Goal: Task Accomplishment & Management: Complete application form

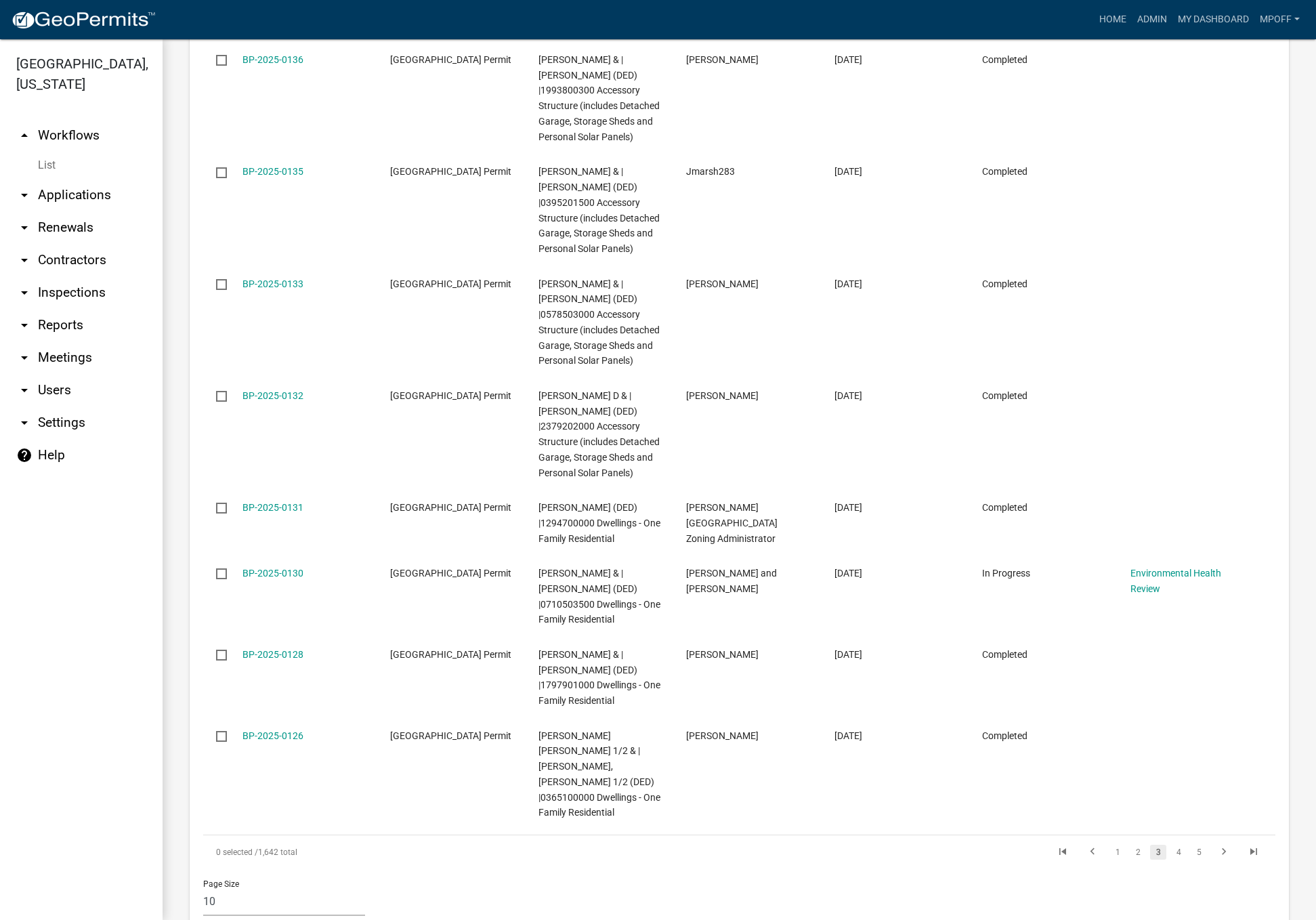
scroll to position [2027, 0]
click at [1085, 845] on icon "go to previous page" at bounding box center [1093, 853] width 17 height 17
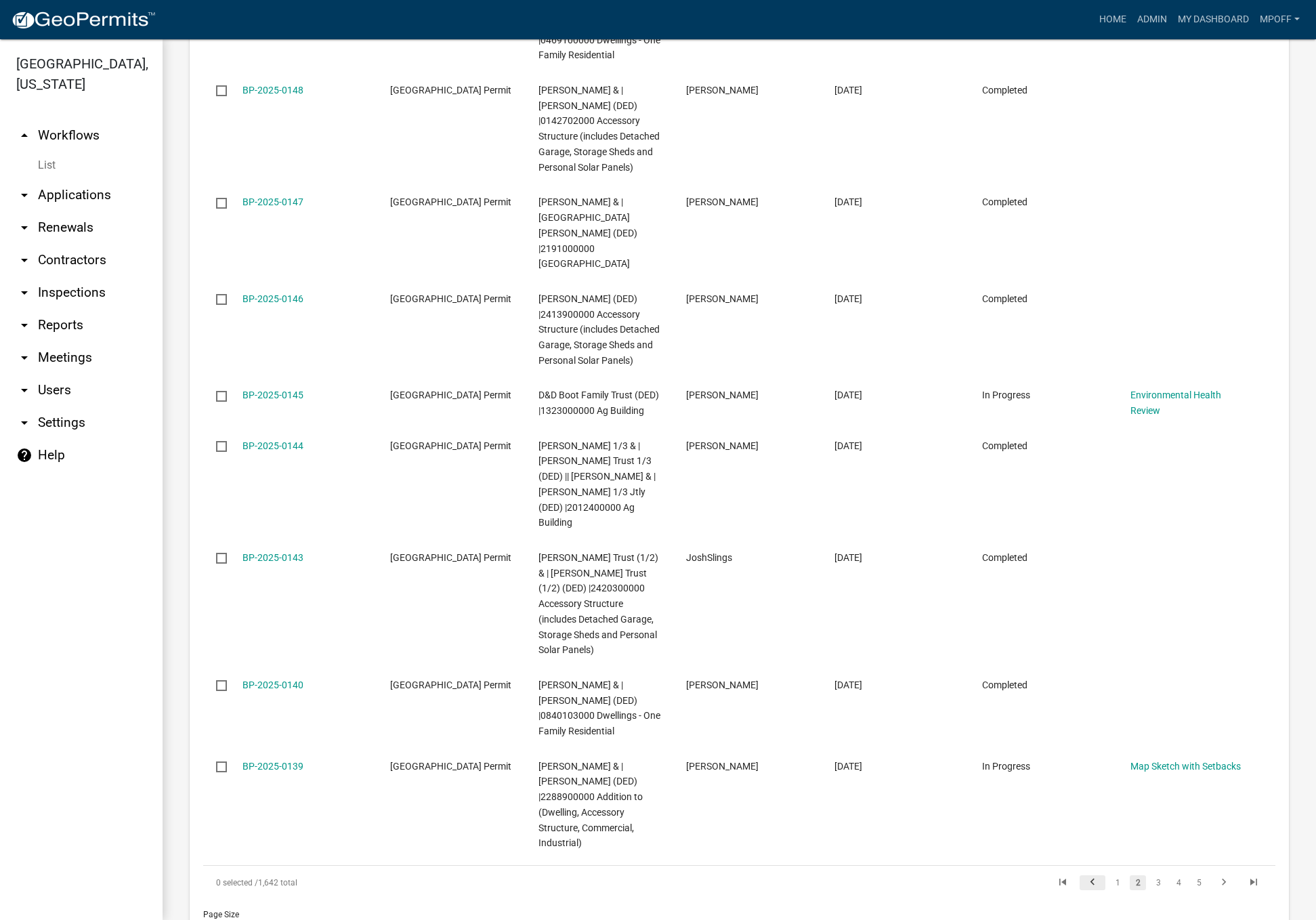
click at [1084, 876] on icon "go to previous page" at bounding box center [1093, 884] width 17 height 17
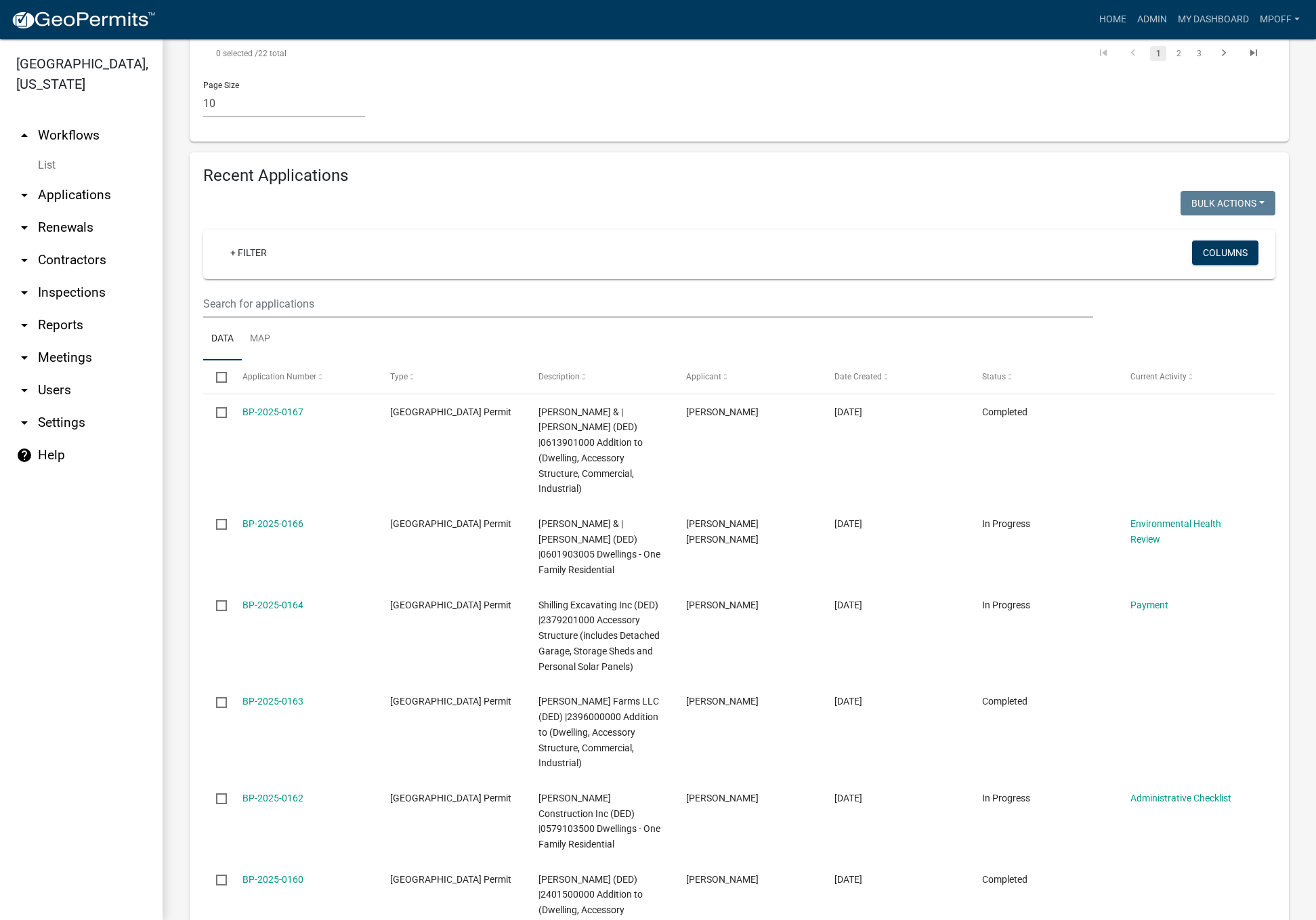
scroll to position [1491, 0]
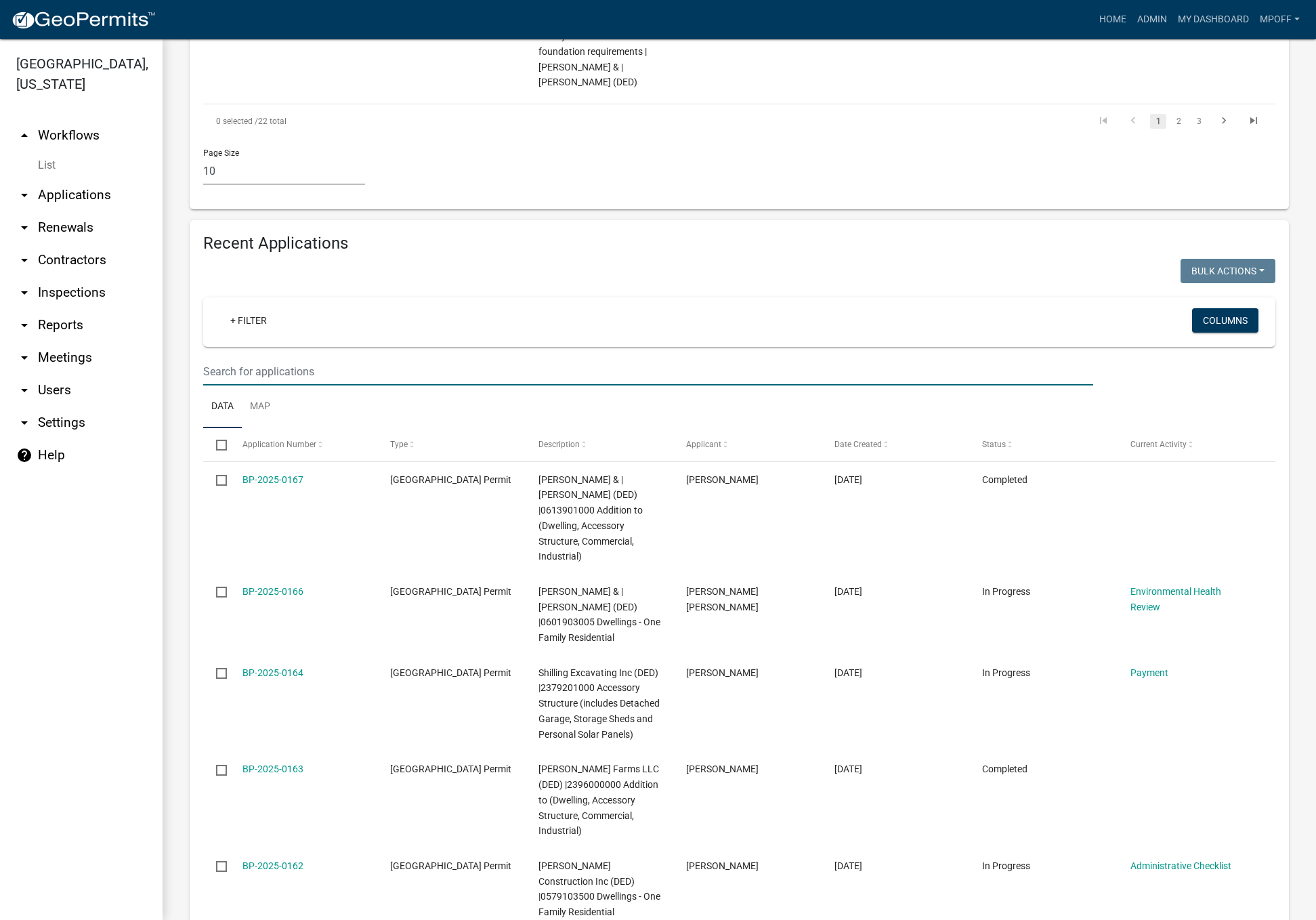
click at [257, 358] on input "text" at bounding box center [648, 371] width 891 height 28
type input "[PERSON_NAME]"
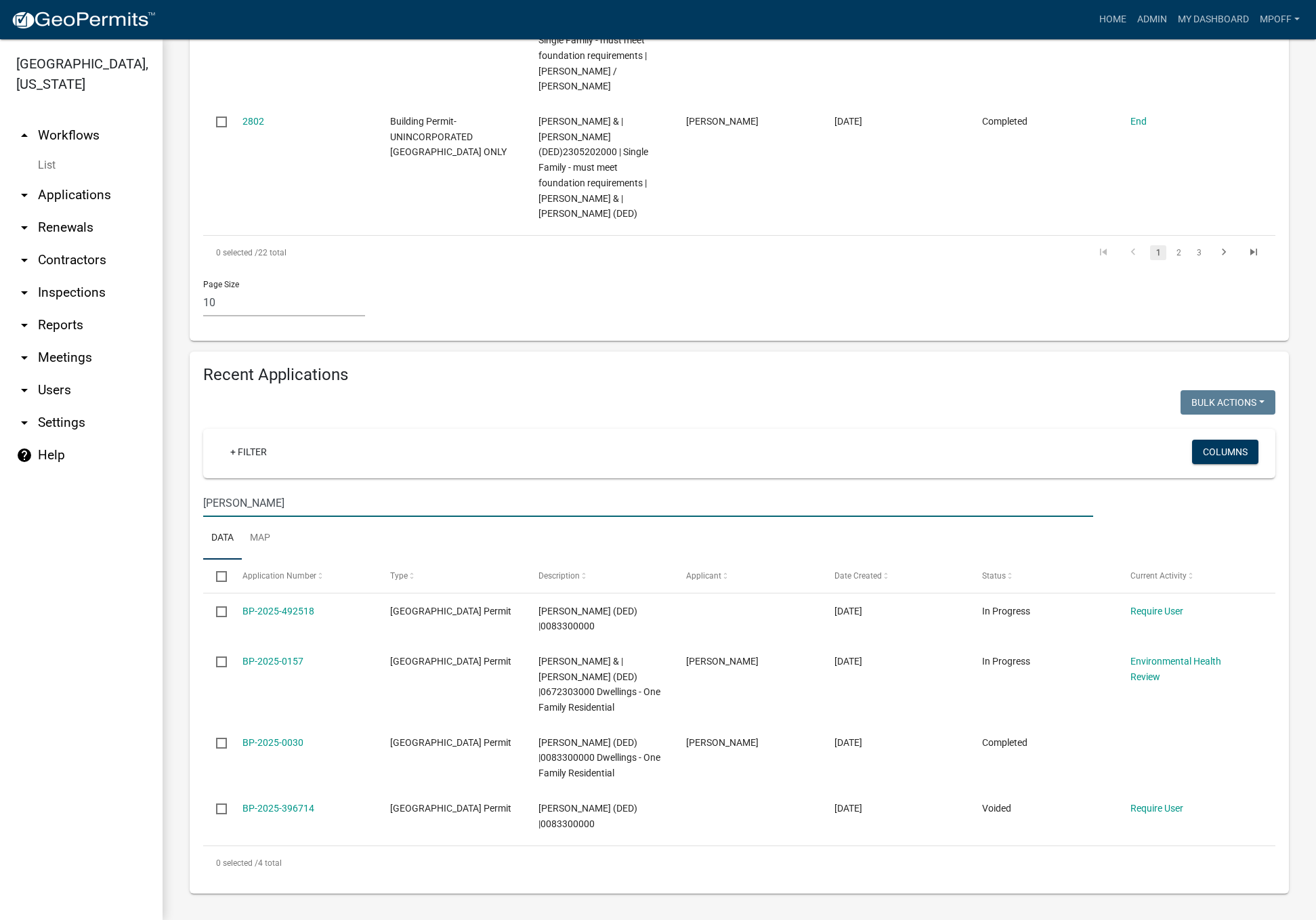
scroll to position [1313, 0]
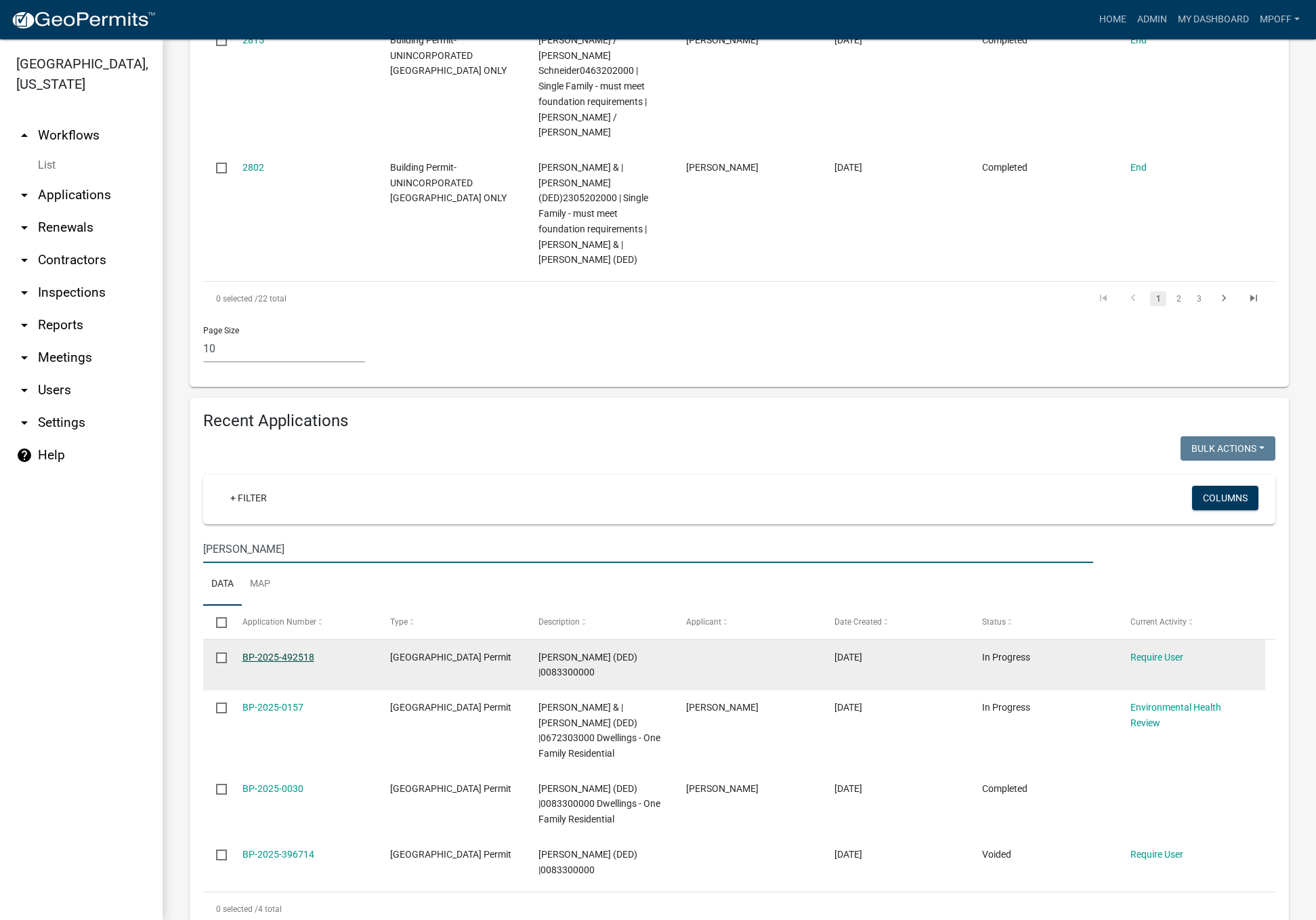
click at [258, 652] on link "BP-2025-492518" at bounding box center [279, 657] width 72 height 11
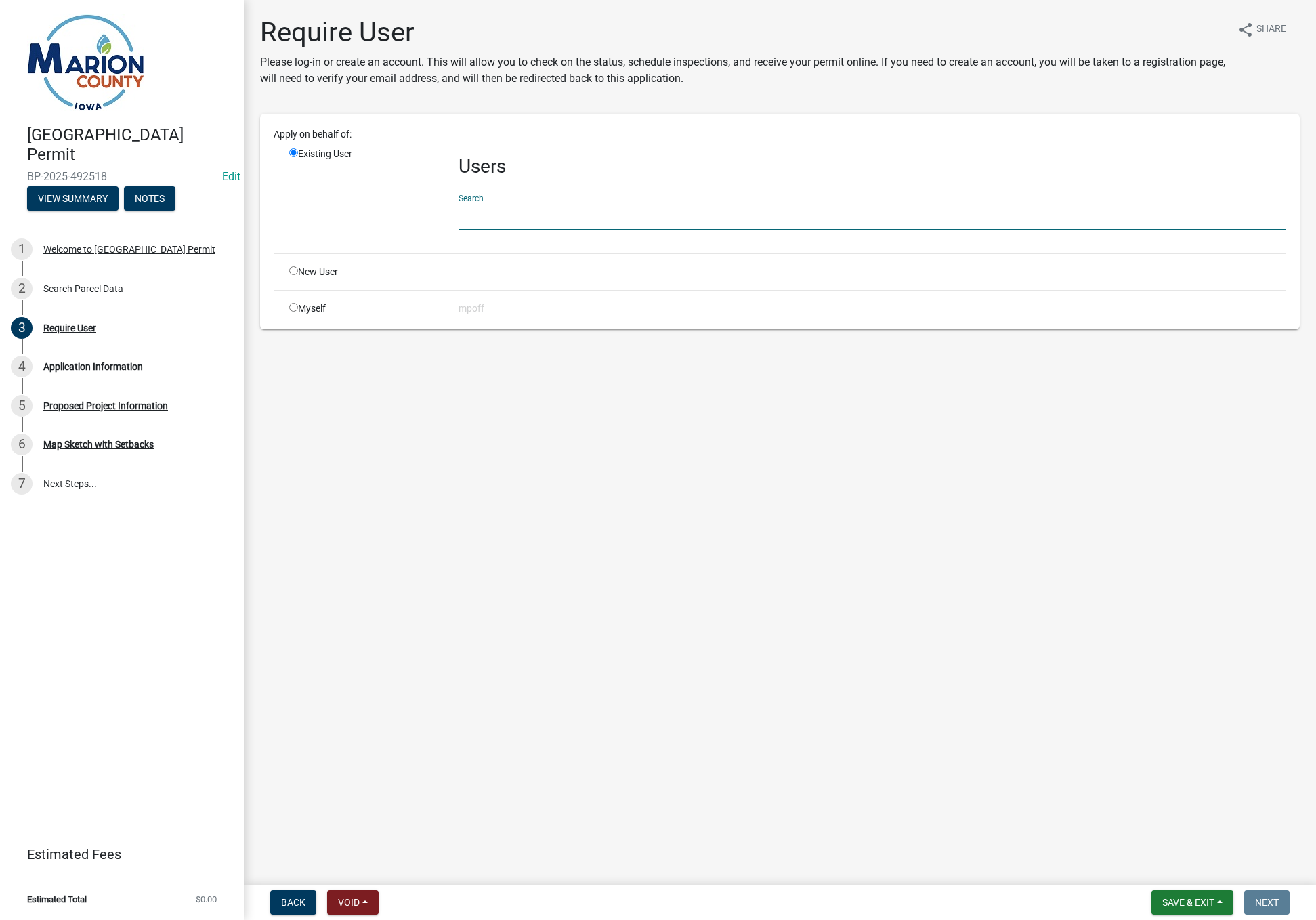
click at [512, 220] on input "text" at bounding box center [872, 217] width 827 height 28
paste input "[EMAIL_ADDRESS][DOMAIN_NAME]"
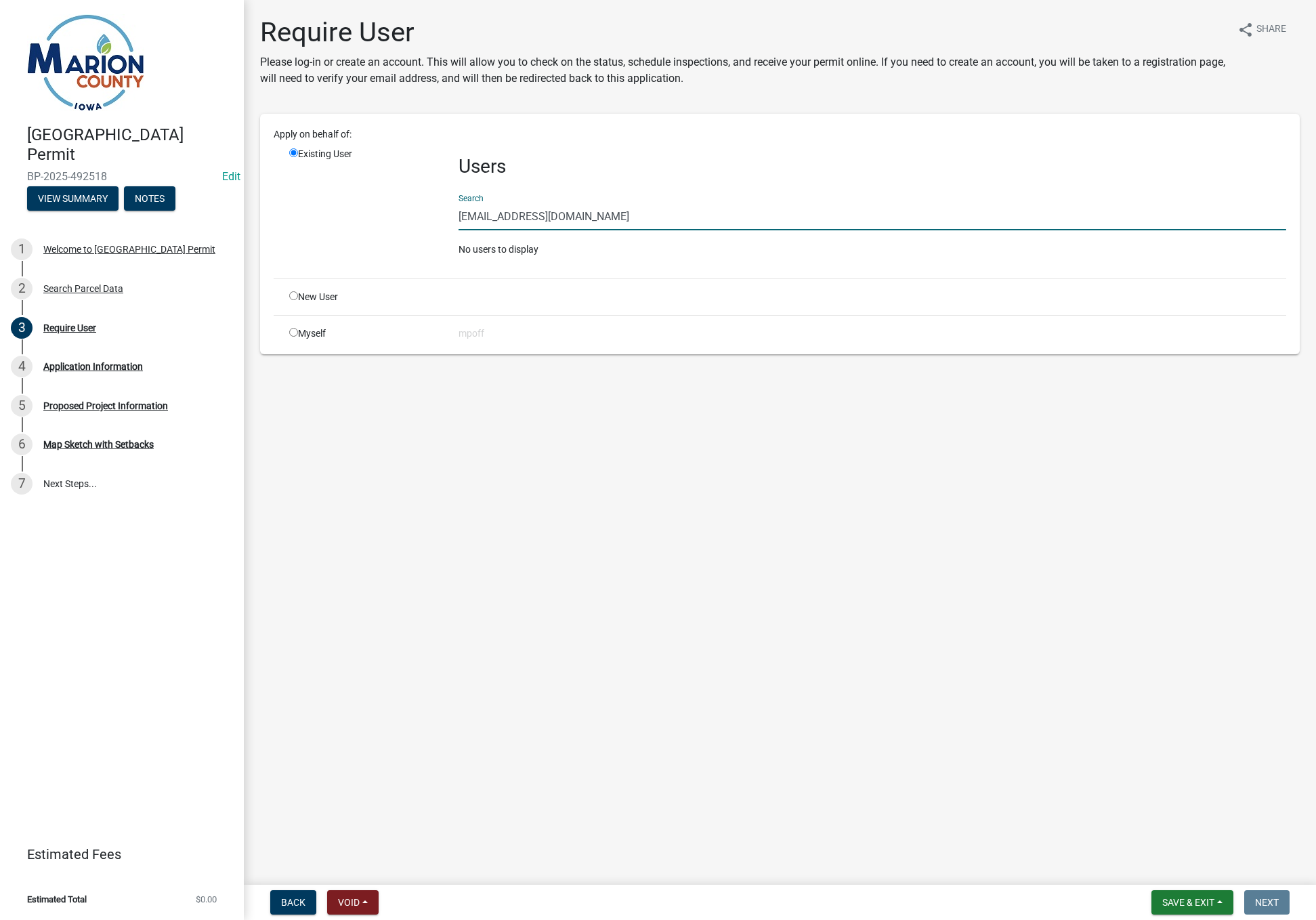
type input "[EMAIL_ADDRESS][DOMAIN_NAME]"
drag, startPoint x: 602, startPoint y: 215, endPoint x: 284, endPoint y: 218, distance: 318.0
click at [287, 217] on div "Existing User Users Search steven2505895@gmail.com No users to display" at bounding box center [788, 207] width 1018 height 120
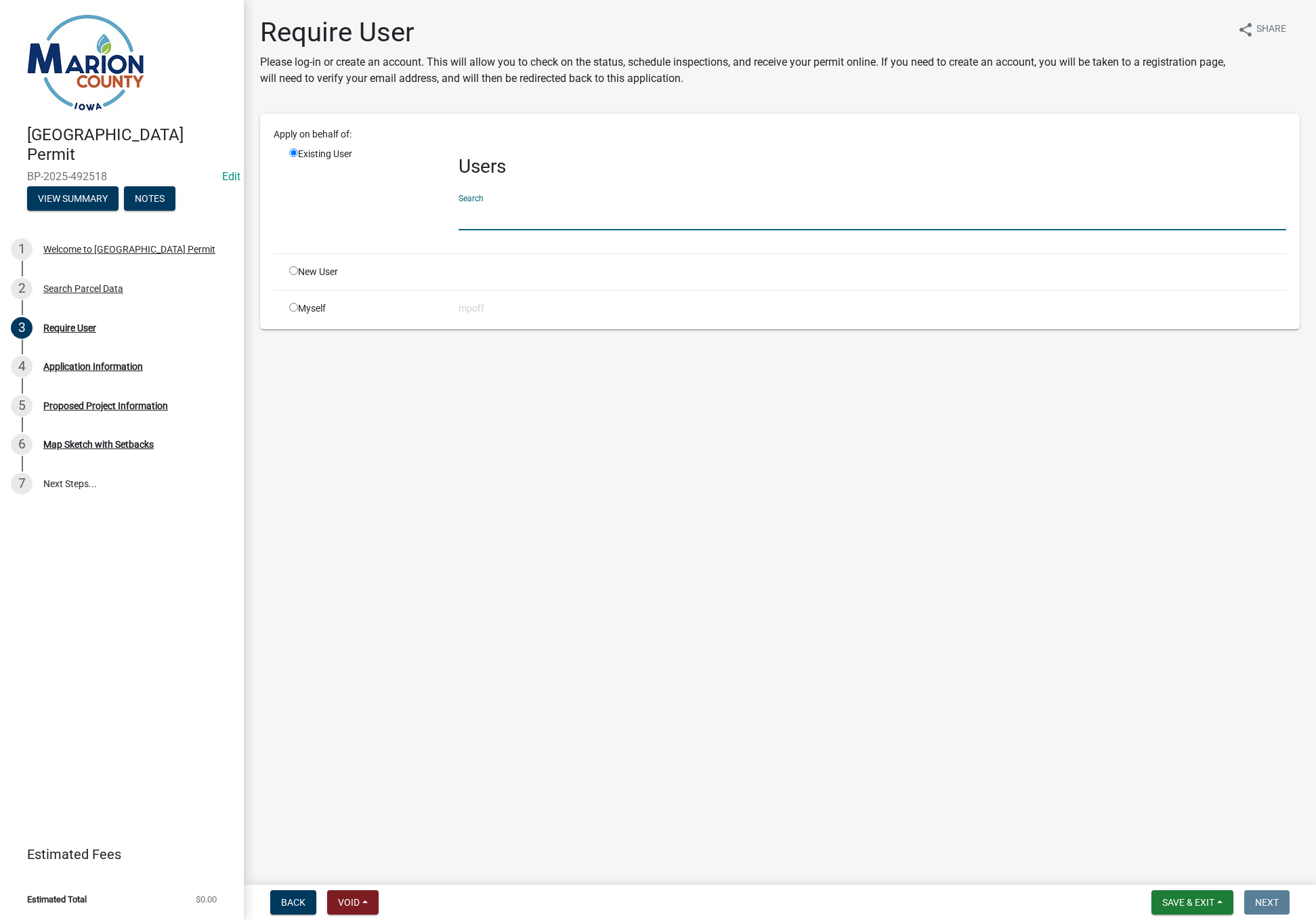
click at [290, 308] on input "radio" at bounding box center [293, 307] width 9 height 9
radio input "true"
radio input "false"
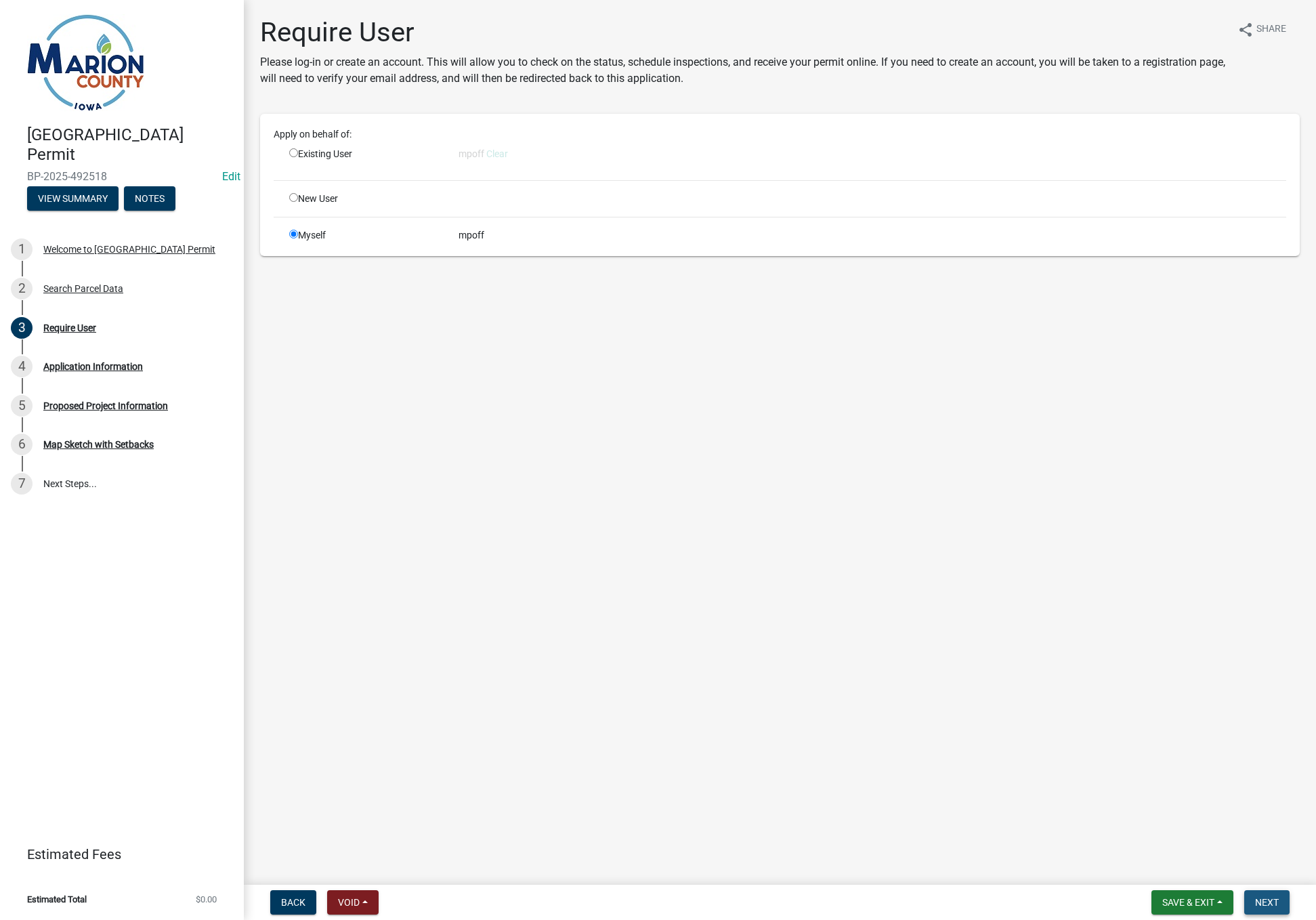
click at [1266, 901] on span "Next" at bounding box center [1267, 903] width 23 height 11
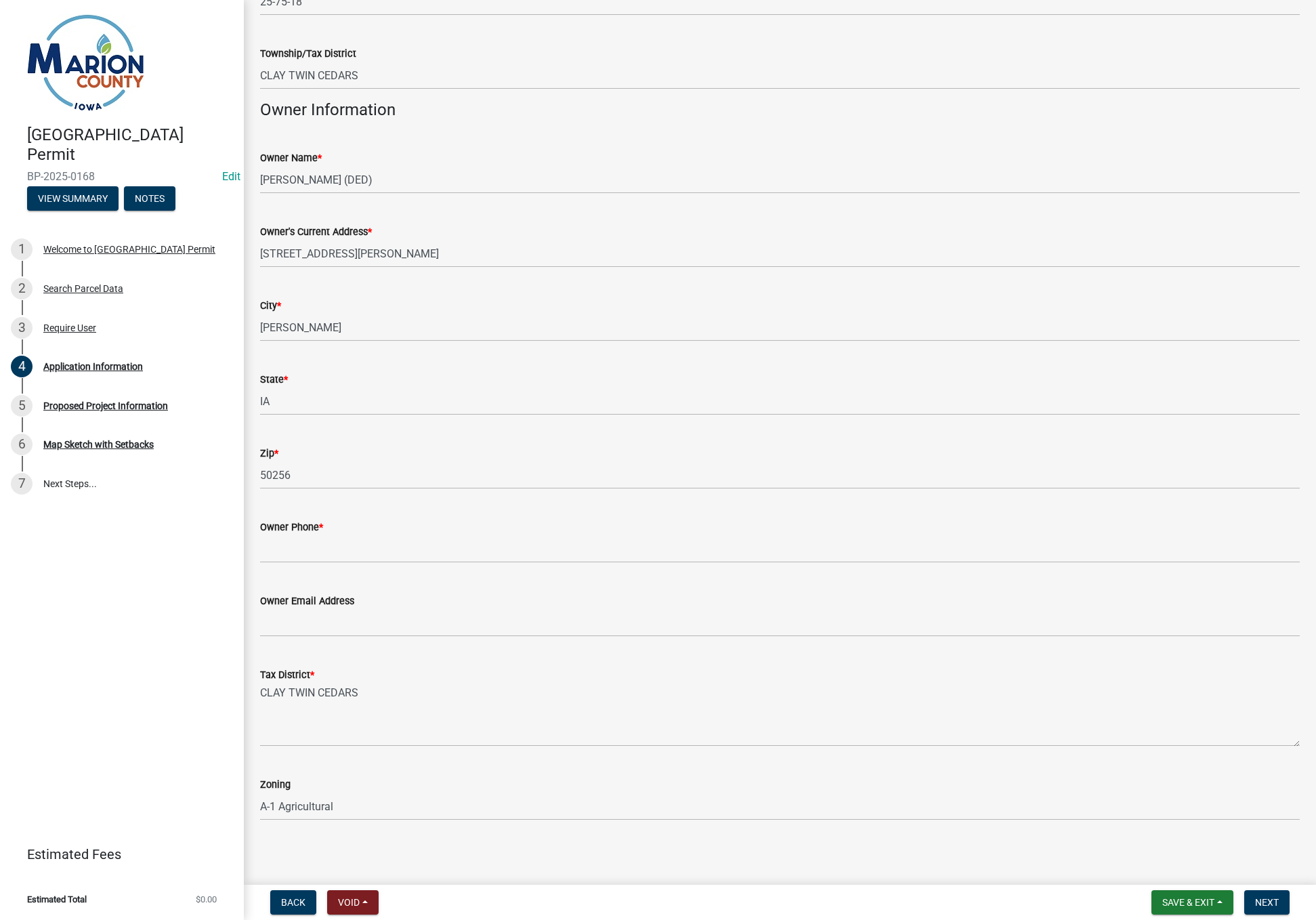
scroll to position [563, 0]
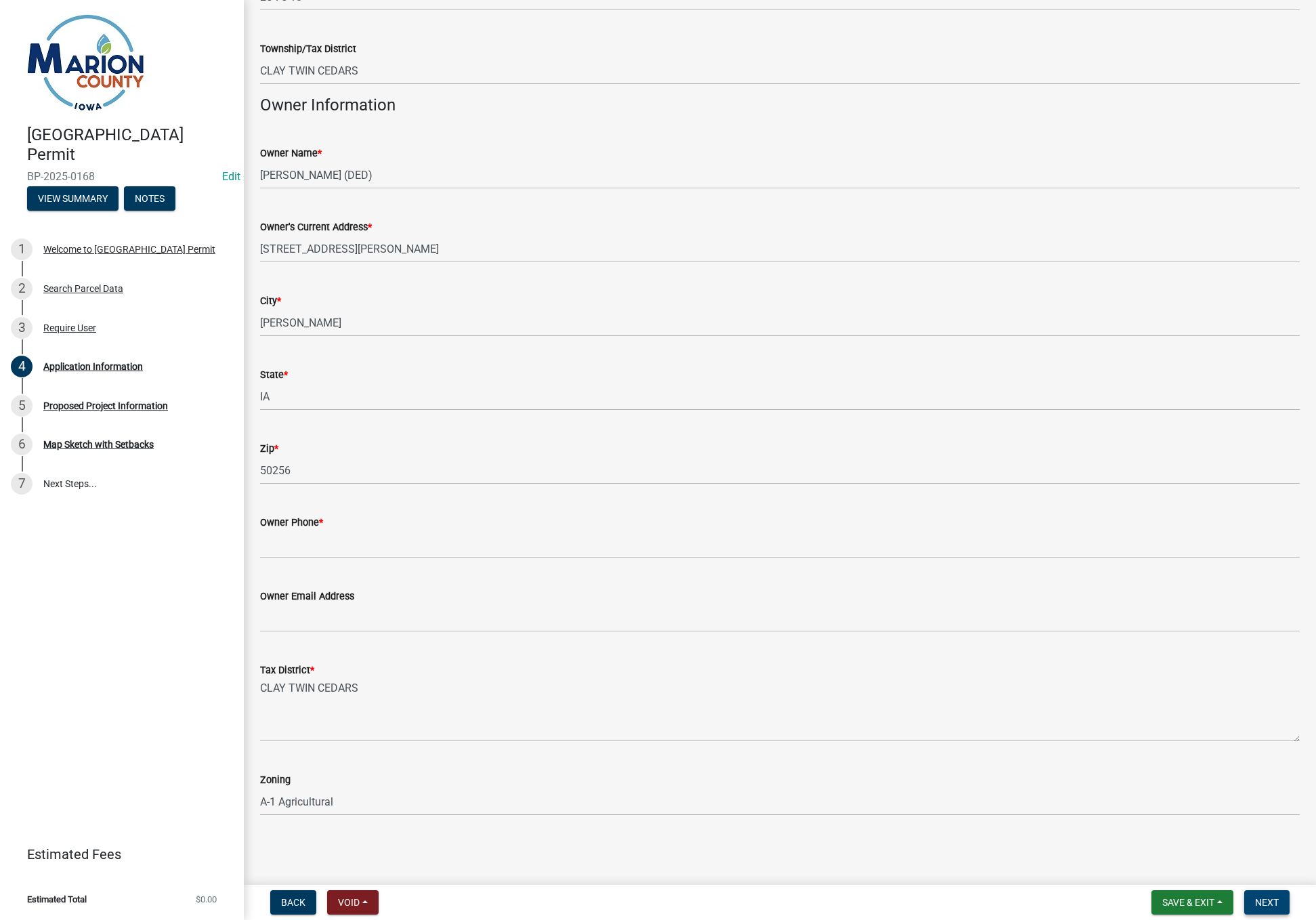
click at [1285, 904] on button "Next" at bounding box center [1266, 903] width 46 height 24
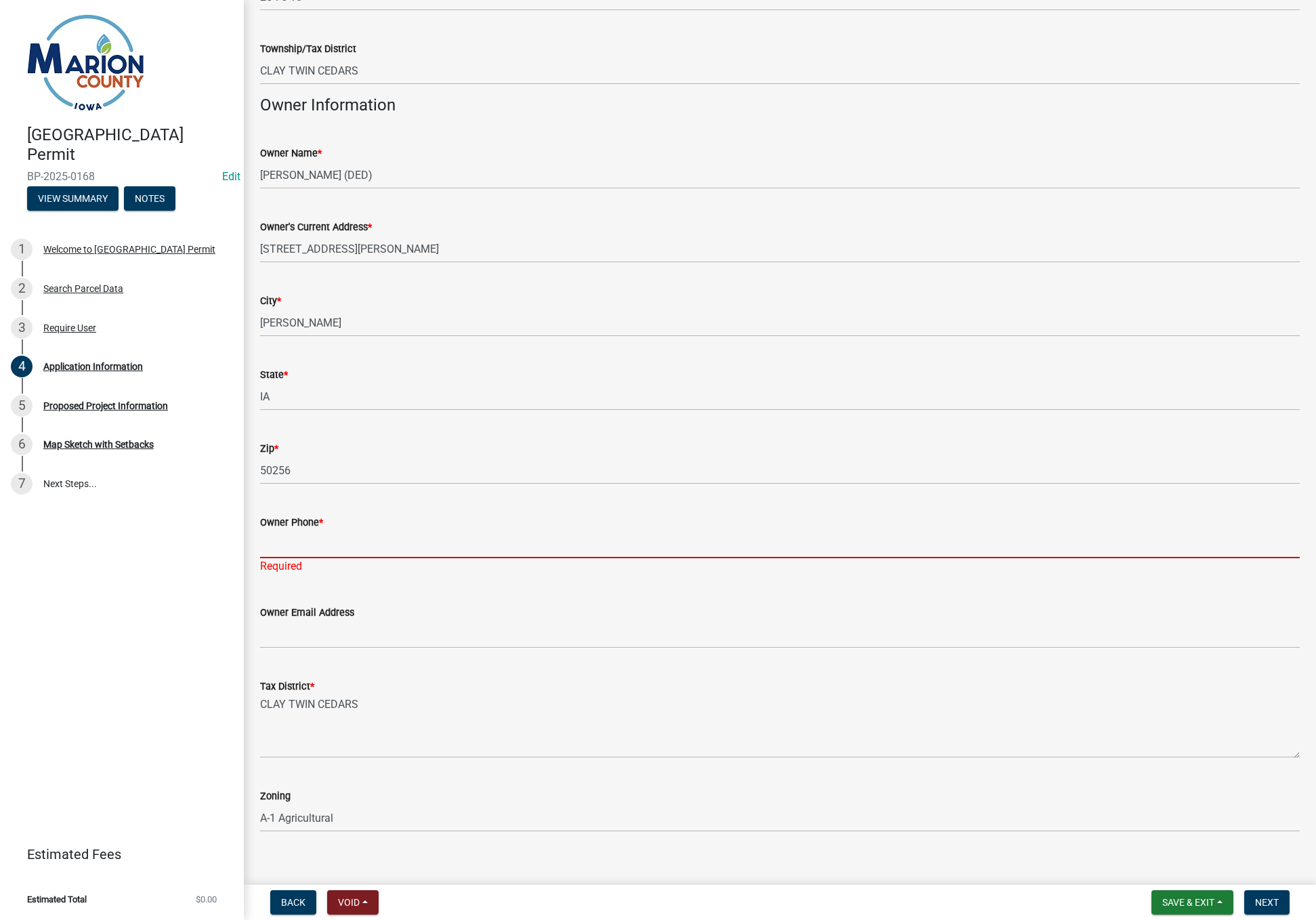
click at [320, 546] on input "Owner Phone *" at bounding box center [780, 544] width 1040 height 28
type input "6412180739"
click at [1263, 901] on span "Next" at bounding box center [1267, 903] width 23 height 11
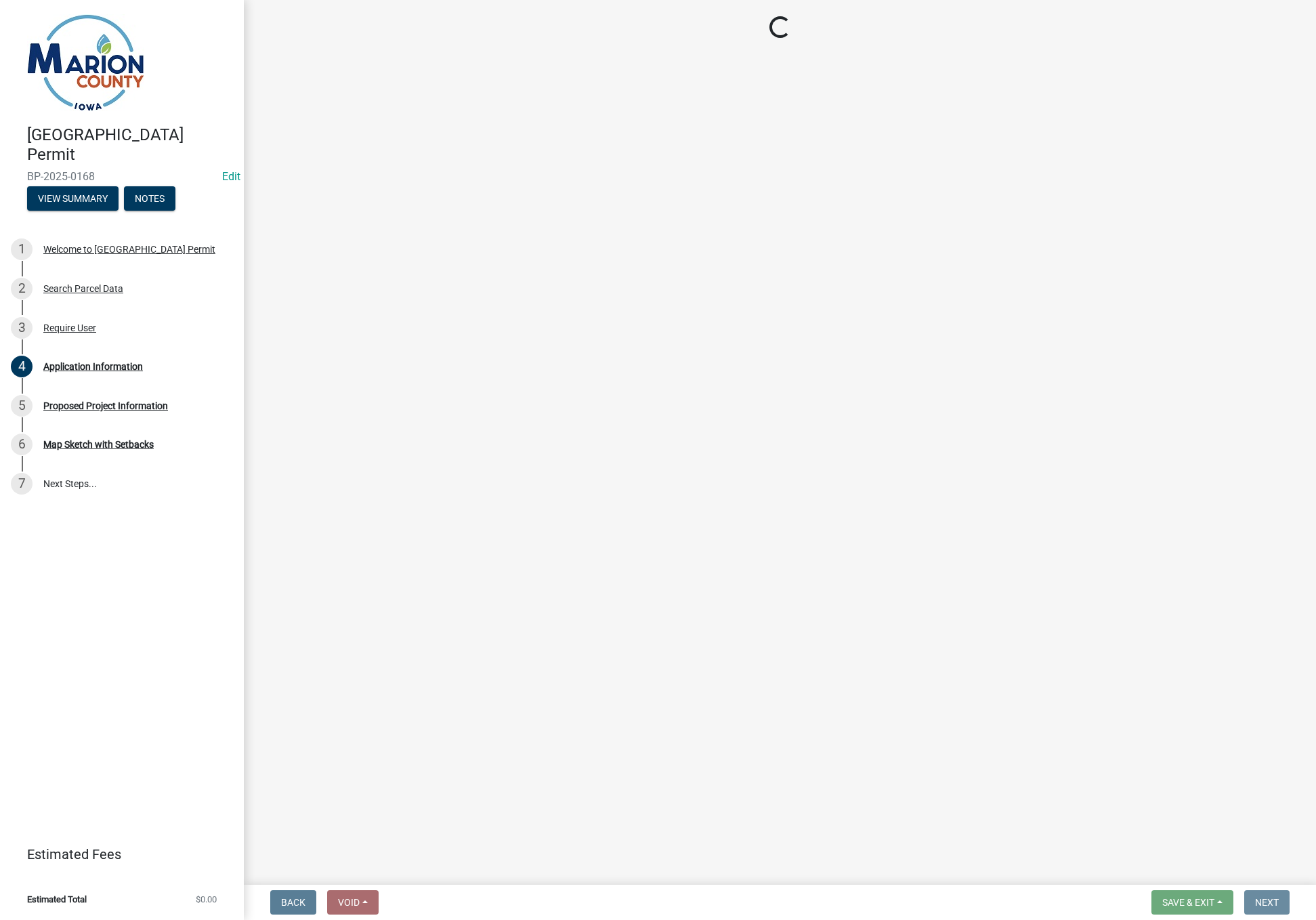
scroll to position [0, 0]
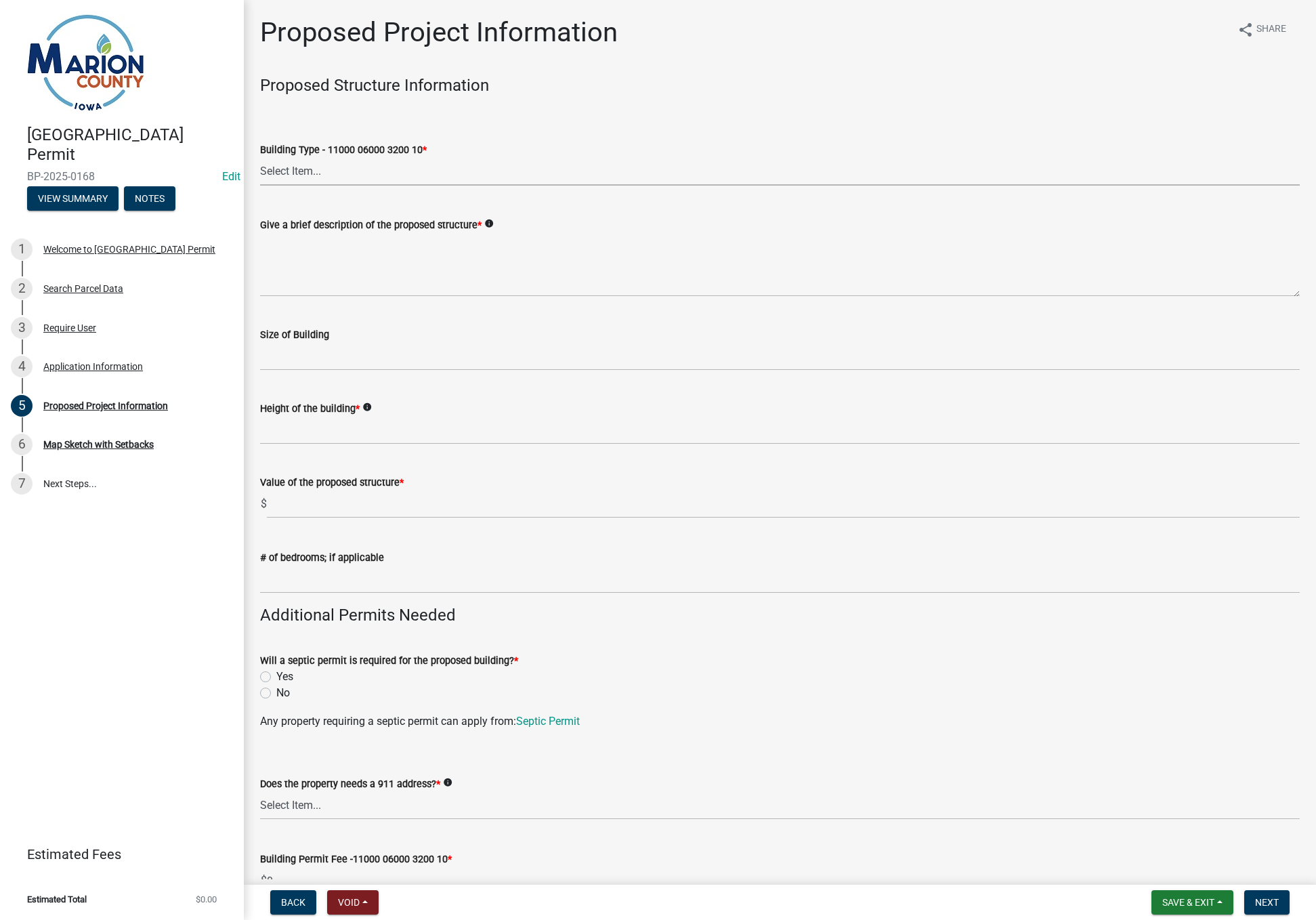
click at [290, 171] on select "Select Item... Dwellings - One Family Residential - 11000 06000 3200 10 Dwellin…" at bounding box center [780, 172] width 1040 height 28
click at [260, 158] on select "Select Item... Dwellings - One Family Residential - 11000 06000 3200 10 Dwellin…" at bounding box center [780, 172] width 1040 height 28
select select "9509a58f-562c-4d9e-8ce4-4edbe22563f5"
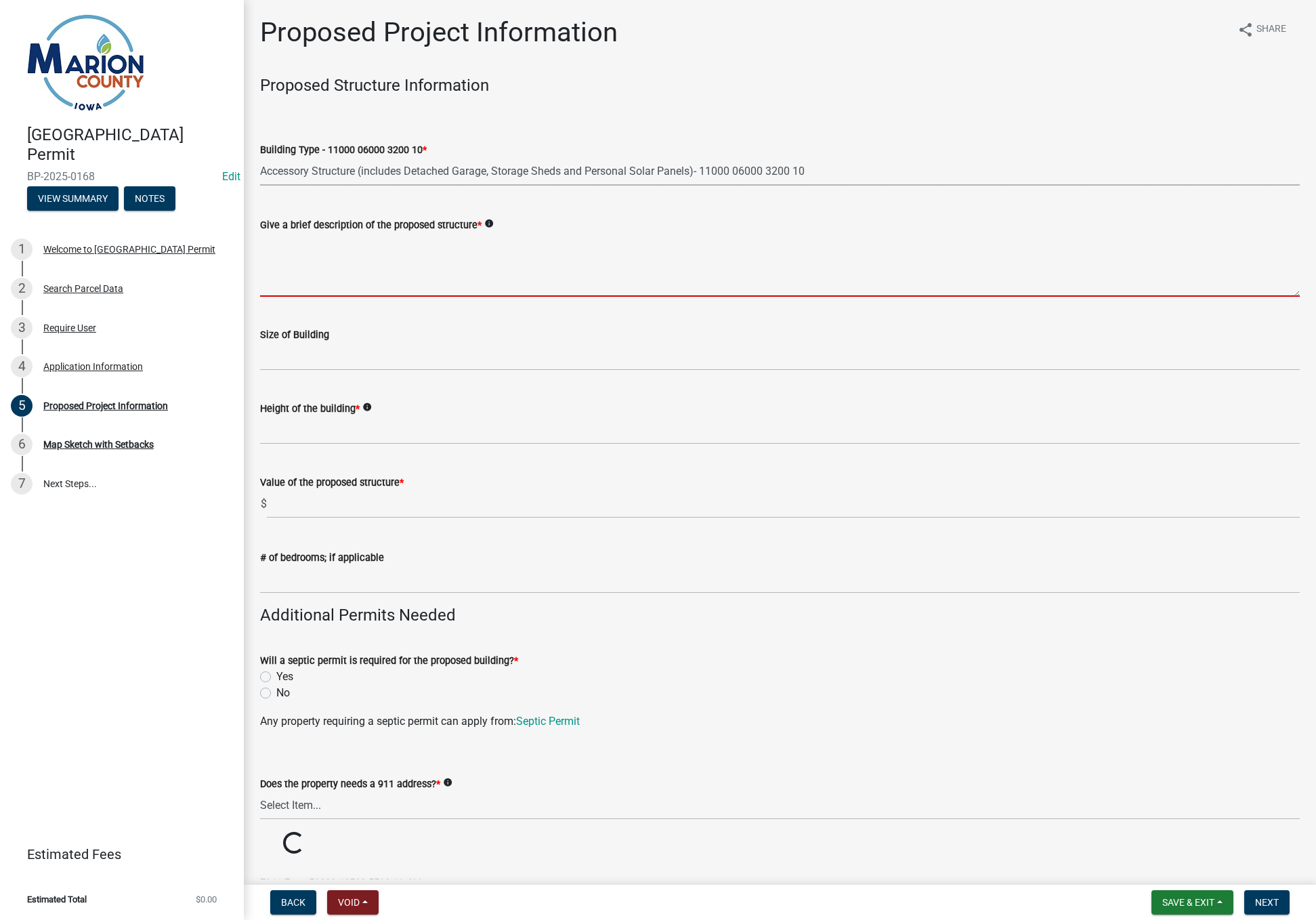
click at [334, 274] on textarea "Give a brief description of the proposed structure *" at bounding box center [780, 265] width 1040 height 64
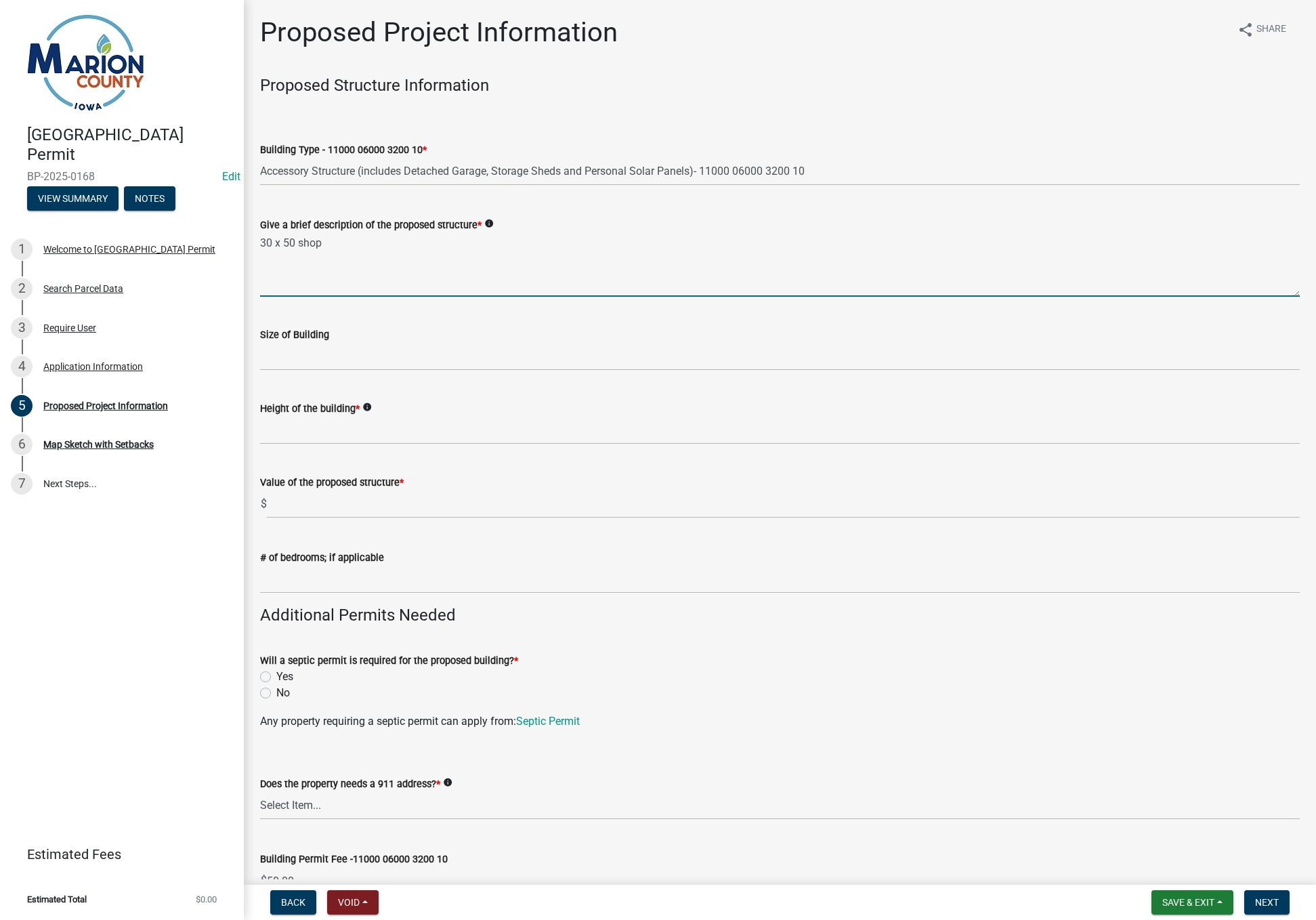
type textarea "30 x 50 shop"
drag, startPoint x: 299, startPoint y: 355, endPoint x: 301, endPoint y: 378, distance: 23.1
click at [299, 355] on input "Size of Building" at bounding box center [780, 357] width 1040 height 28
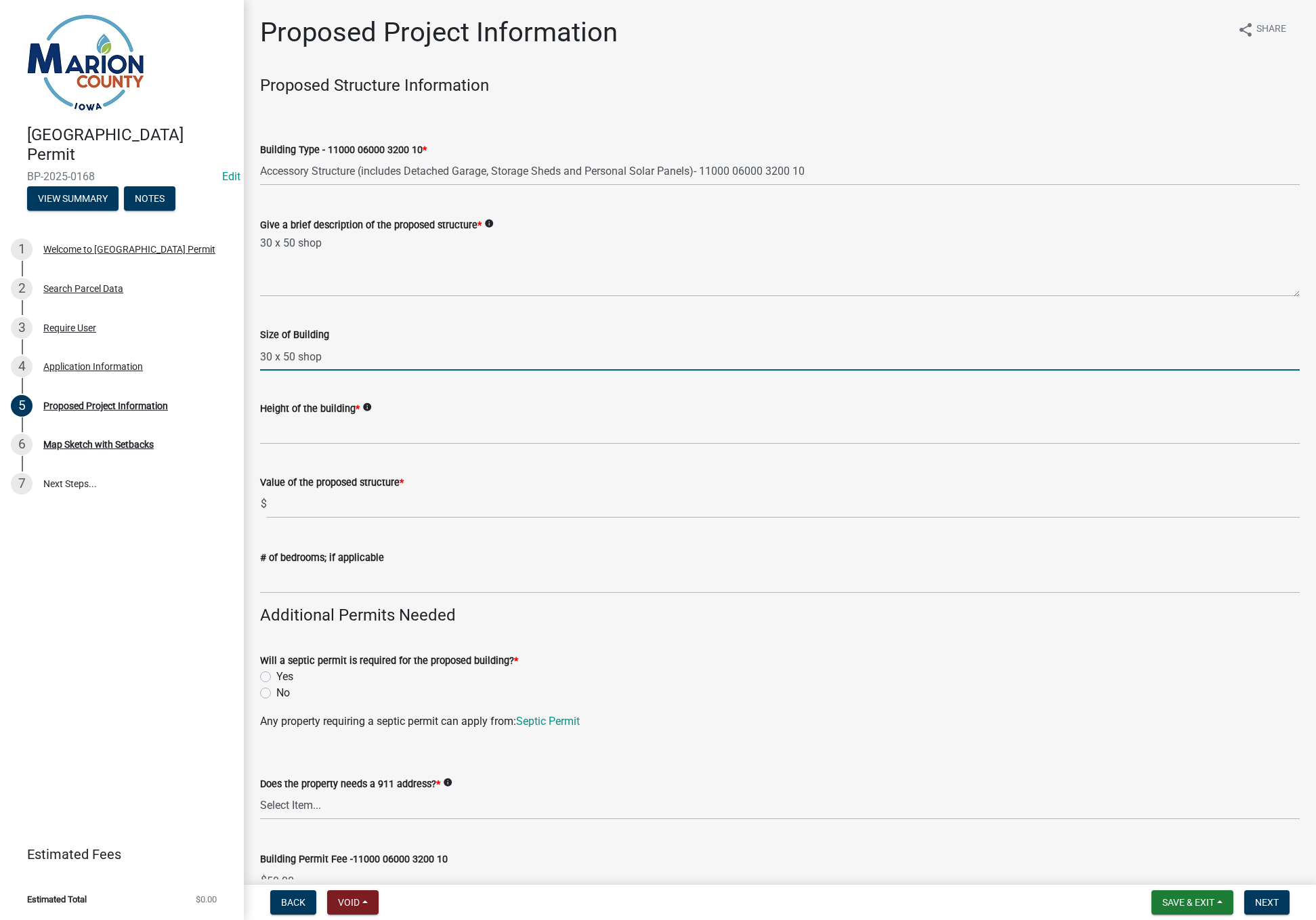
type input "30 x 50 shop"
drag, startPoint x: 311, startPoint y: 500, endPoint x: 336, endPoint y: 508, distance: 26.2
click at [311, 500] on input "text" at bounding box center [784, 504] width 1033 height 28
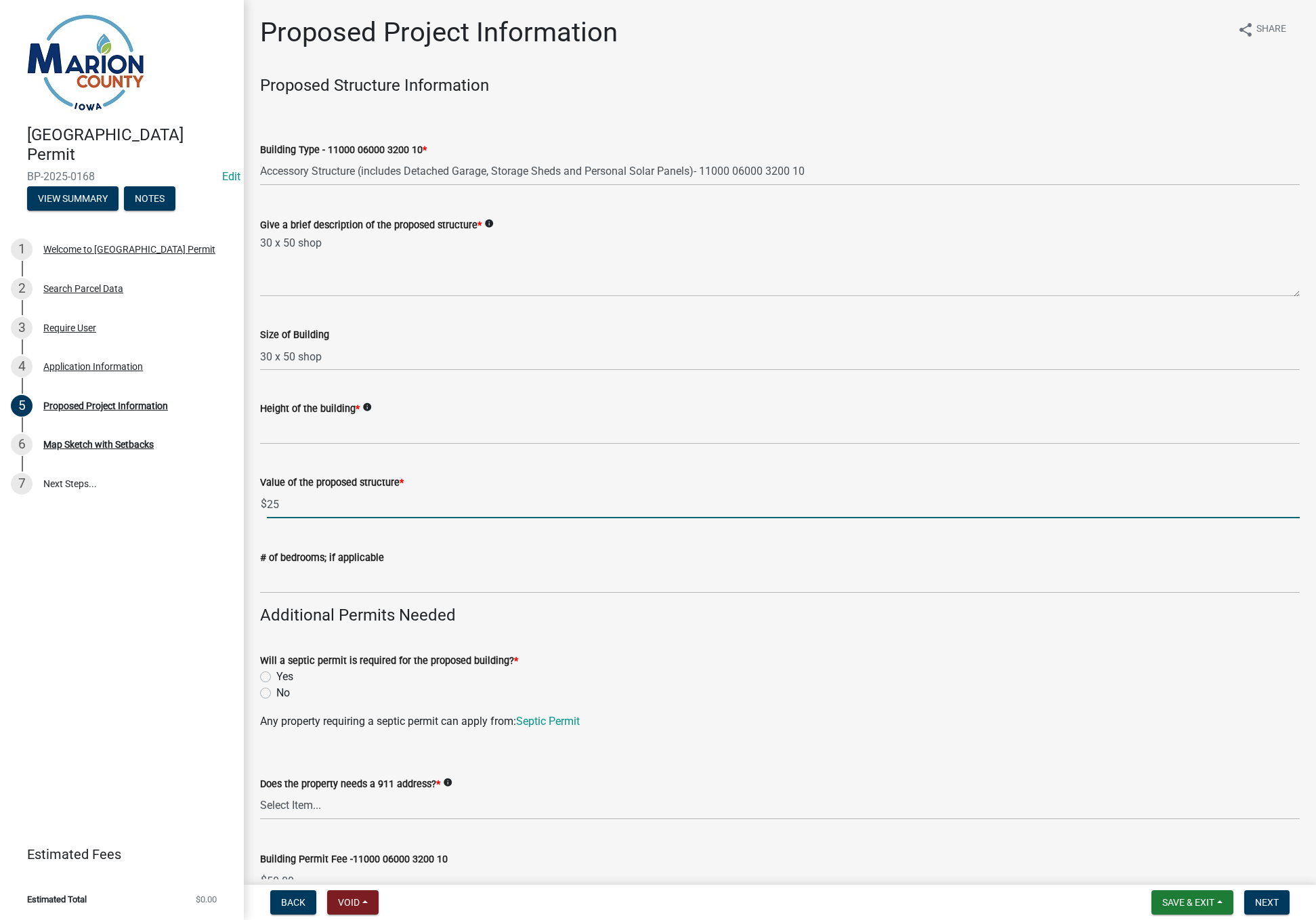
type input "2"
type input "u"
type input "0"
click at [277, 694] on label "No" at bounding box center [284, 693] width 14 height 17
click at [277, 694] on input "No" at bounding box center [281, 689] width 9 height 9
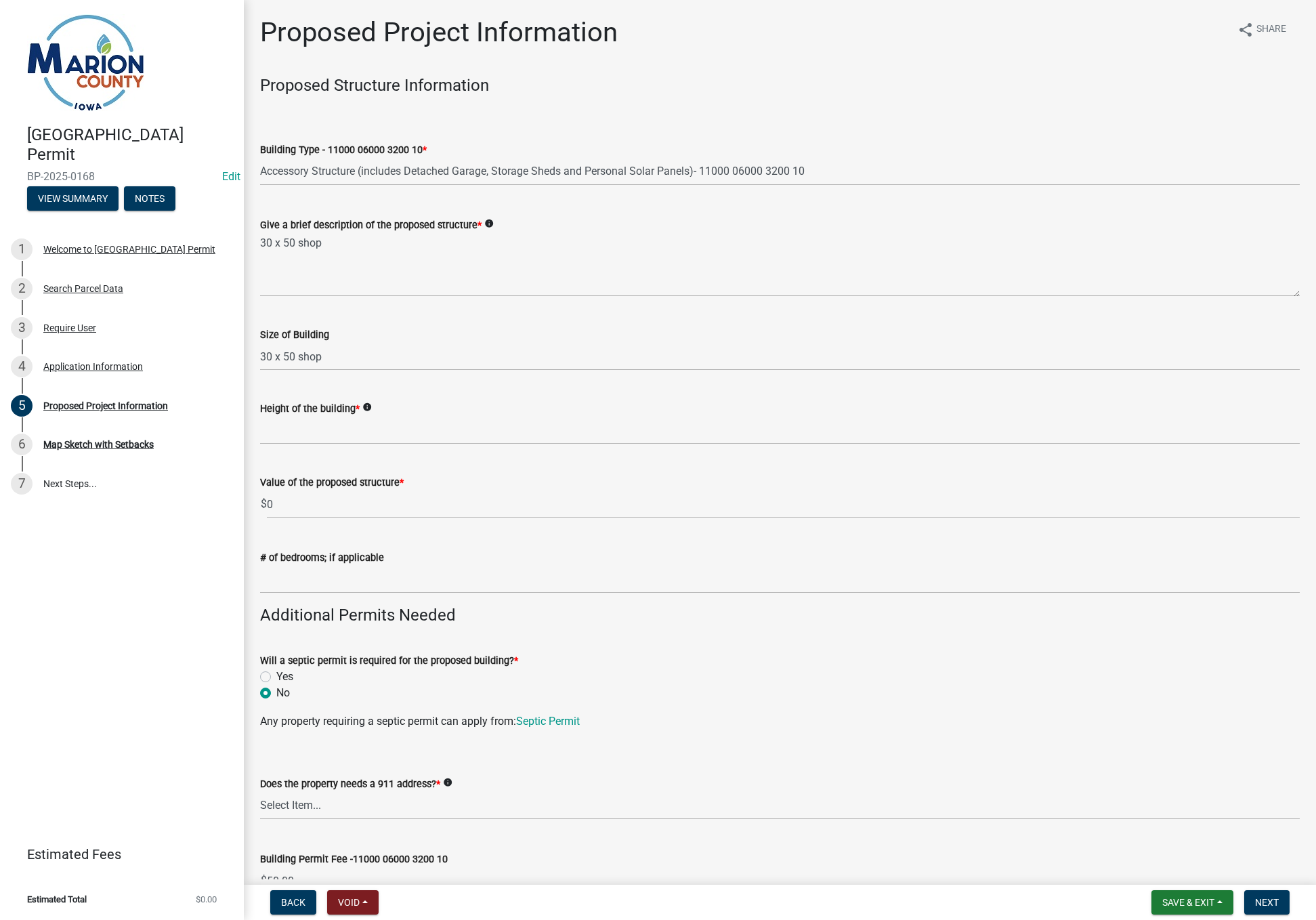
radio input "true"
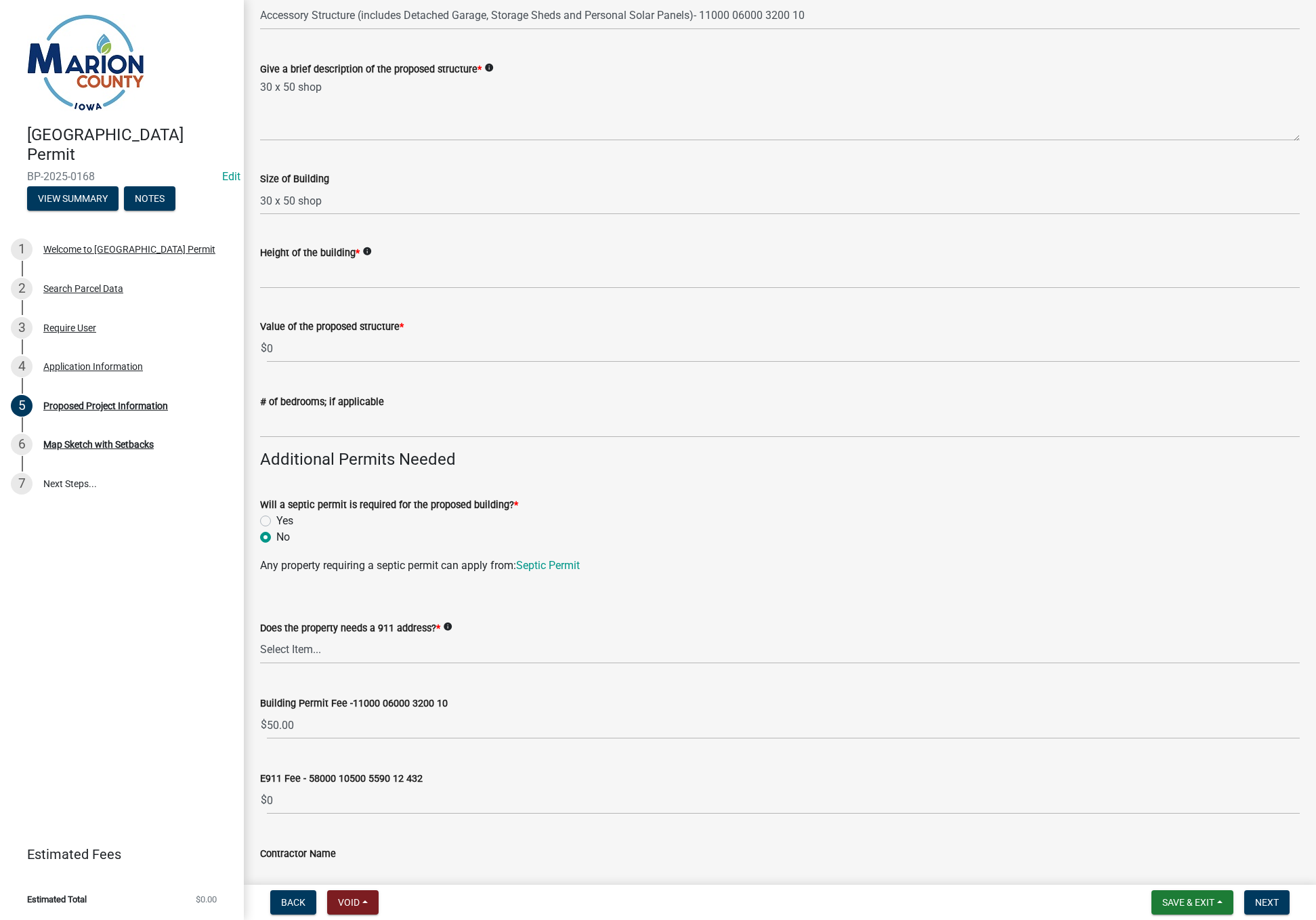
scroll to position [203, 0]
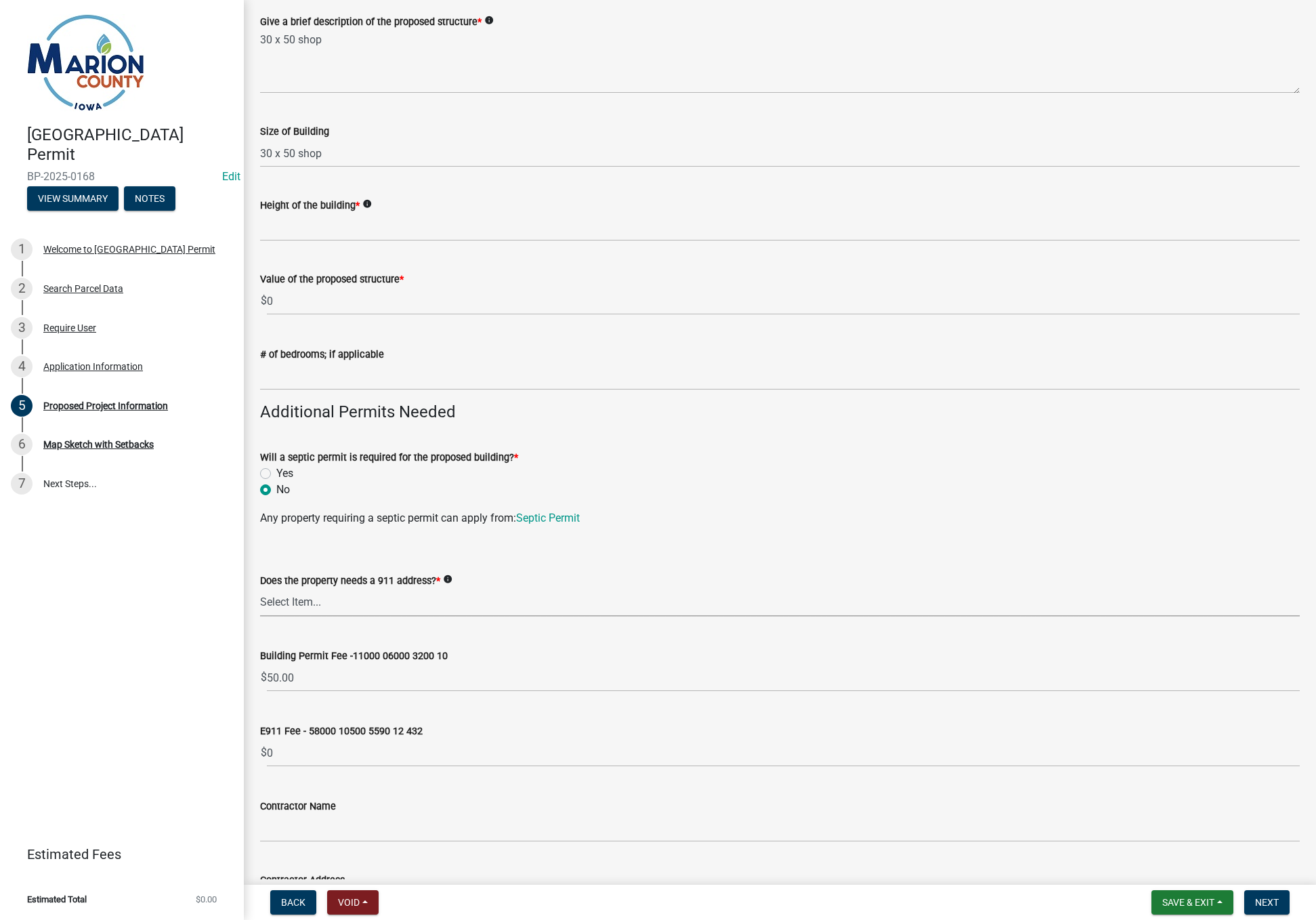
click at [290, 601] on select "Select Item... Yes No" at bounding box center [780, 602] width 1040 height 28
click at [260, 589] on select "Select Item... Yes No" at bounding box center [780, 602] width 1040 height 28
select select "7ee9b347-9d60-4880-bc15-13e3f262939b"
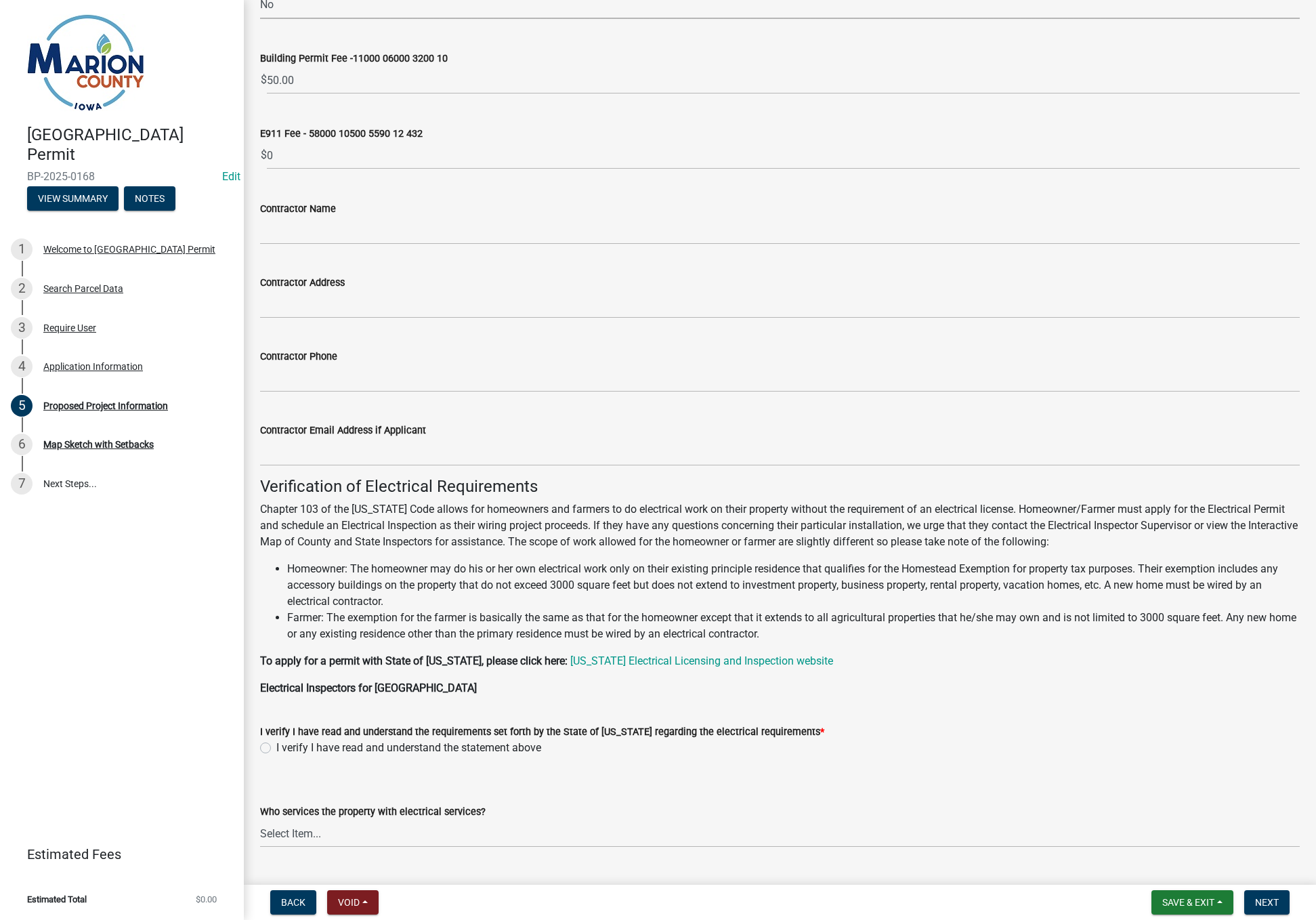
scroll to position [835, 0]
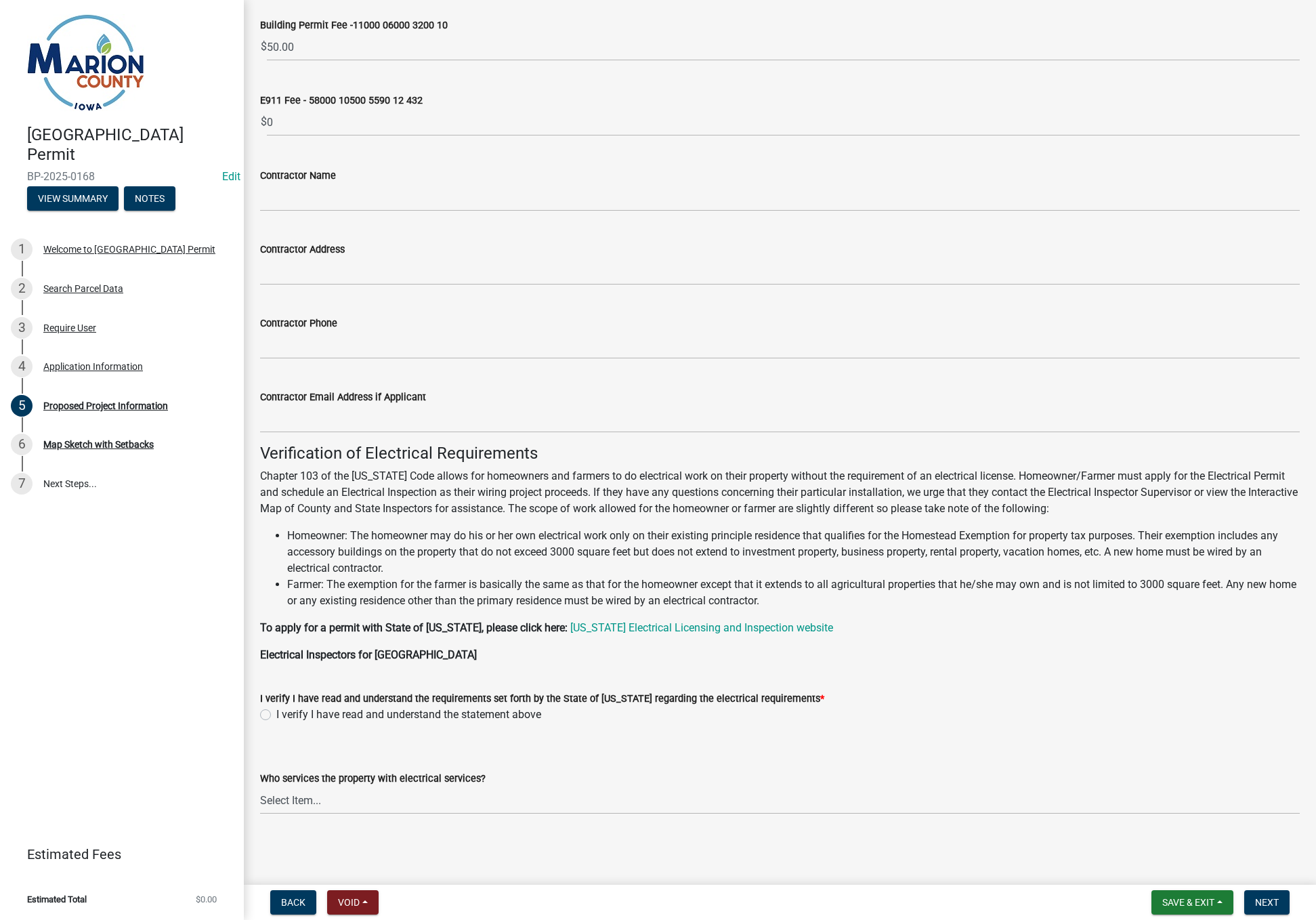
click at [277, 715] on label "I verify I have read and understand the statement above" at bounding box center [409, 715] width 265 height 17
click at [277, 715] on input "I verify I have read and understand the statement above" at bounding box center [281, 711] width 9 height 9
radio input "true"
click at [1263, 901] on span "Next" at bounding box center [1267, 903] width 23 height 11
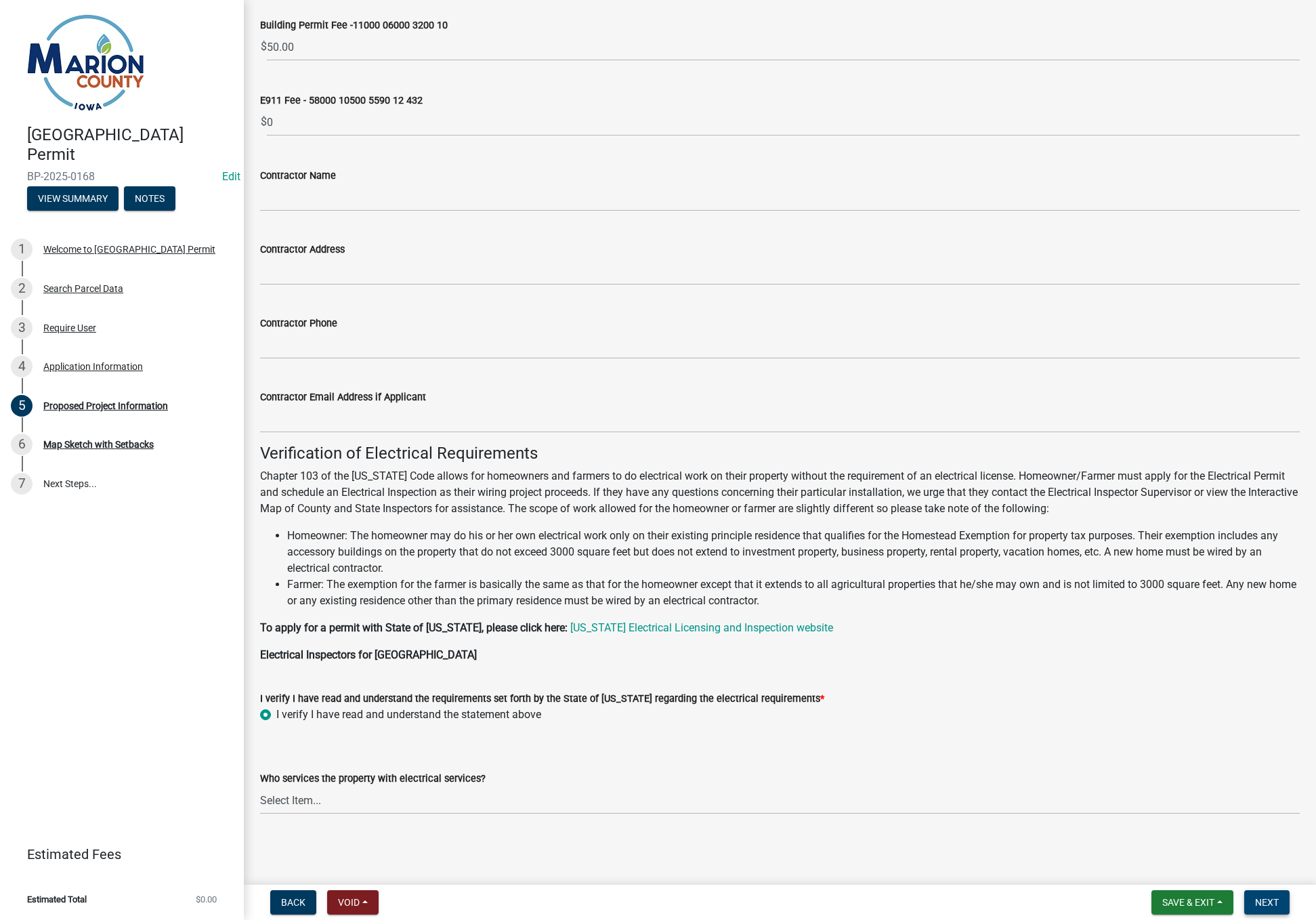
click at [1265, 902] on span "Next" at bounding box center [1267, 903] width 23 height 11
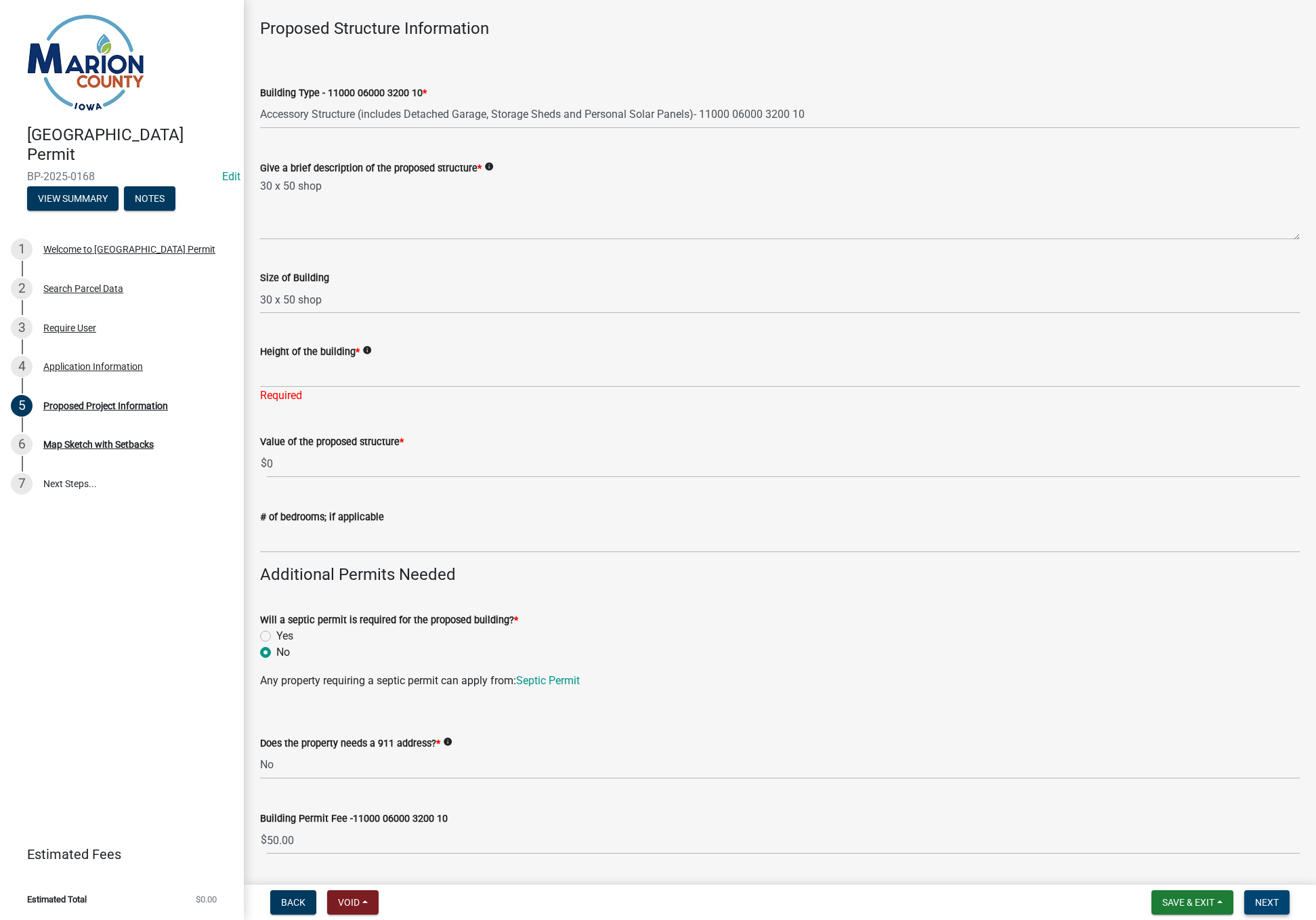
scroll to position [37, 0]
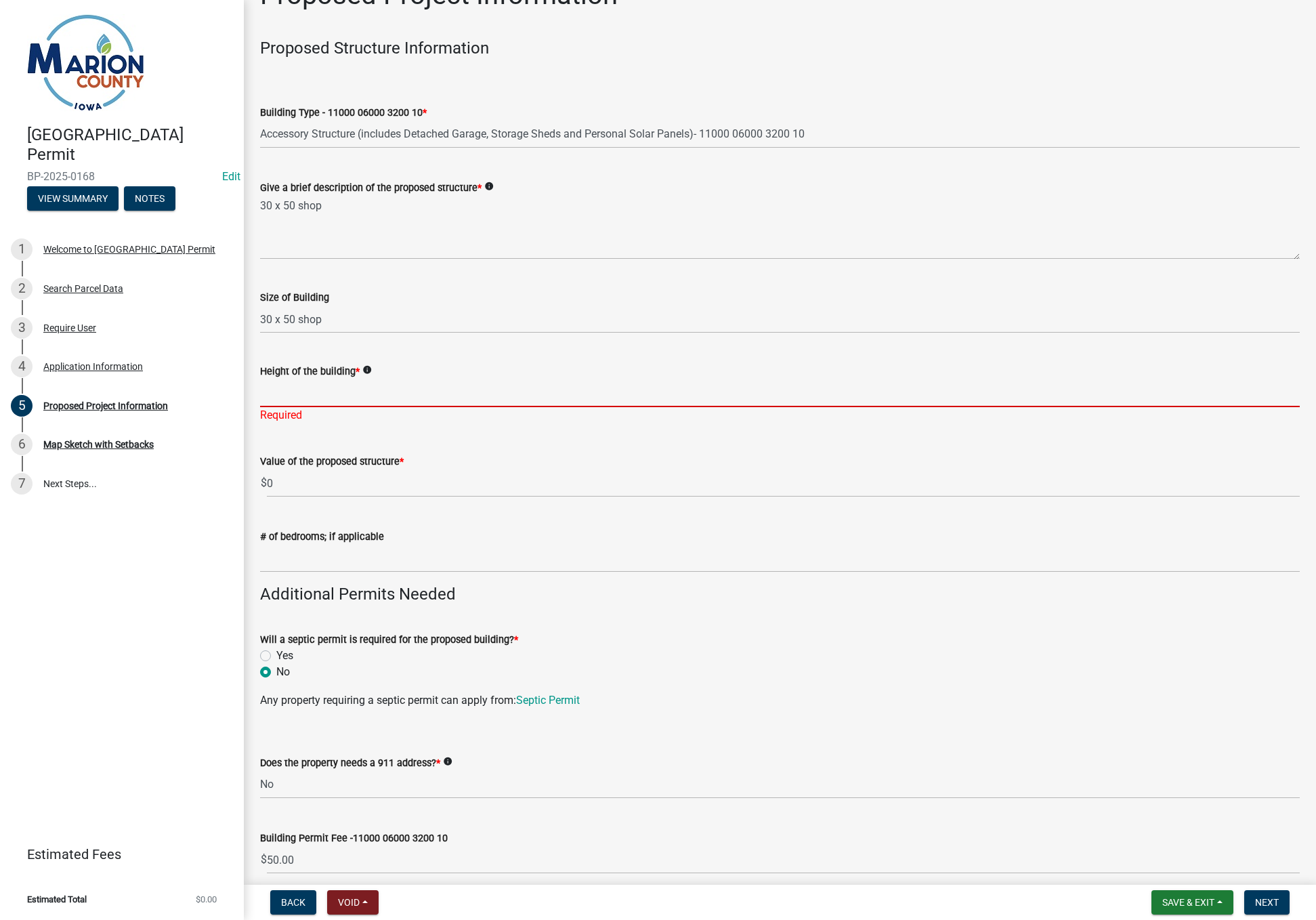
click at [326, 401] on input "Height of the building *" at bounding box center [780, 393] width 1040 height 28
type input "unknown"
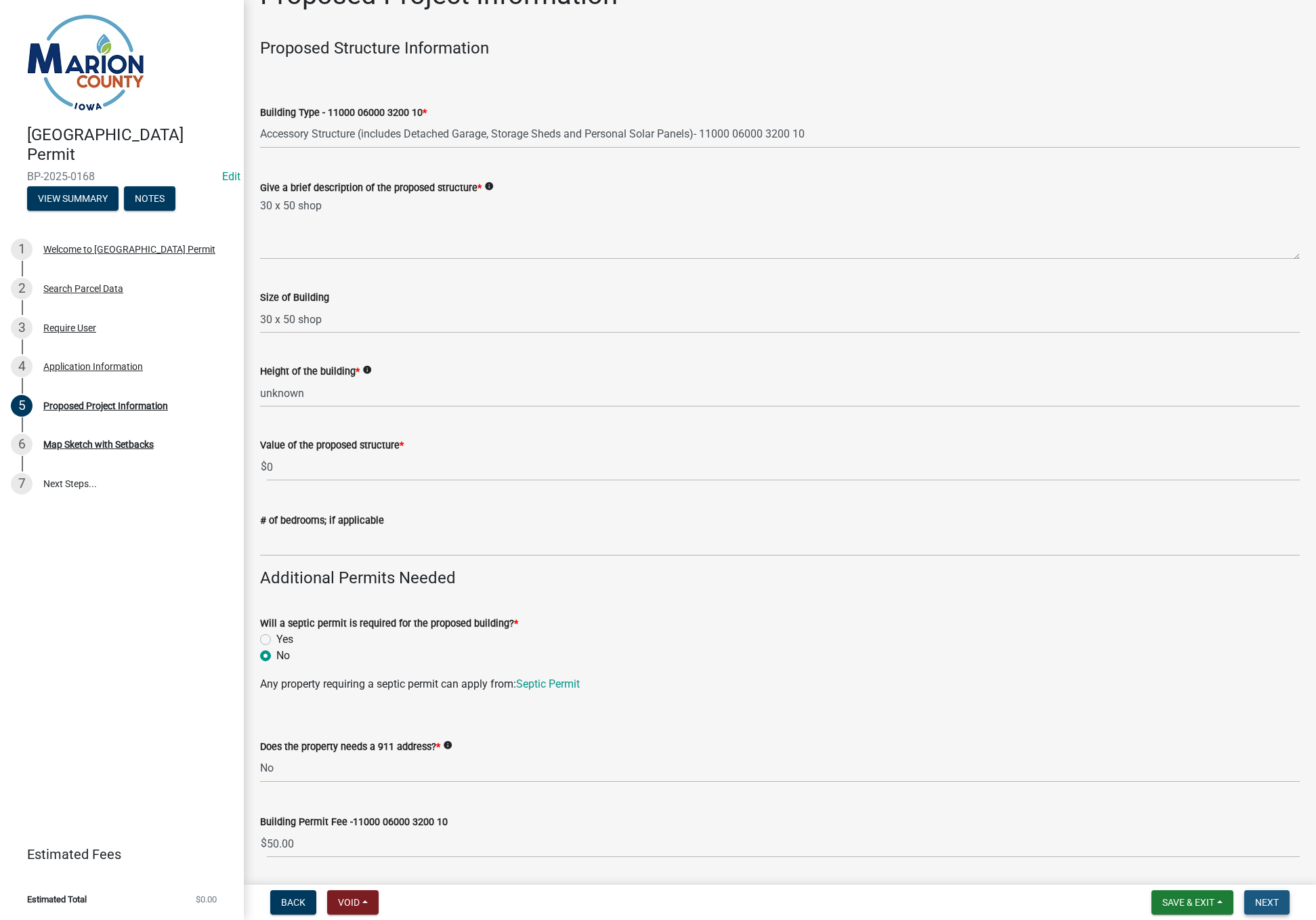
click at [1263, 908] on button "Next" at bounding box center [1266, 903] width 46 height 24
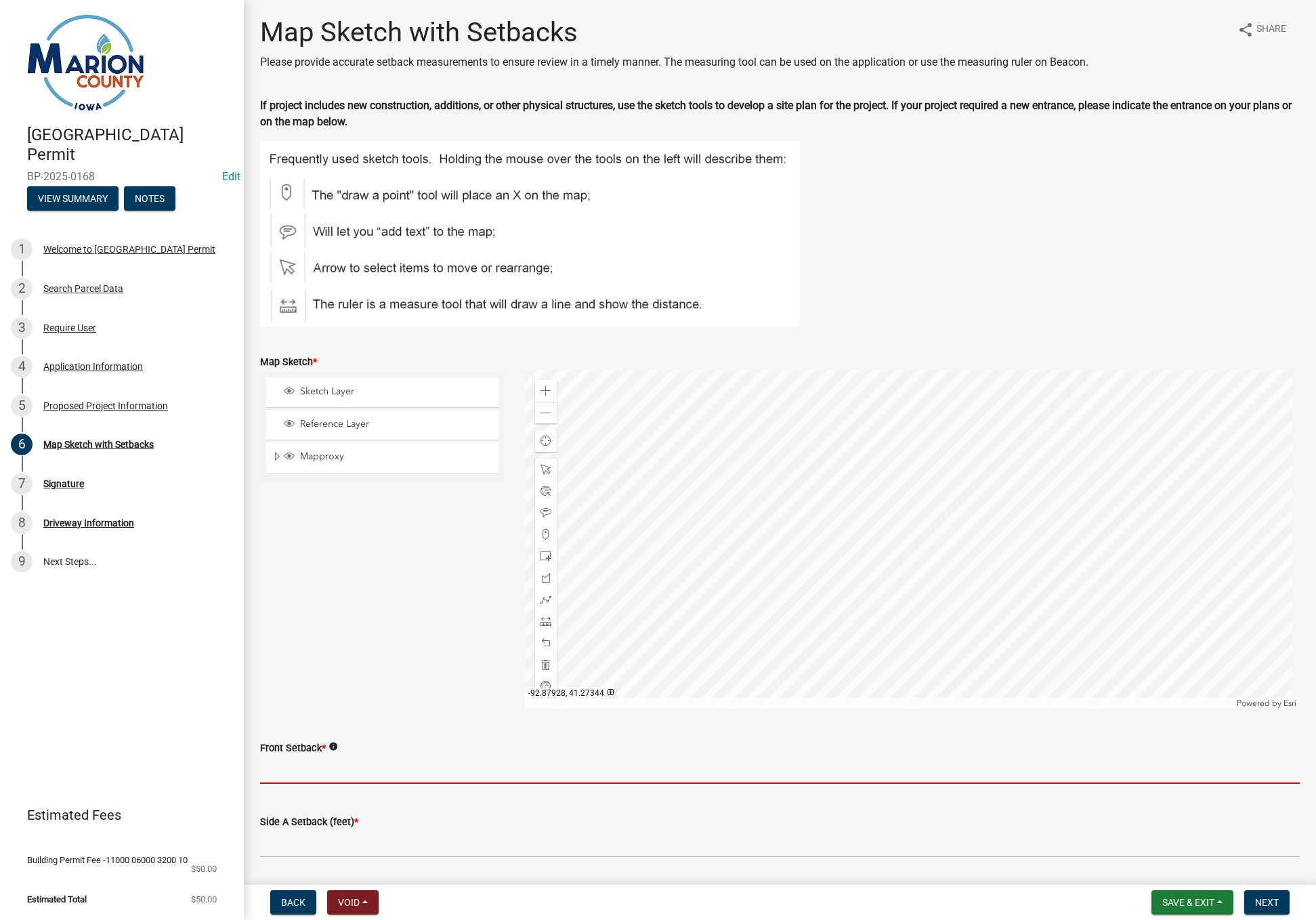
click at [327, 767] on input "Front Setback *" at bounding box center [780, 769] width 1040 height 28
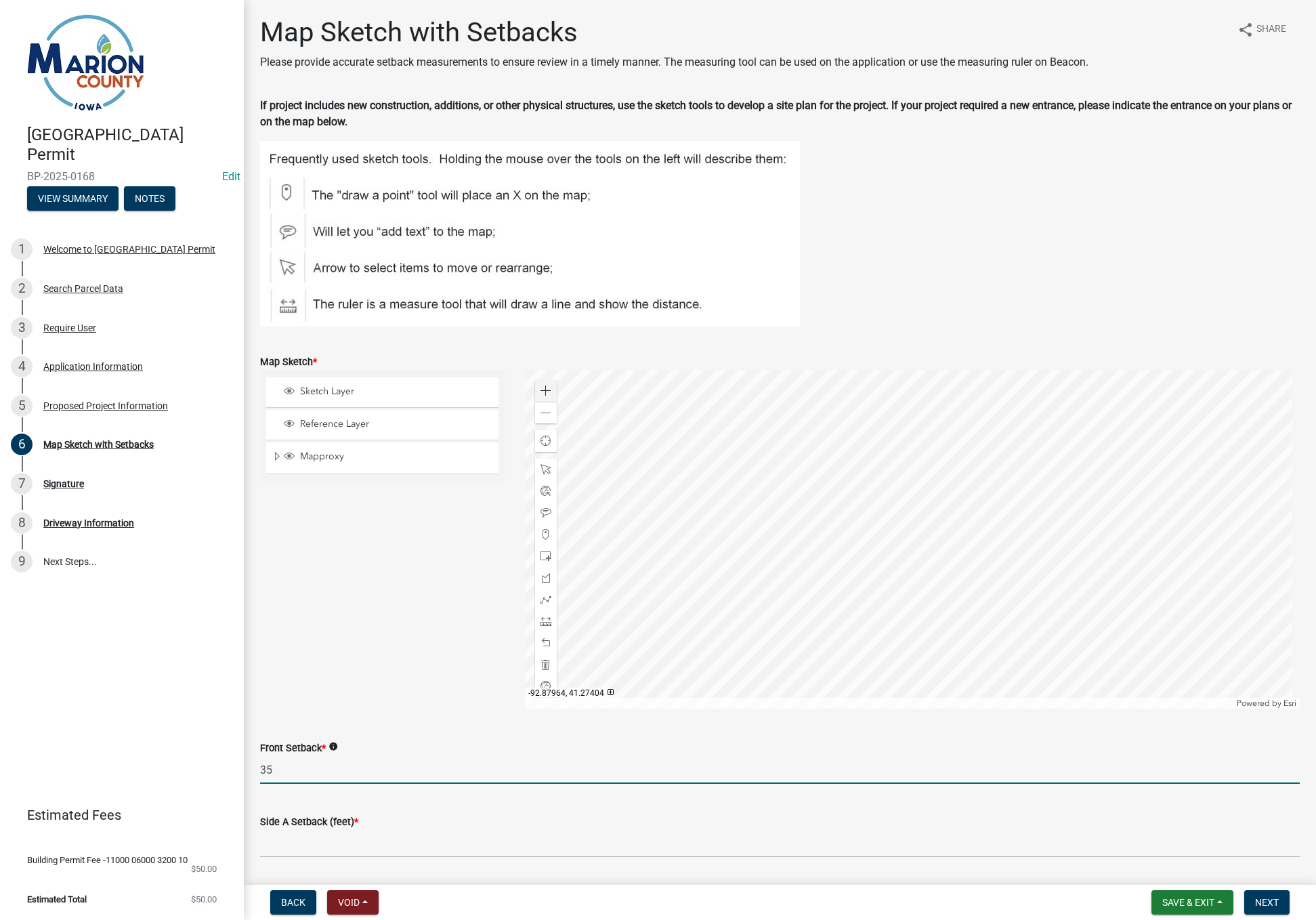
type input "35"
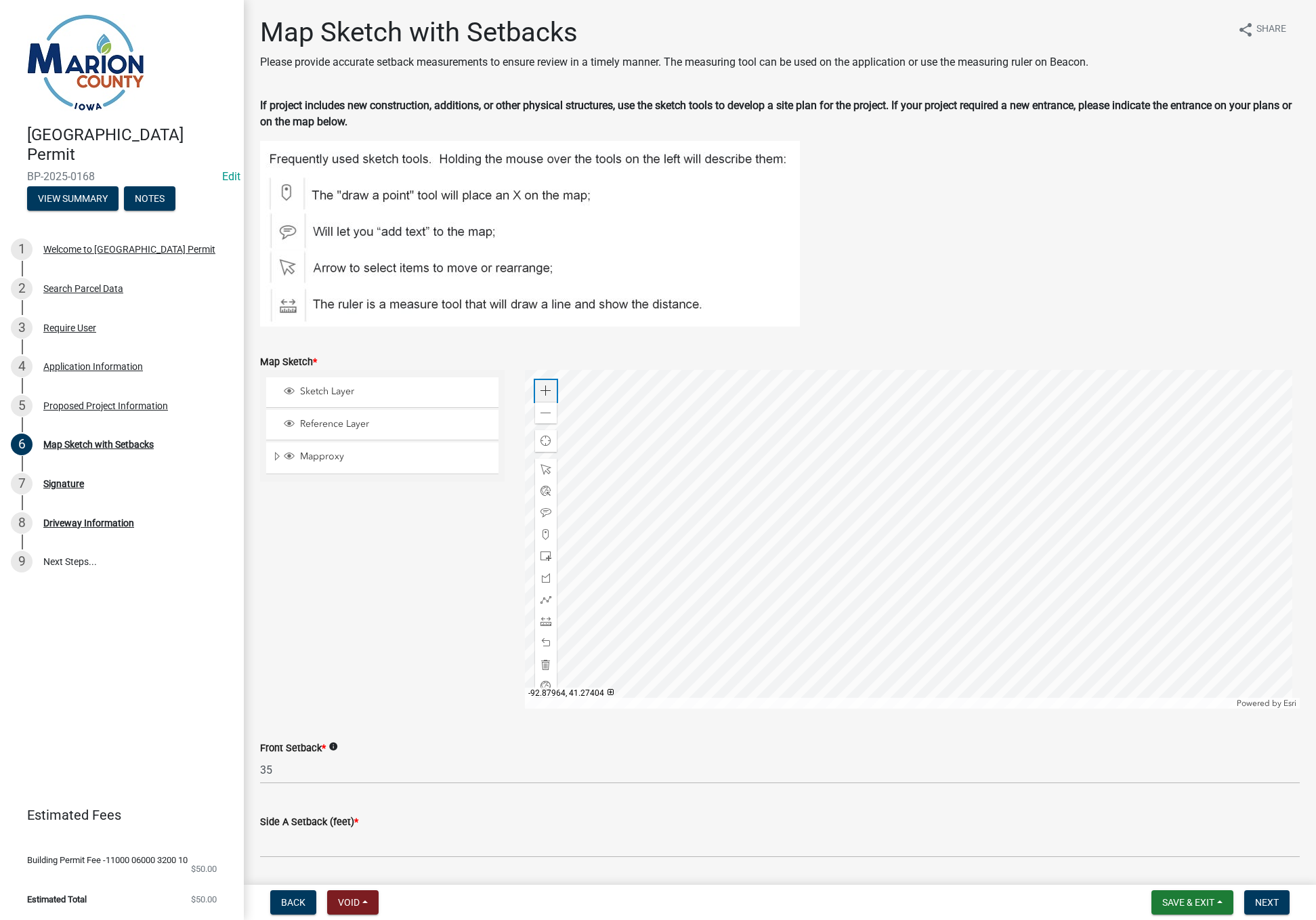
click at [541, 385] on div "Zoom in" at bounding box center [546, 391] width 21 height 21
click at [867, 490] on div at bounding box center [913, 539] width 775 height 339
click at [549, 387] on span at bounding box center [546, 391] width 11 height 11
click at [824, 597] on div at bounding box center [913, 539] width 775 height 339
click at [339, 840] on input "Side A Setback (feet) *" at bounding box center [780, 844] width 1040 height 28
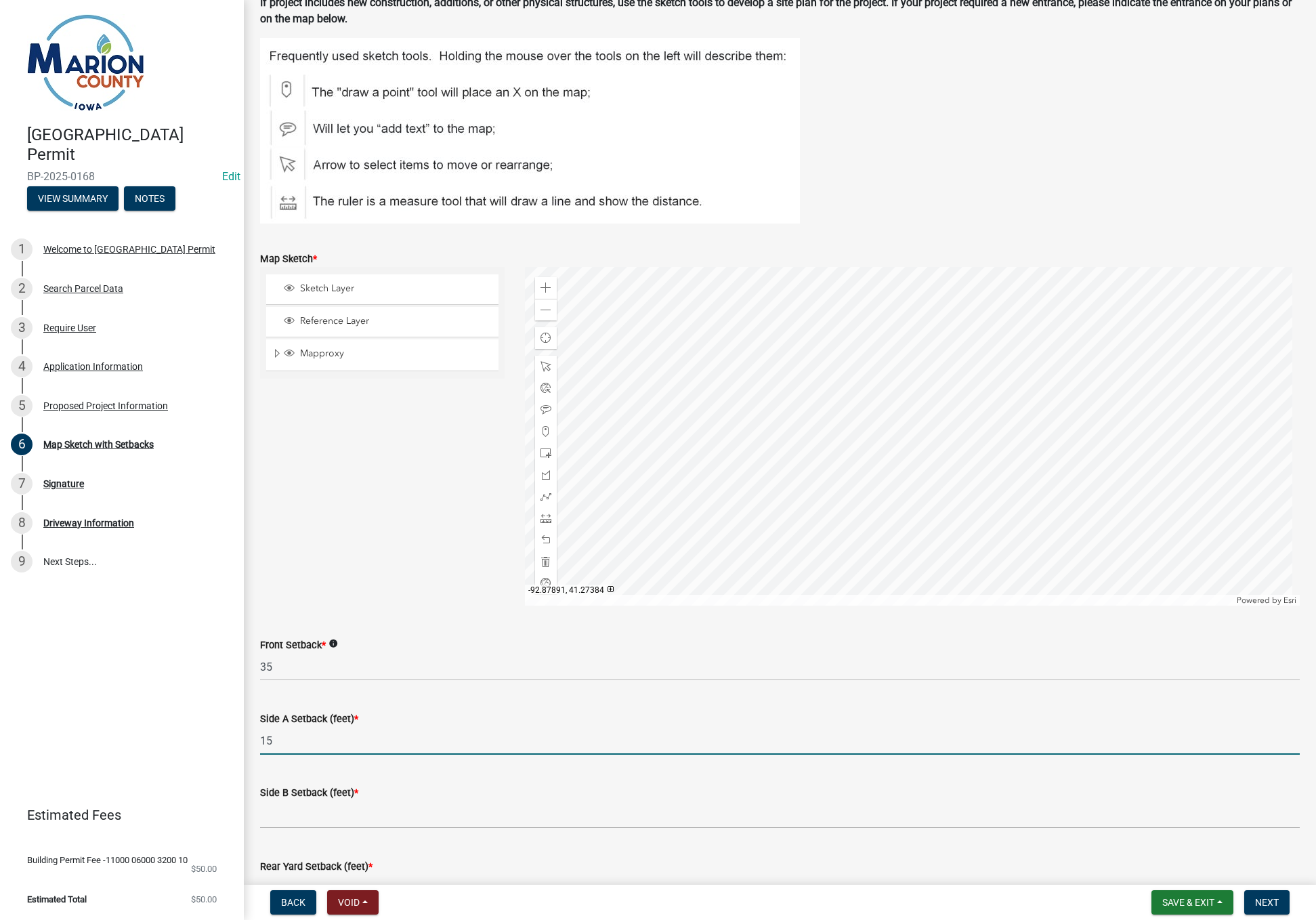
scroll to position [136, 0]
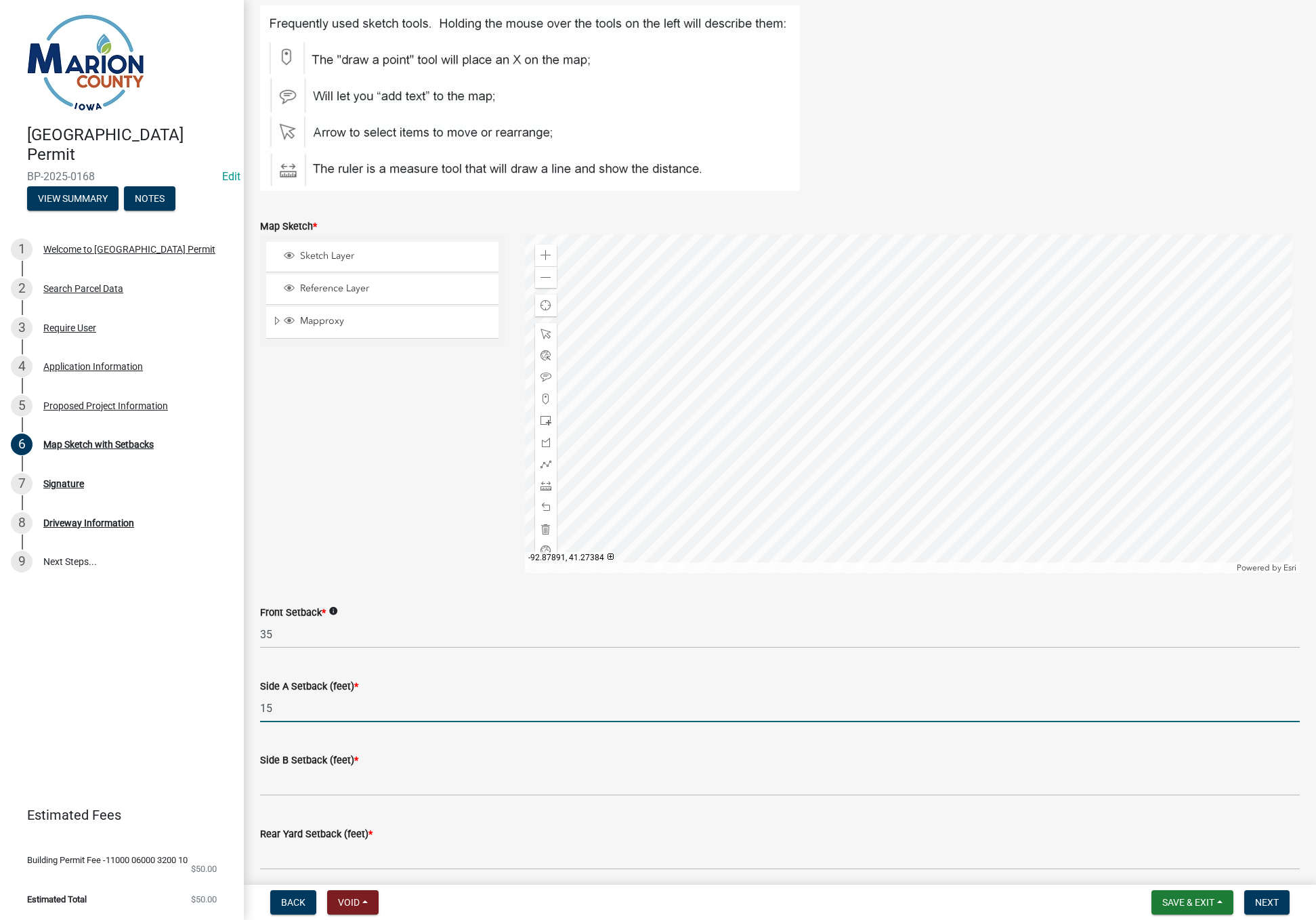
type input "15"
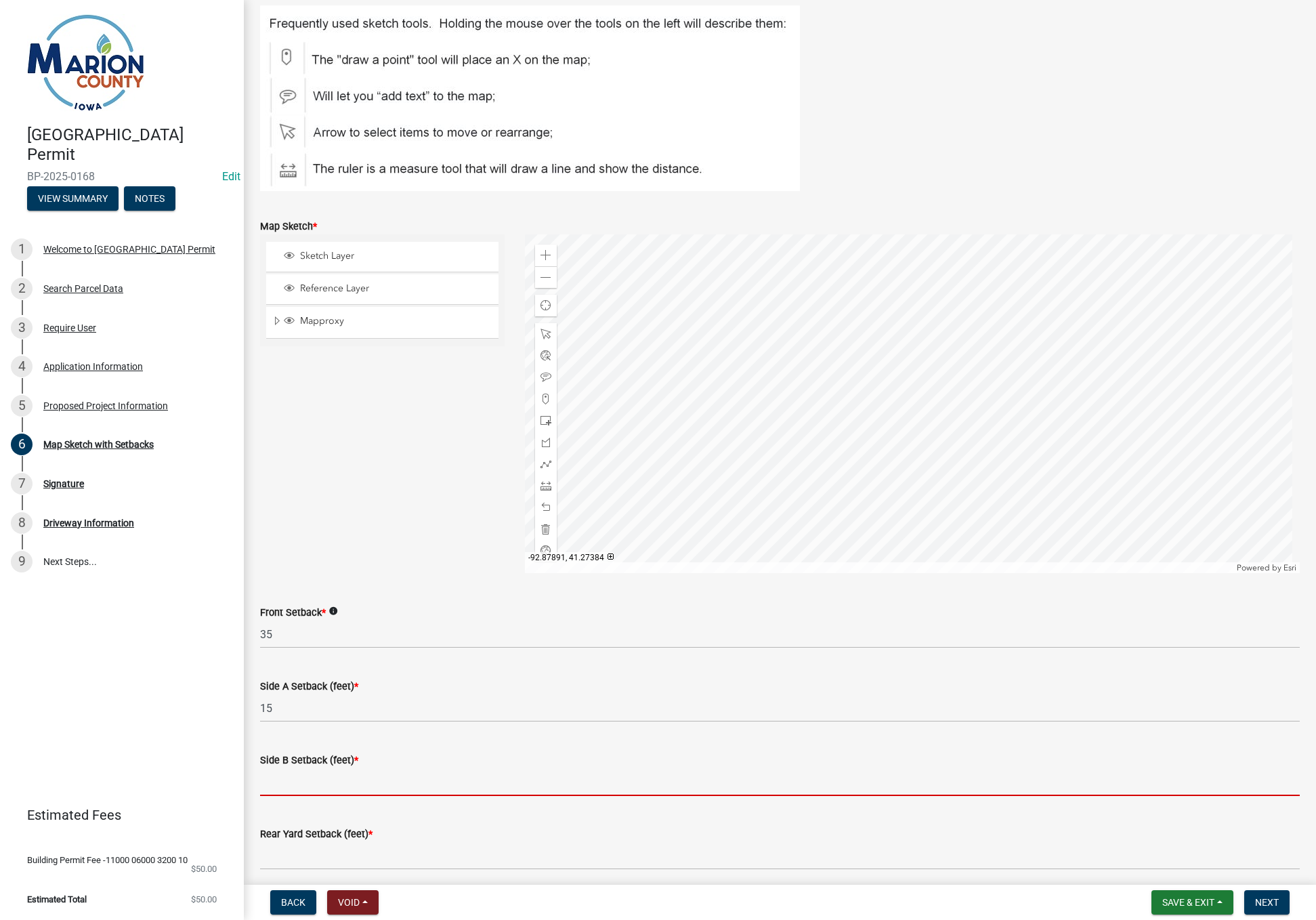
click at [319, 783] on input "Side B Setback (feet) *" at bounding box center [780, 782] width 1040 height 28
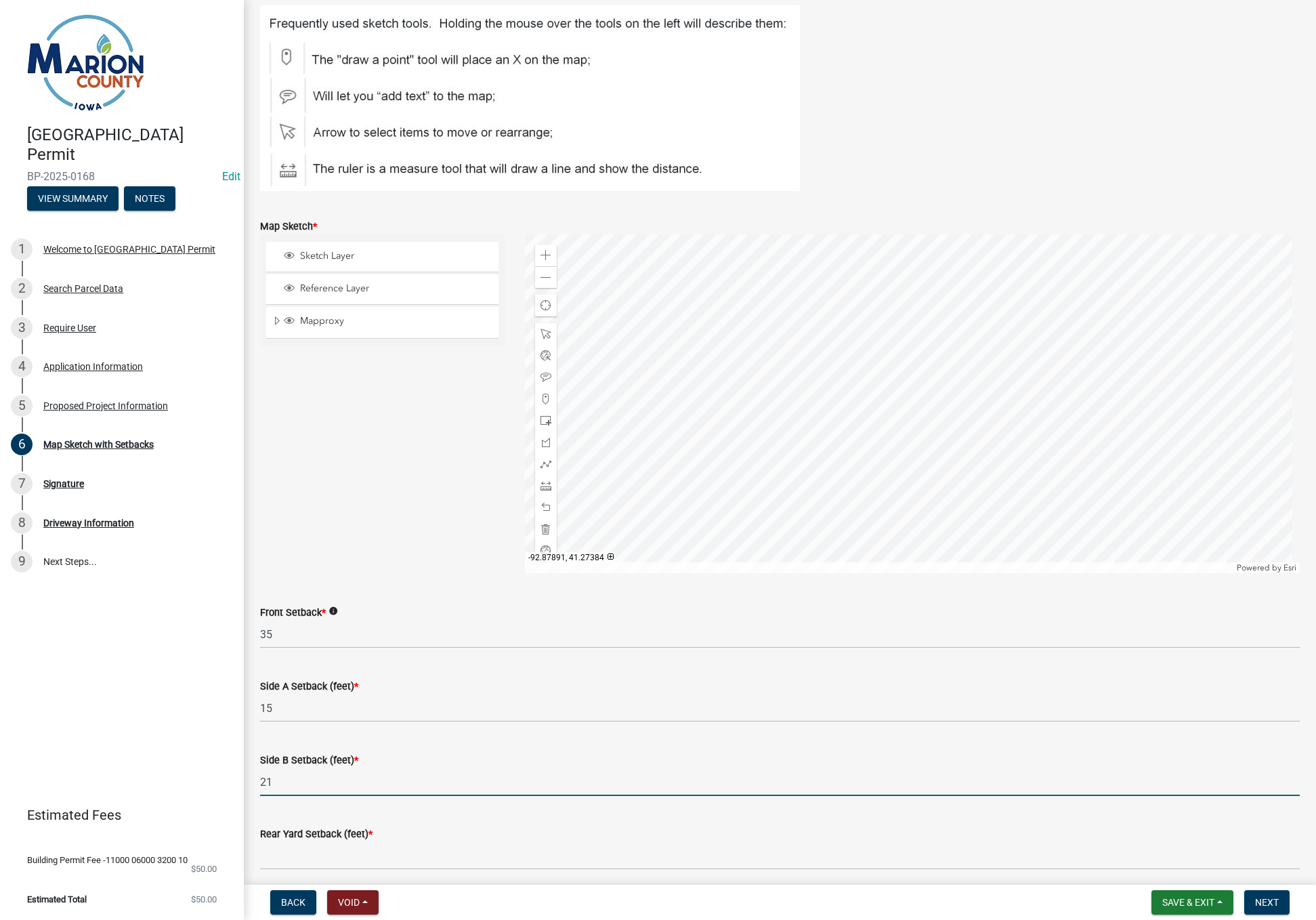
type input "21"
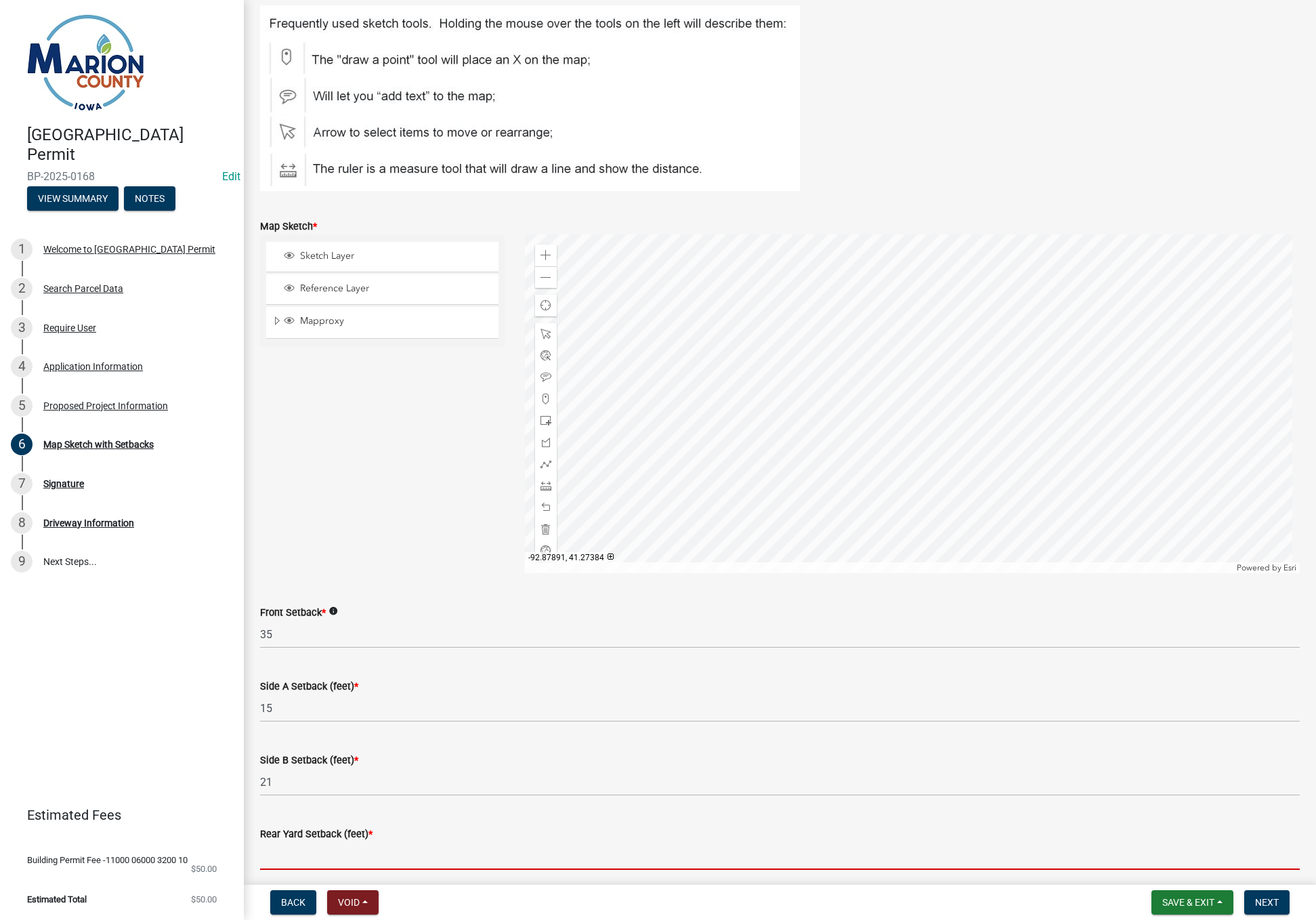
click at [295, 857] on input "Rear Yard Setback (feet) *" at bounding box center [780, 856] width 1040 height 28
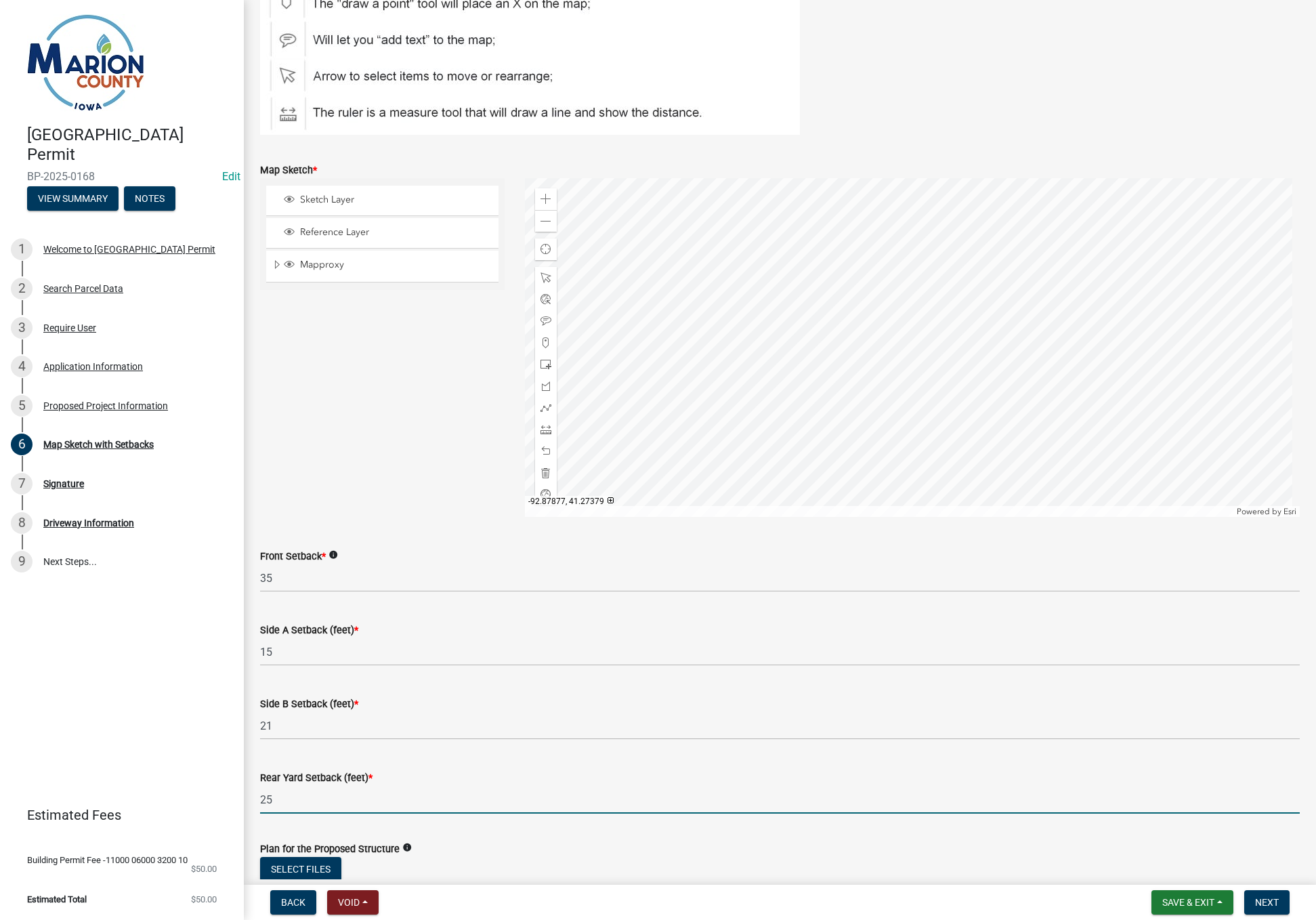
scroll to position [290, 0]
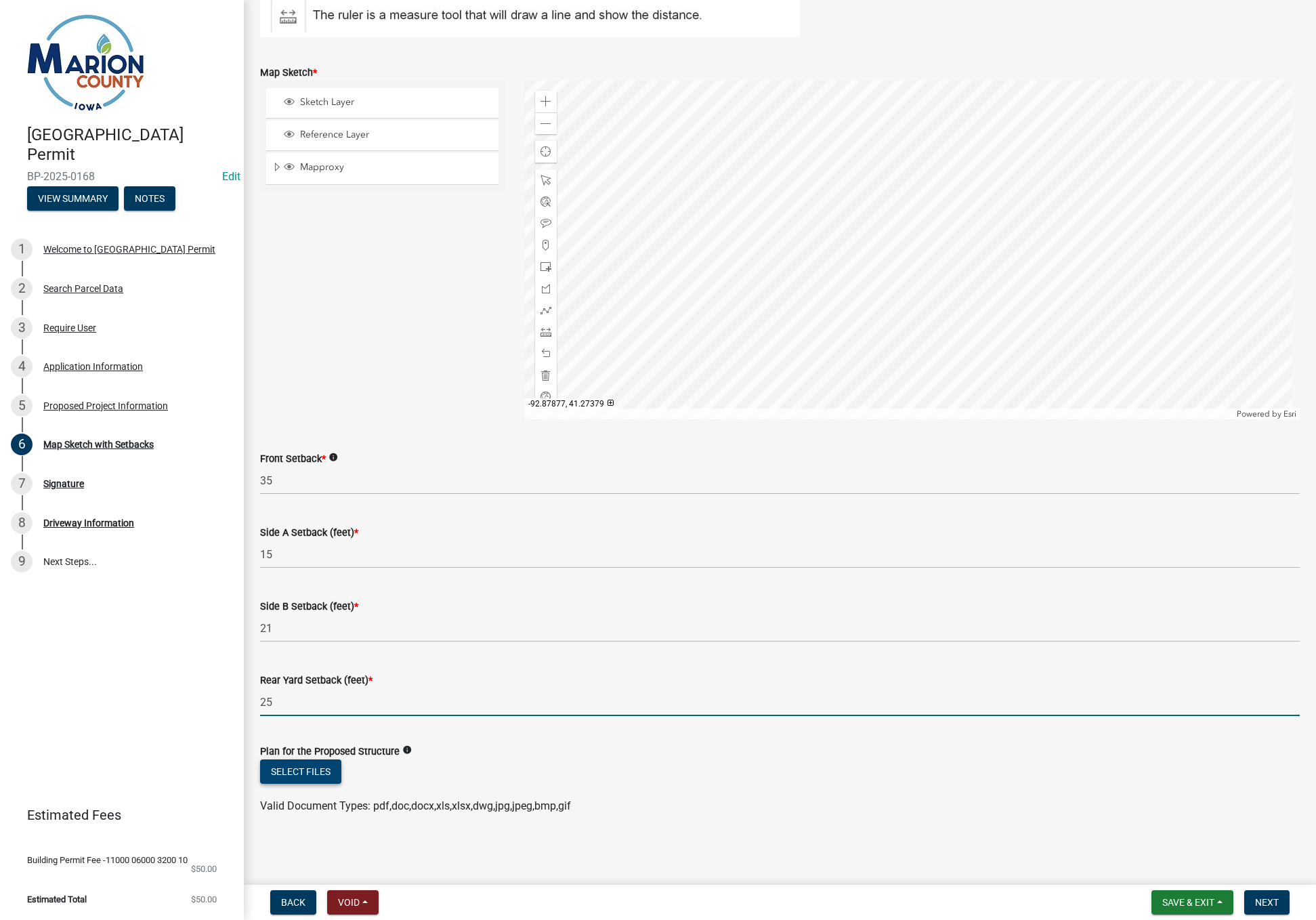
type input "25"
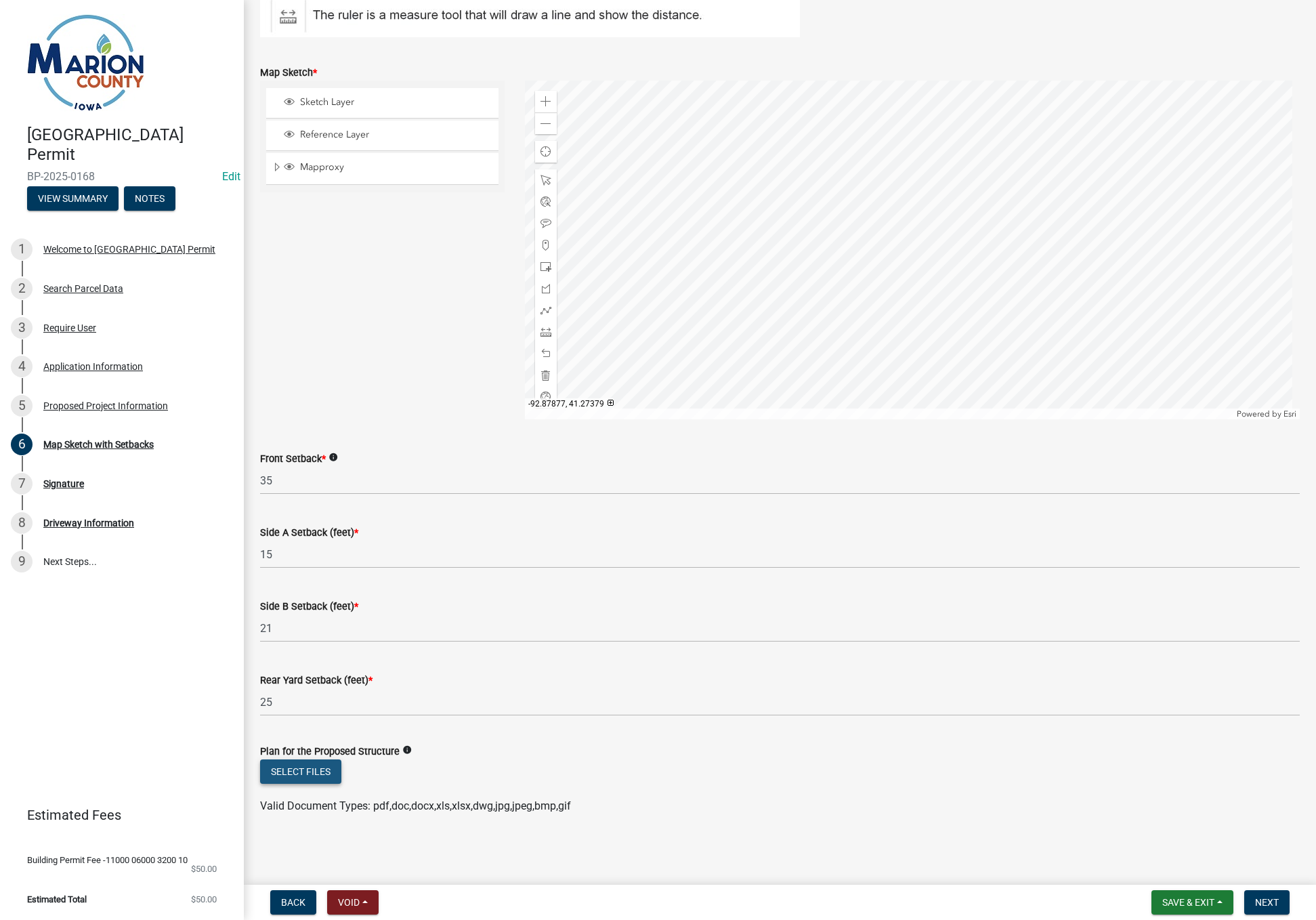
click at [292, 771] on button "Select files" at bounding box center [301, 771] width 82 height 24
click at [1272, 903] on span "Next" at bounding box center [1267, 903] width 23 height 11
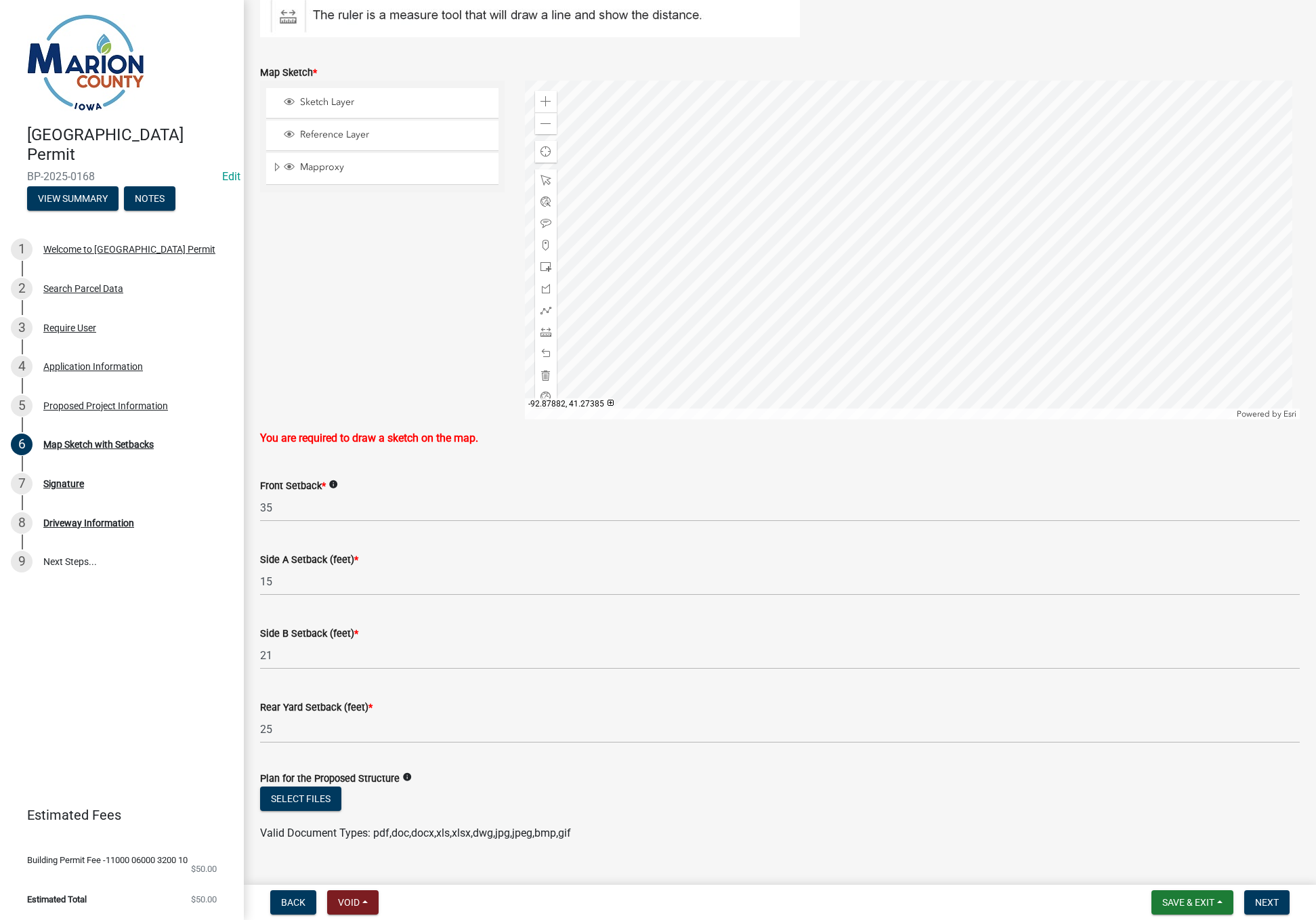
click at [695, 193] on div at bounding box center [913, 250] width 775 height 339
click at [541, 333] on span at bounding box center [546, 331] width 11 height 11
click at [680, 122] on div at bounding box center [913, 250] width 775 height 339
click at [680, 308] on div at bounding box center [913, 250] width 775 height 339
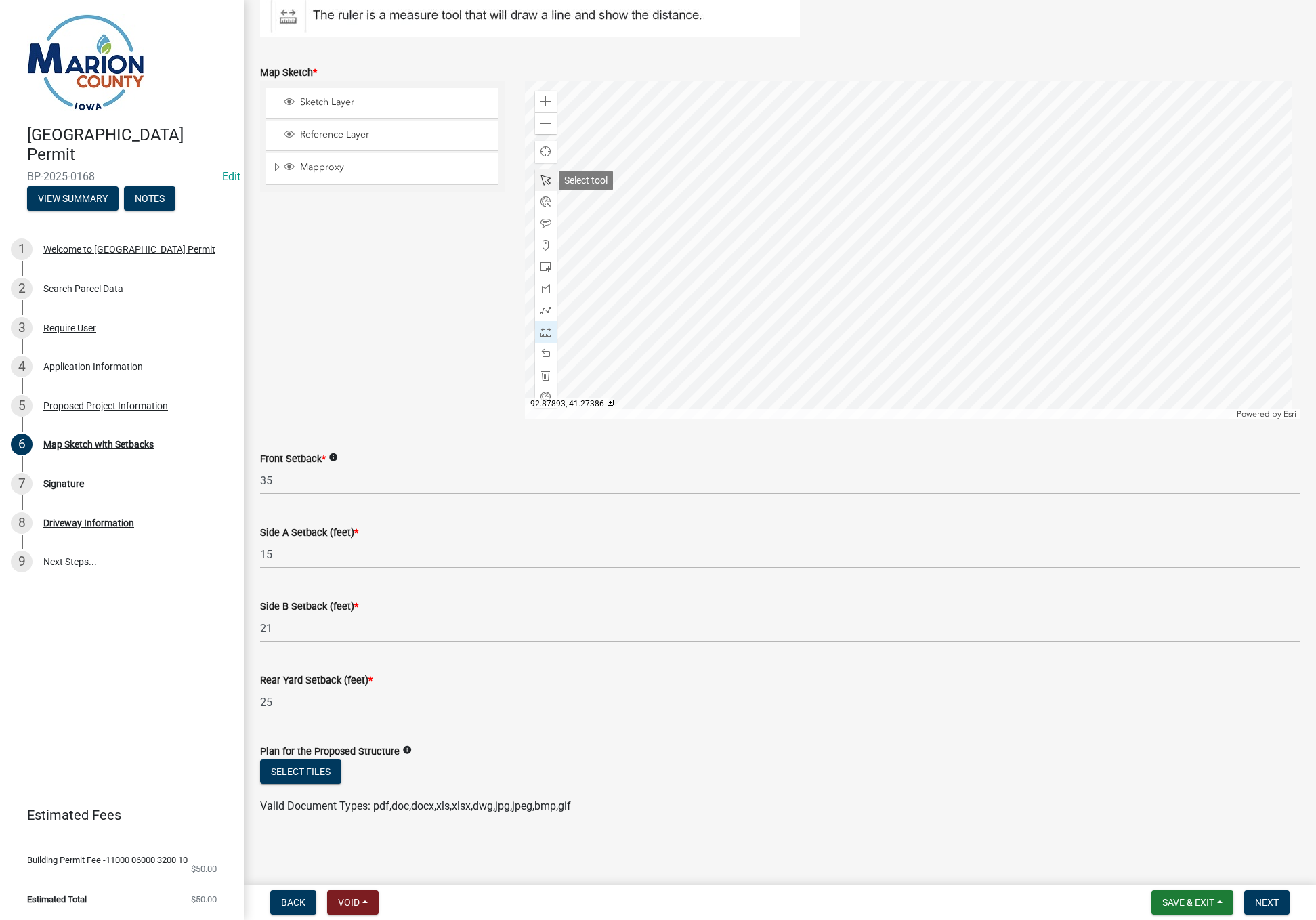
click at [543, 183] on span at bounding box center [546, 180] width 11 height 11
click at [666, 270] on div at bounding box center [913, 250] width 775 height 339
click at [541, 119] on span at bounding box center [546, 123] width 11 height 11
click at [543, 328] on span at bounding box center [546, 331] width 11 height 11
click at [739, 256] on div at bounding box center [913, 250] width 775 height 339
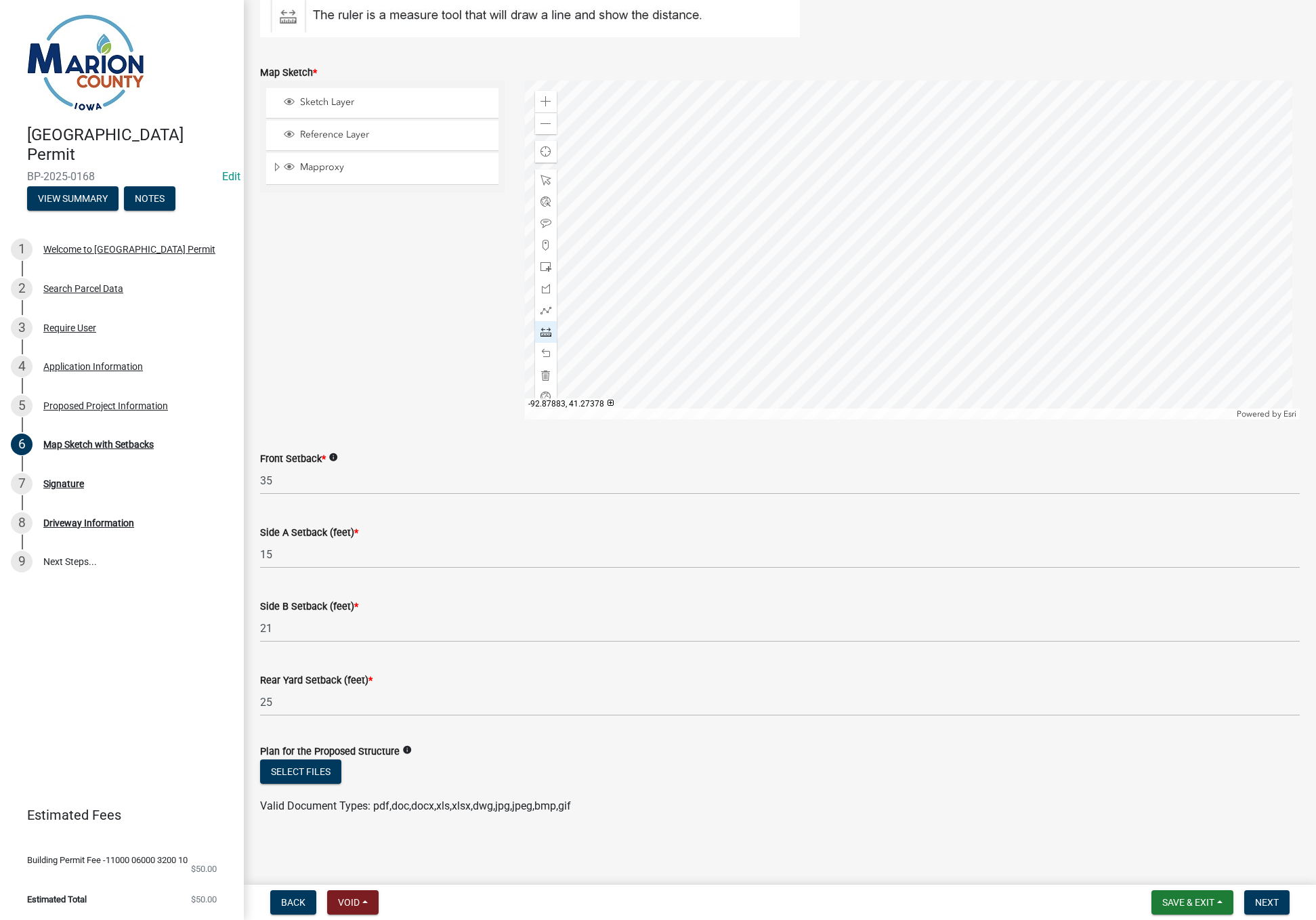
click at [779, 256] on div at bounding box center [913, 250] width 775 height 339
click at [782, 256] on div at bounding box center [913, 250] width 775 height 339
click at [782, 389] on div at bounding box center [913, 250] width 775 height 339
click at [862, 389] on div at bounding box center [913, 250] width 775 height 339
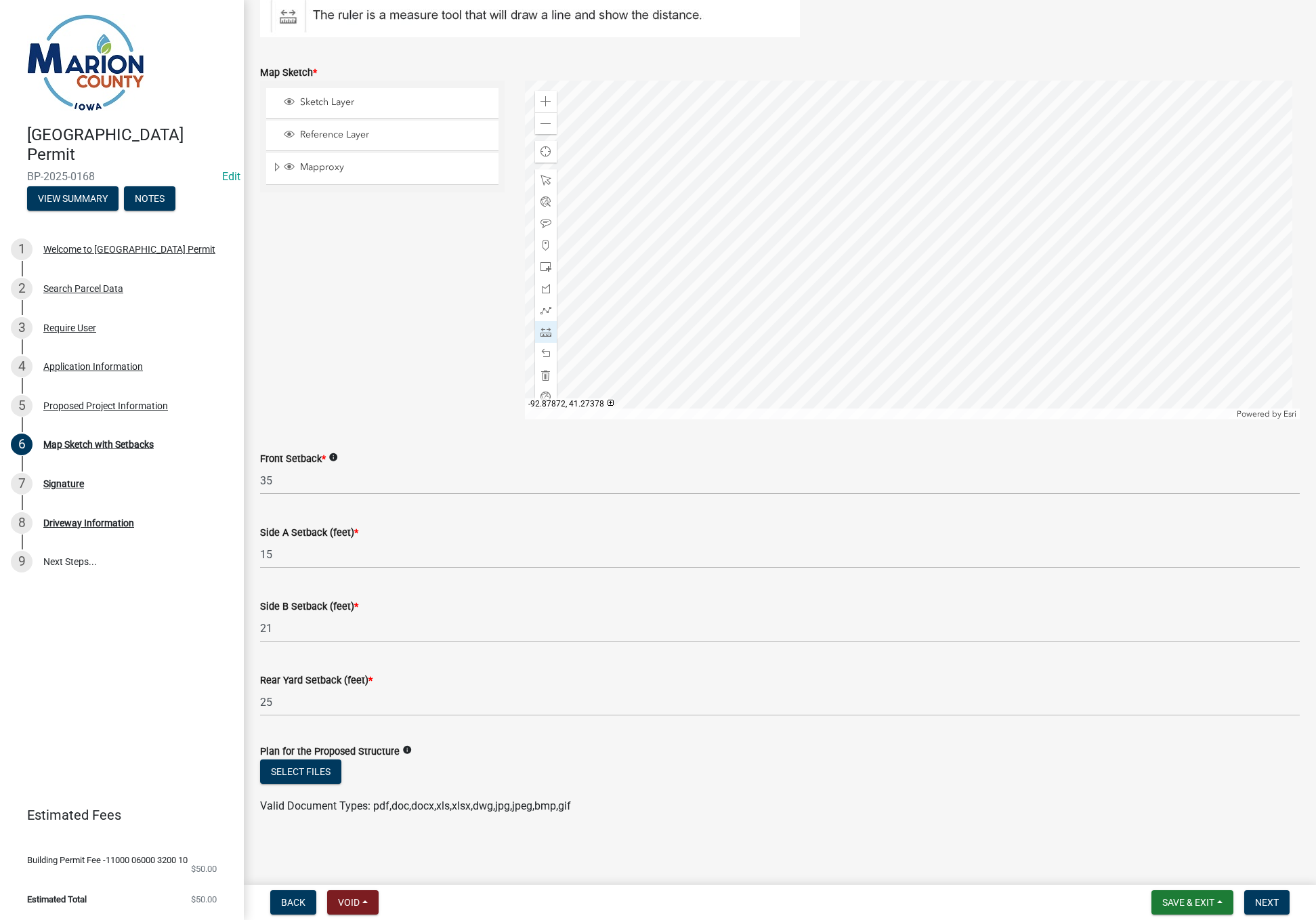
click at [862, 255] on div at bounding box center [913, 250] width 775 height 339
click at [783, 256] on div at bounding box center [913, 250] width 775 height 339
click at [546, 133] on div "Zoom out" at bounding box center [546, 123] width 21 height 21
click at [281, 774] on button "Select files" at bounding box center [301, 771] width 82 height 24
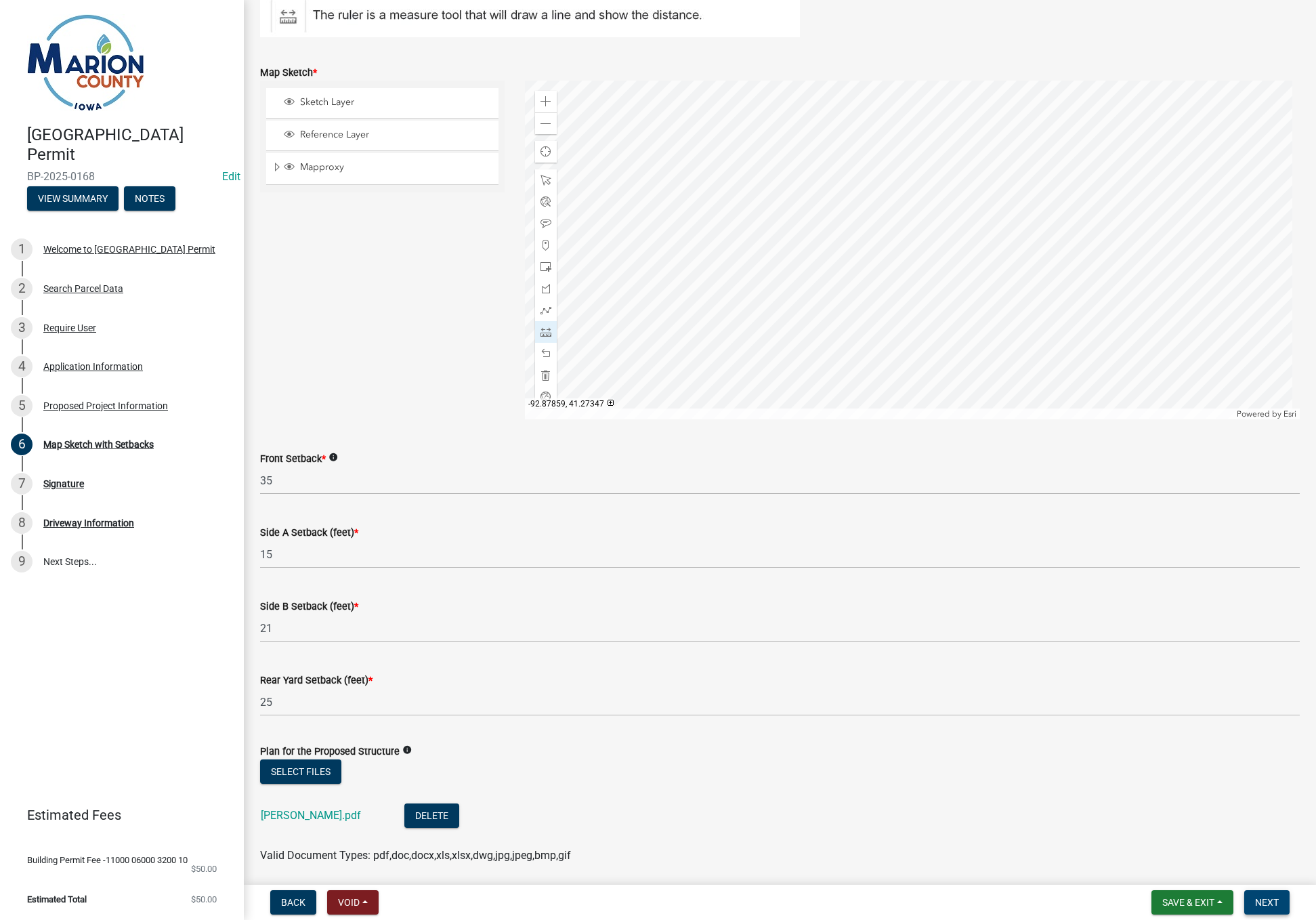
click at [1271, 906] on span "Next" at bounding box center [1267, 903] width 23 height 11
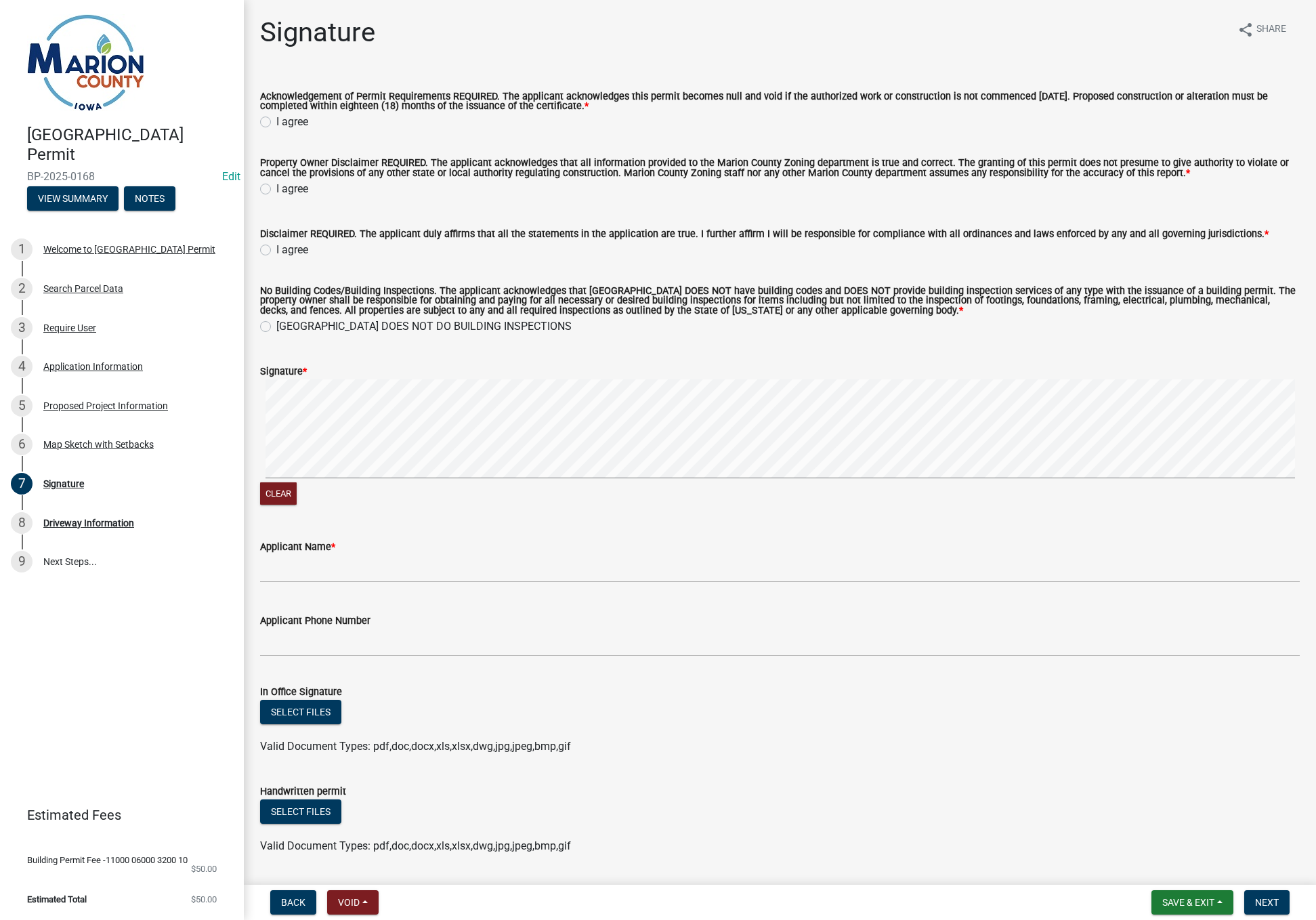
click at [277, 122] on label "I agree" at bounding box center [292, 121] width 32 height 17
click at [277, 122] on input "I agree" at bounding box center [281, 118] width 9 height 9
radio input "true"
click at [277, 189] on label "I agree" at bounding box center [292, 188] width 32 height 17
click at [277, 189] on input "I agree" at bounding box center [281, 185] width 9 height 9
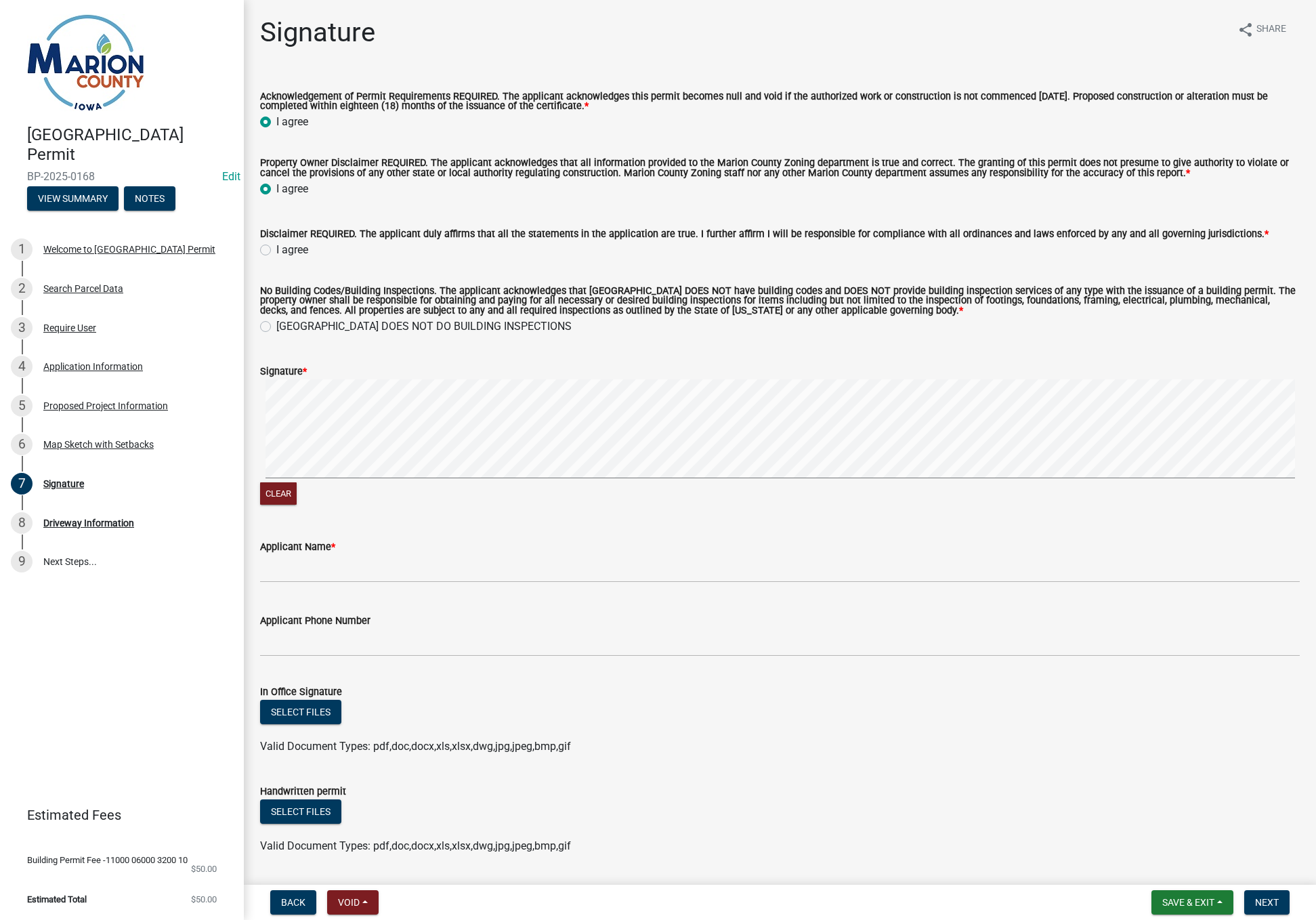
radio input "true"
click at [277, 248] on label "I agree" at bounding box center [292, 250] width 32 height 17
click at [277, 248] on input "I agree" at bounding box center [281, 246] width 9 height 9
radio input "true"
click at [301, 564] on input "Applicant Name *" at bounding box center [780, 568] width 1040 height 28
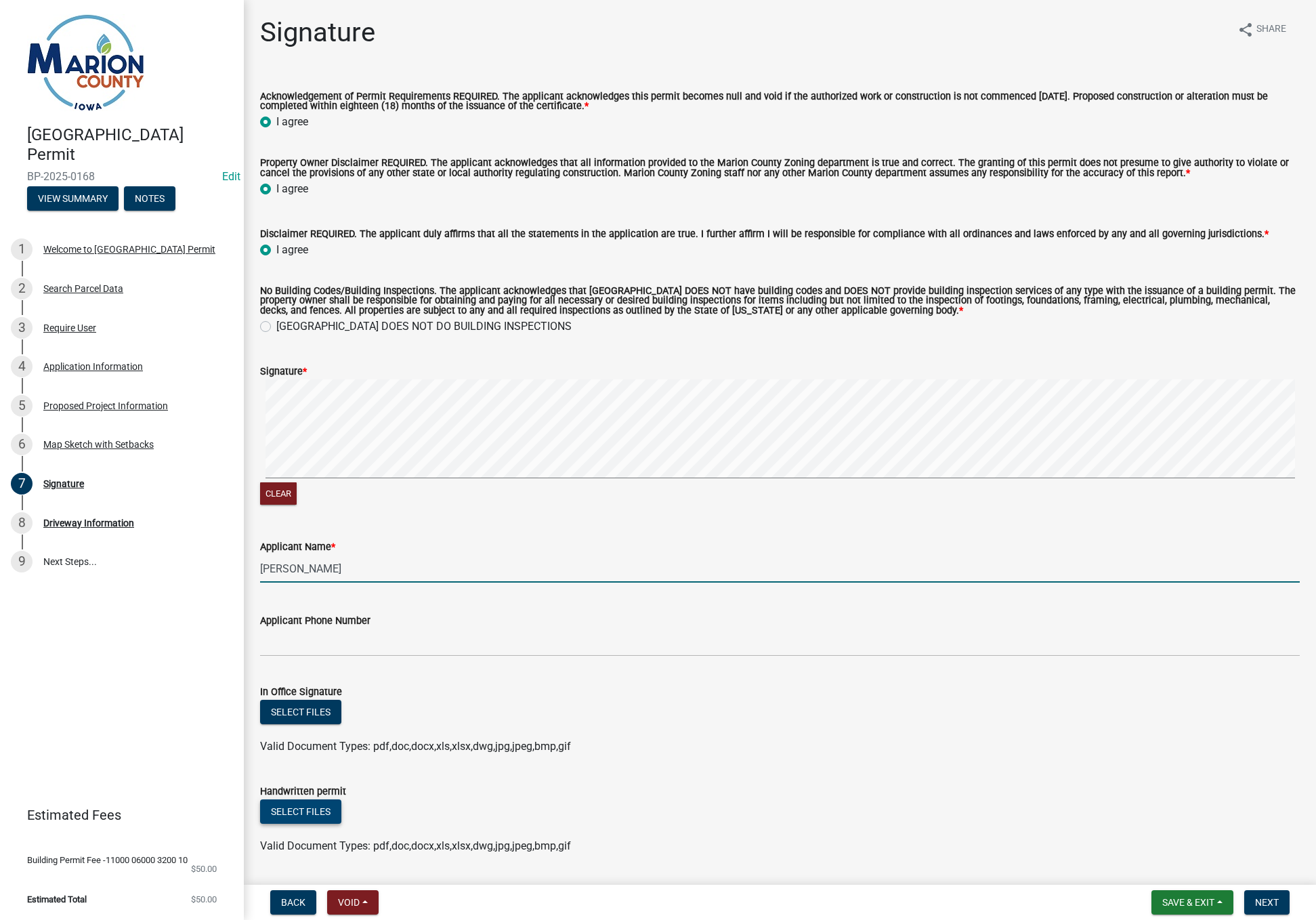
type input "Steve Krpan"
click at [287, 818] on button "Select files" at bounding box center [301, 811] width 82 height 24
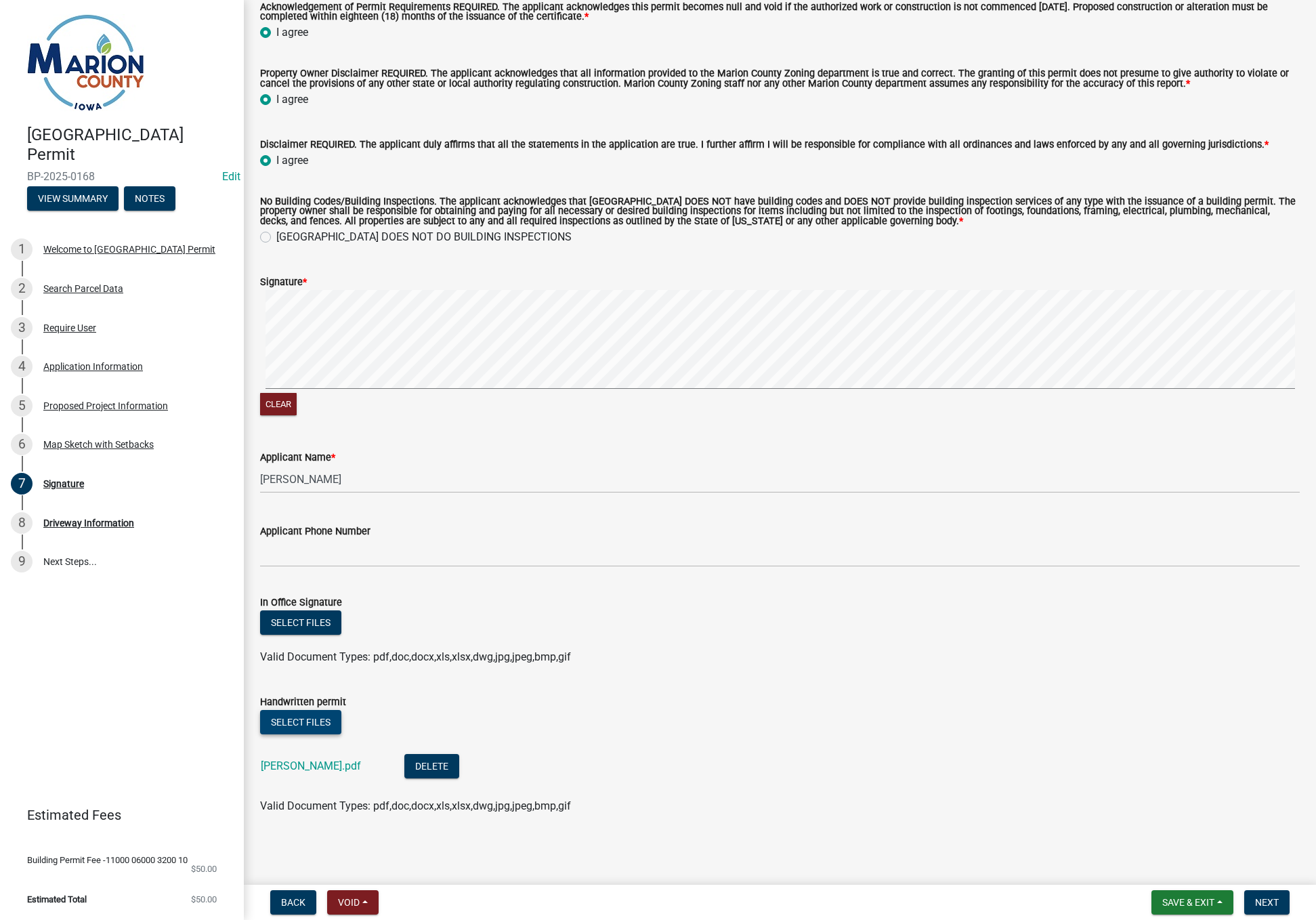
scroll to position [91, 0]
click at [1265, 909] on button "Next" at bounding box center [1266, 903] width 46 height 24
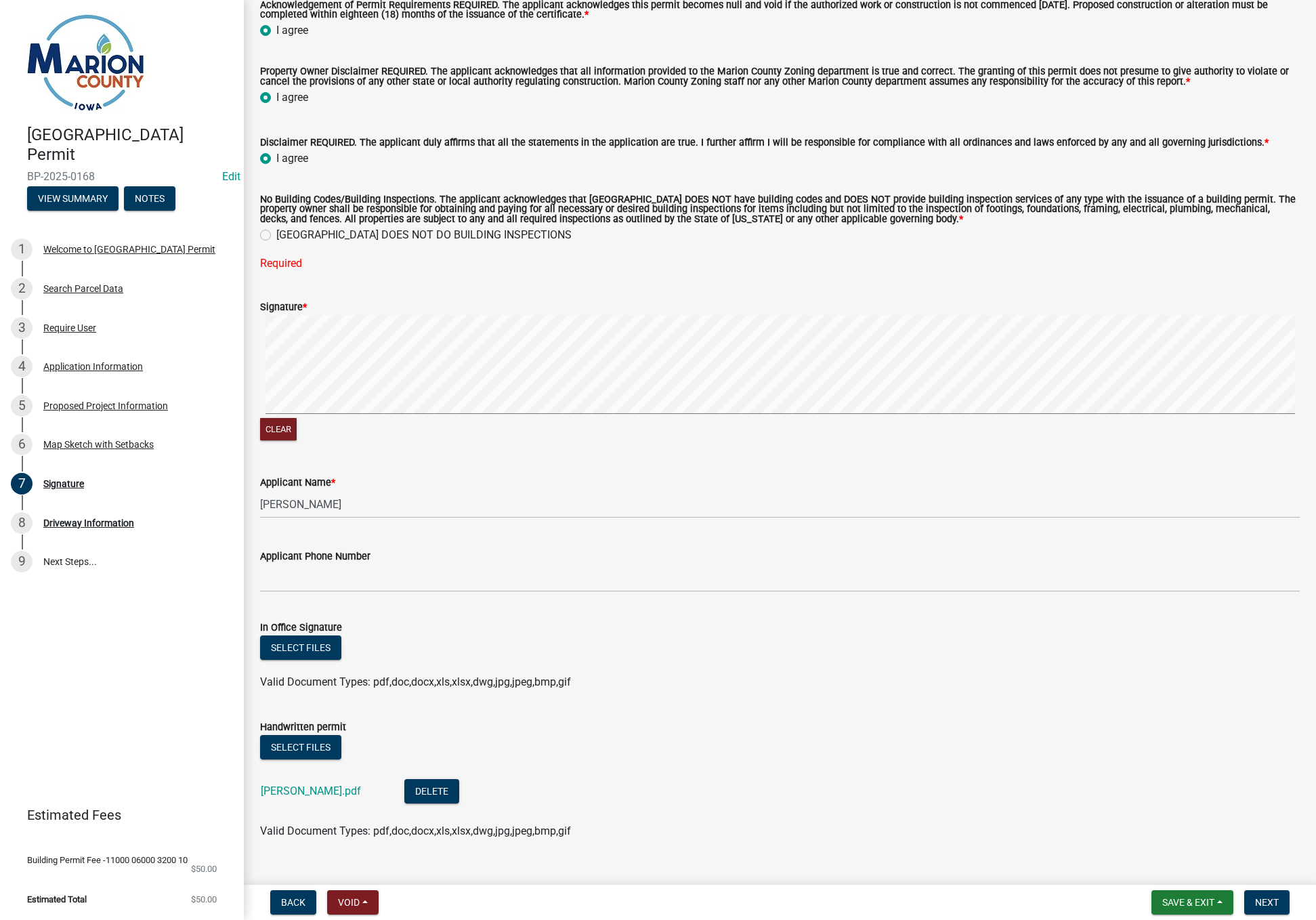
click at [277, 240] on label "MARION COUNTY DOES NOT DO BUILDING INSPECTIONS" at bounding box center [424, 235] width 295 height 17
click at [277, 236] on input "MARION COUNTY DOES NOT DO BUILDING INSPECTIONS" at bounding box center [281, 231] width 9 height 9
radio input "true"
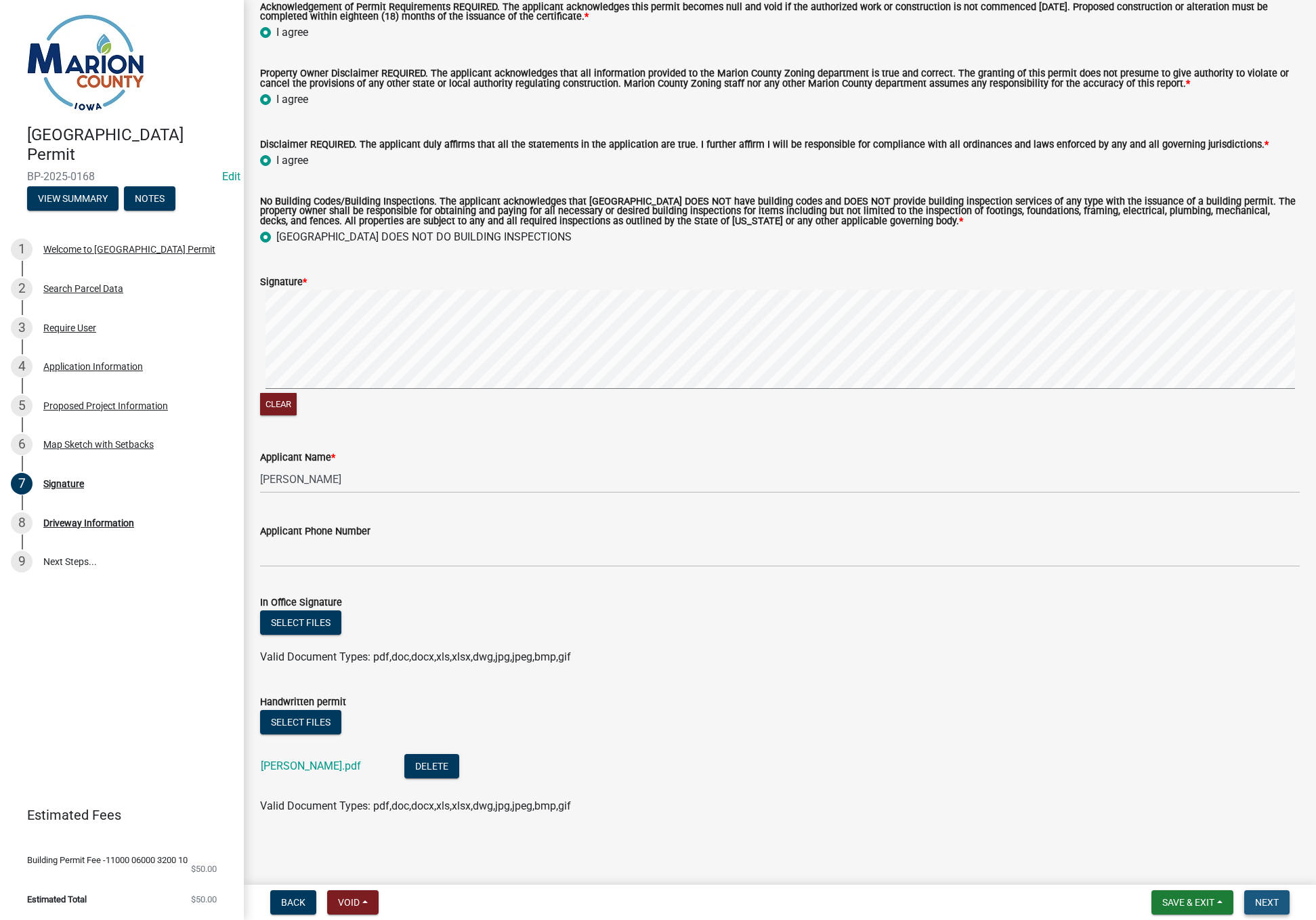
click at [1262, 901] on span "Next" at bounding box center [1267, 903] width 23 height 11
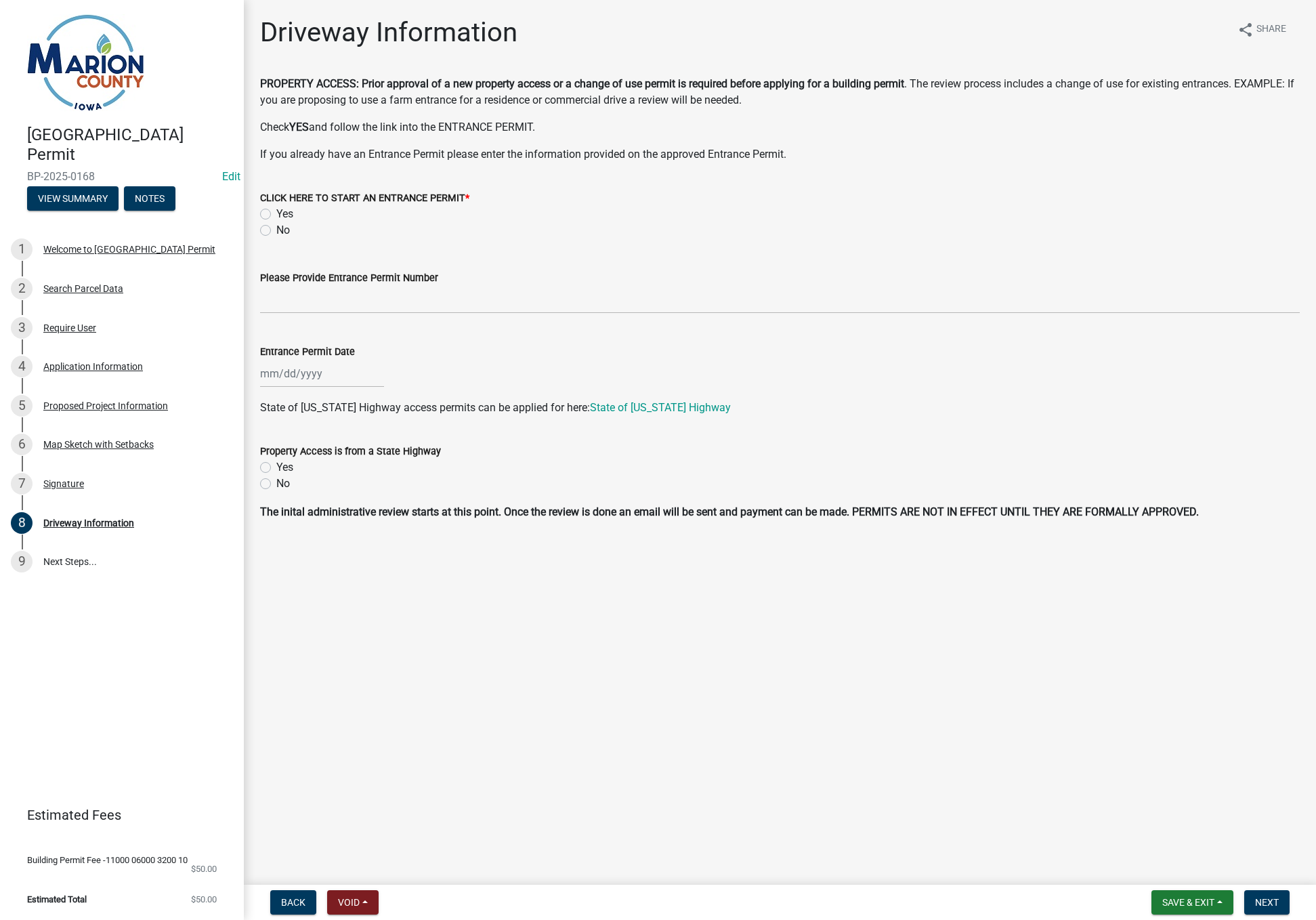
click at [277, 231] on label "No" at bounding box center [284, 230] width 14 height 17
click at [277, 231] on input "No" at bounding box center [281, 226] width 9 height 9
radio input "true"
click at [1265, 901] on span "Next" at bounding box center [1267, 903] width 23 height 11
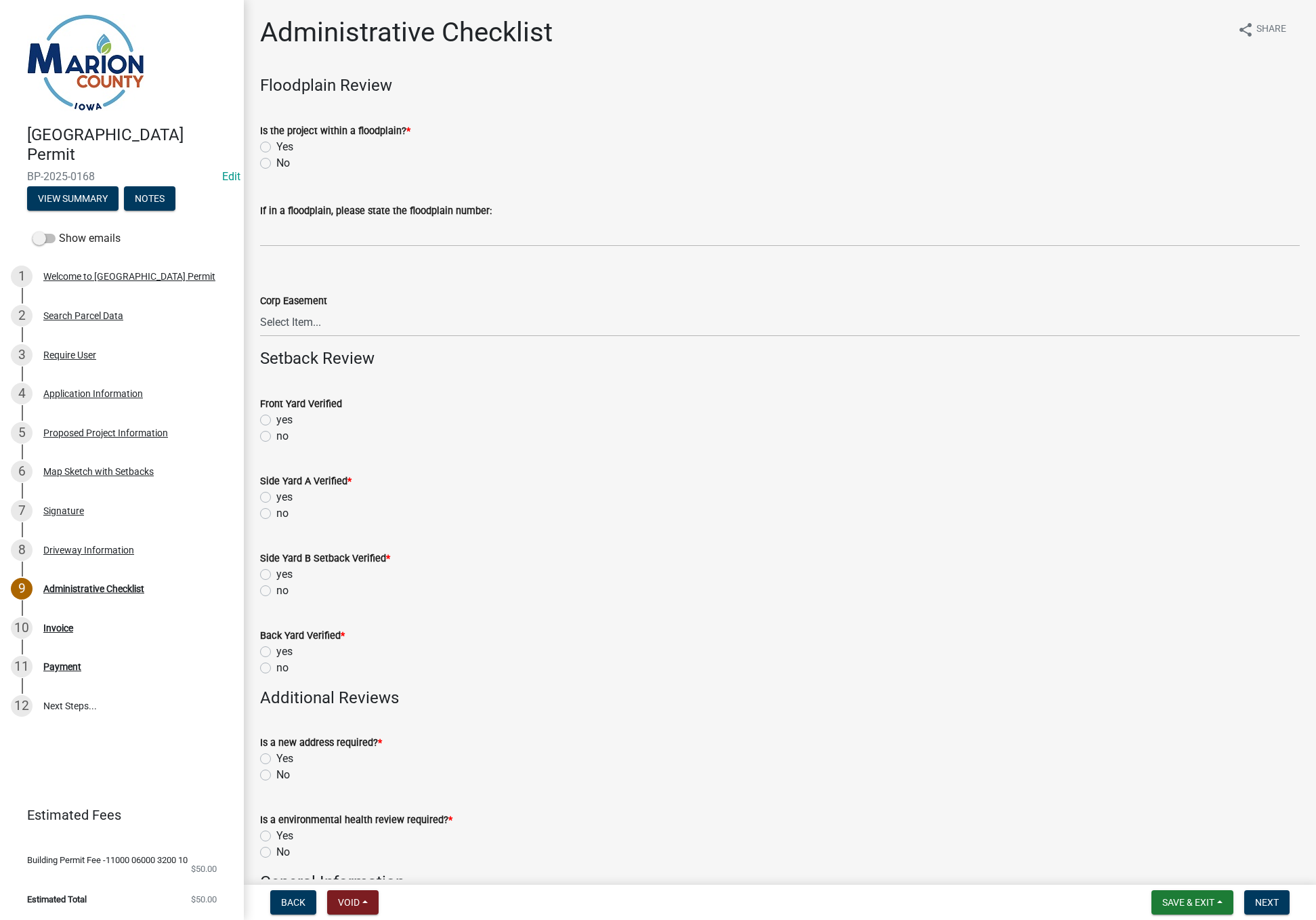
click at [277, 163] on label "No" at bounding box center [284, 163] width 14 height 17
click at [277, 163] on input "No" at bounding box center [281, 159] width 9 height 9
radio input "true"
click at [277, 435] on label "no" at bounding box center [283, 436] width 13 height 17
click at [277, 435] on input "no" at bounding box center [281, 432] width 9 height 9
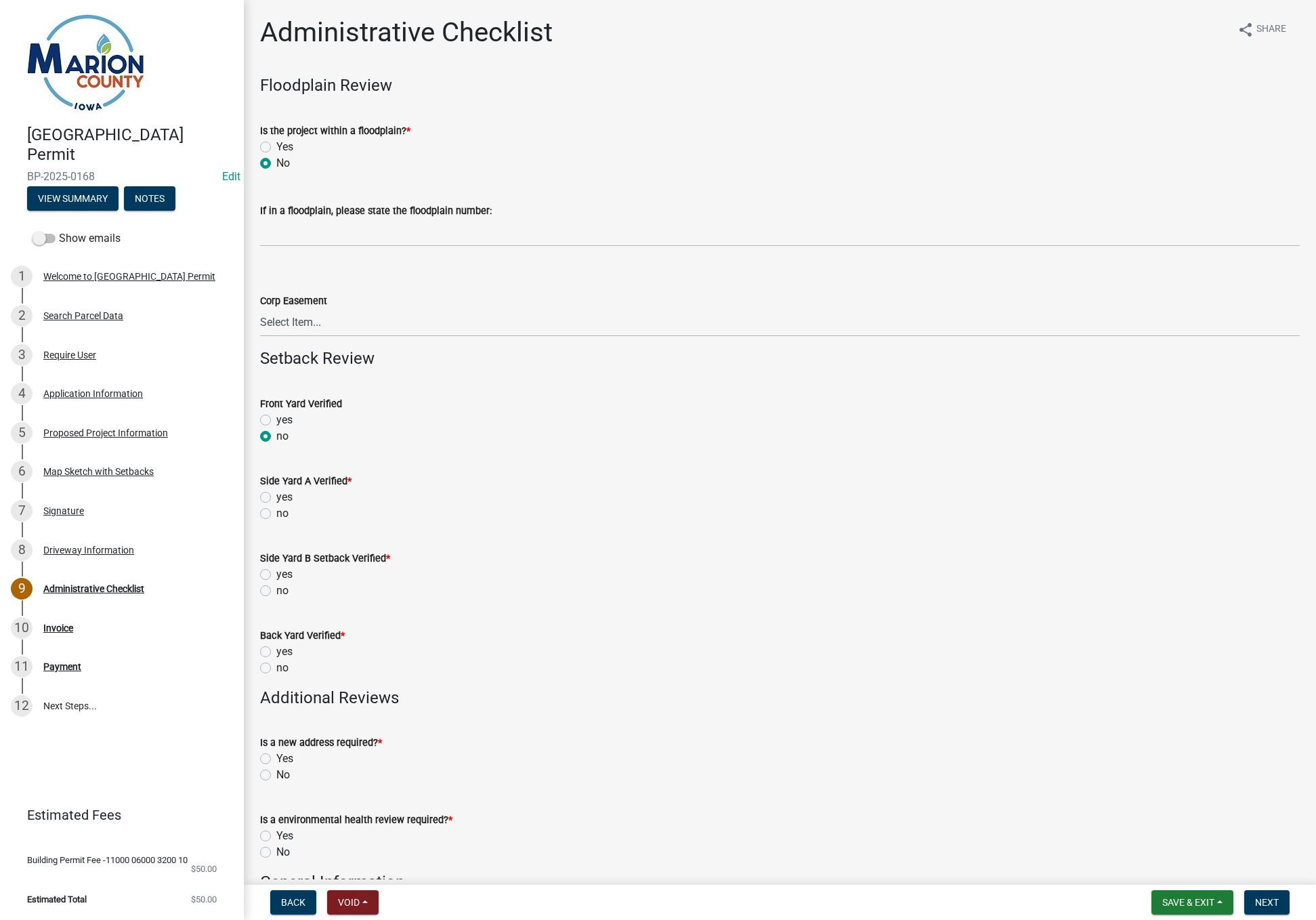
radio input "true"
click at [277, 512] on label "no" at bounding box center [283, 513] width 13 height 17
click at [277, 512] on input "no" at bounding box center [281, 509] width 9 height 9
radio input "true"
click at [277, 588] on label "no" at bounding box center [283, 591] width 13 height 17
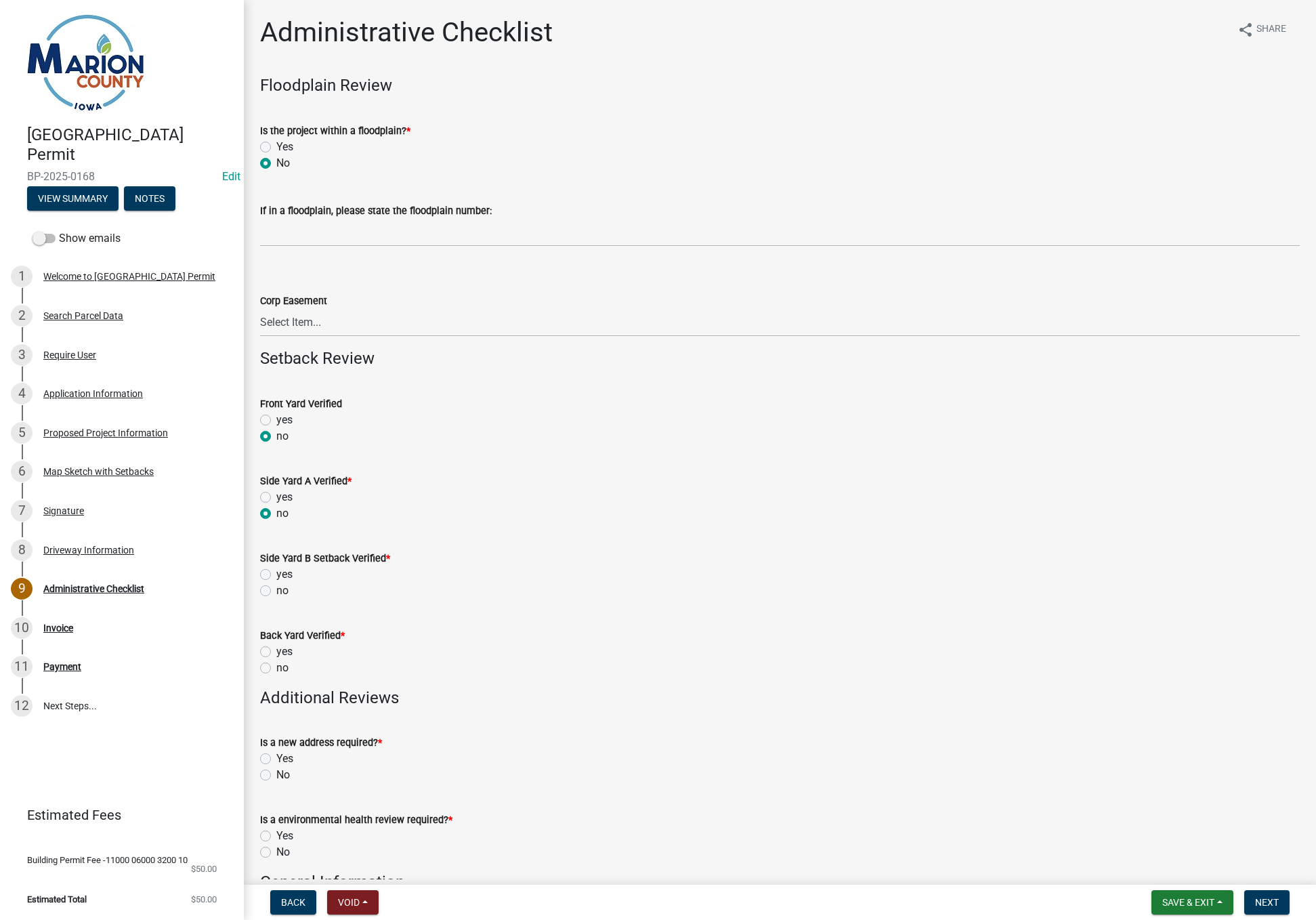
click at [277, 588] on input "no" at bounding box center [281, 587] width 9 height 9
radio input "true"
click at [277, 668] on label "no" at bounding box center [283, 667] width 13 height 17
click at [277, 668] on input "no" at bounding box center [281, 664] width 9 height 9
radio input "true"
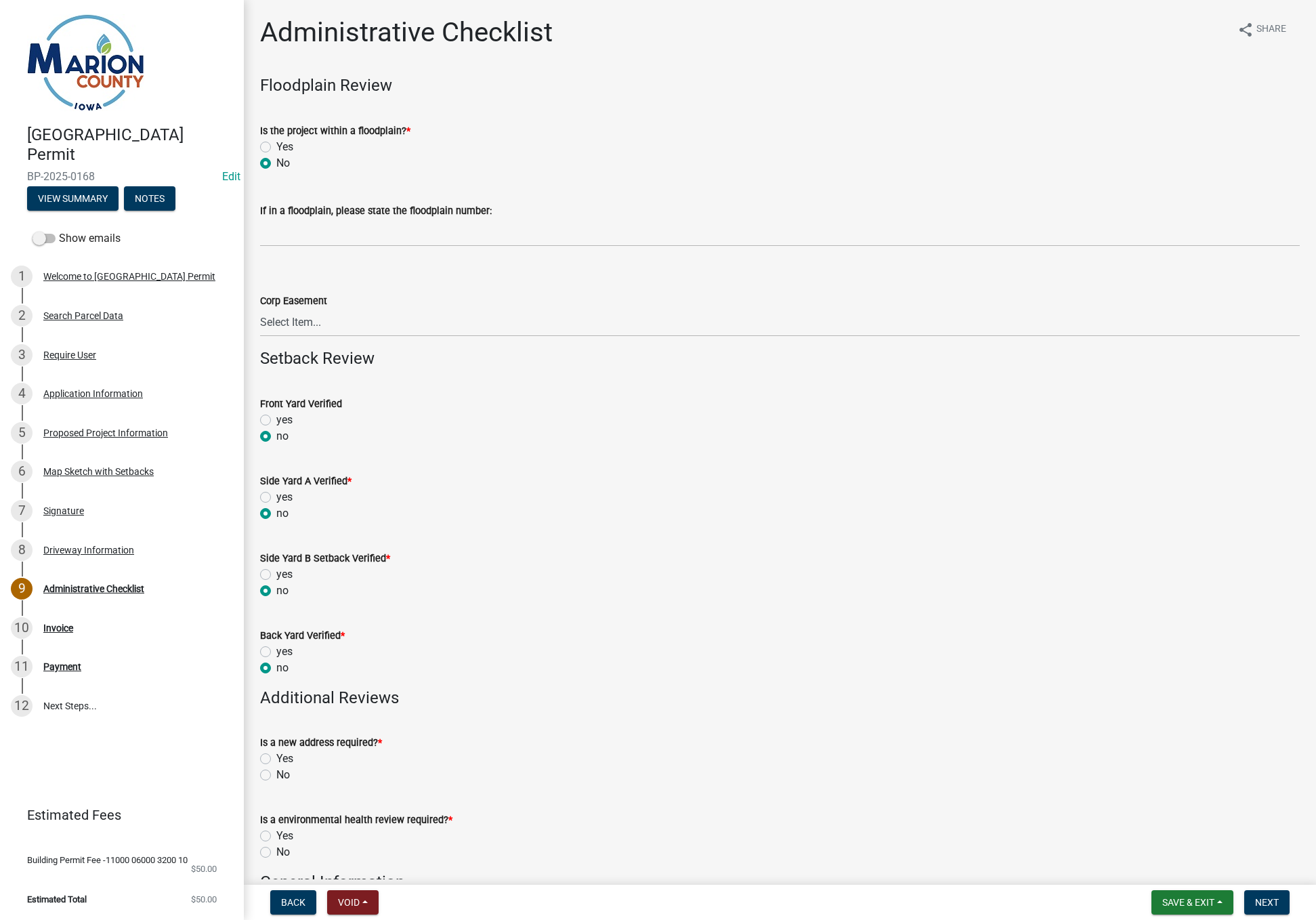
click at [277, 773] on label "No" at bounding box center [284, 775] width 14 height 17
click at [277, 773] on input "No" at bounding box center [281, 771] width 9 height 9
radio input "true"
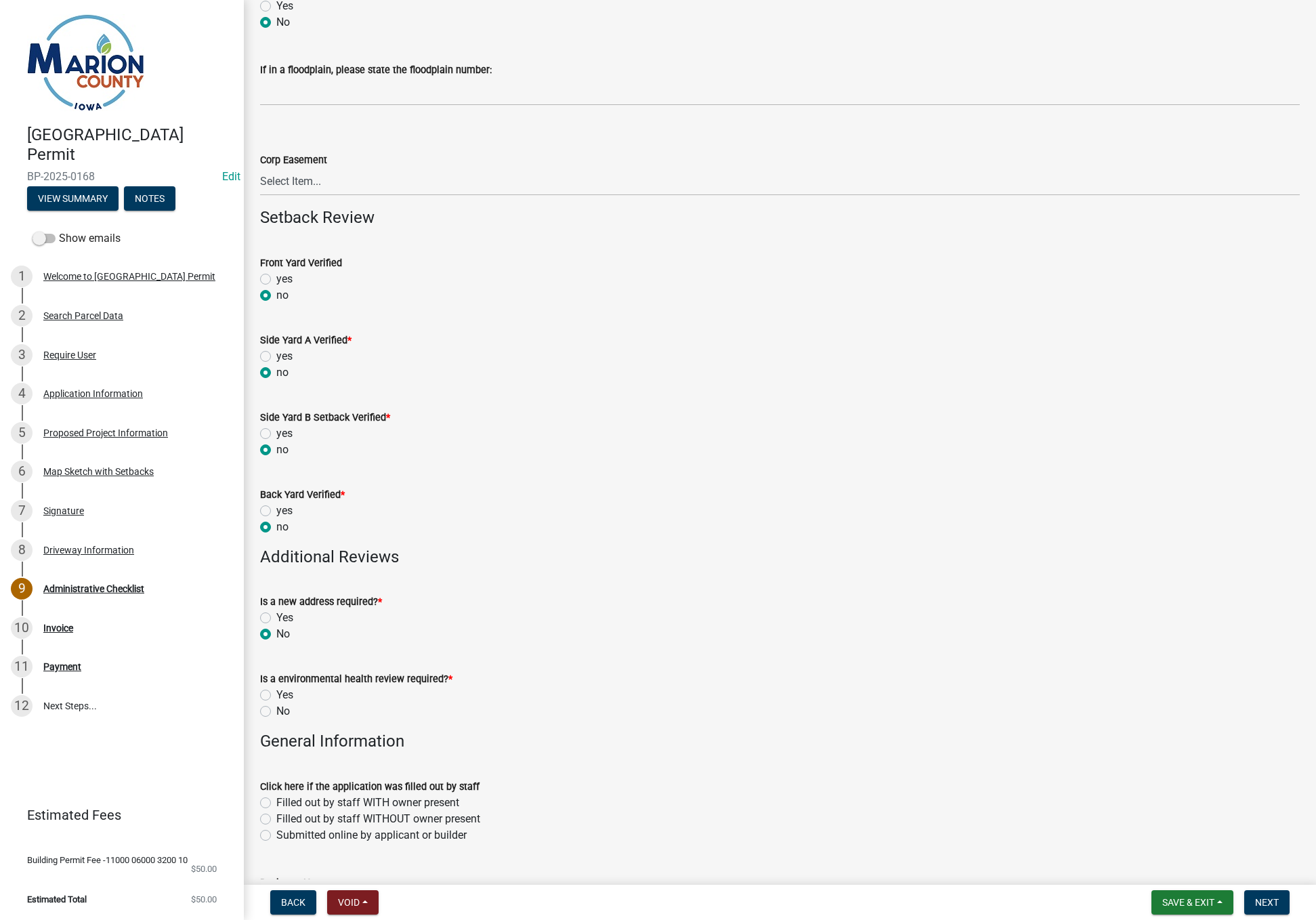
scroll to position [203, 0]
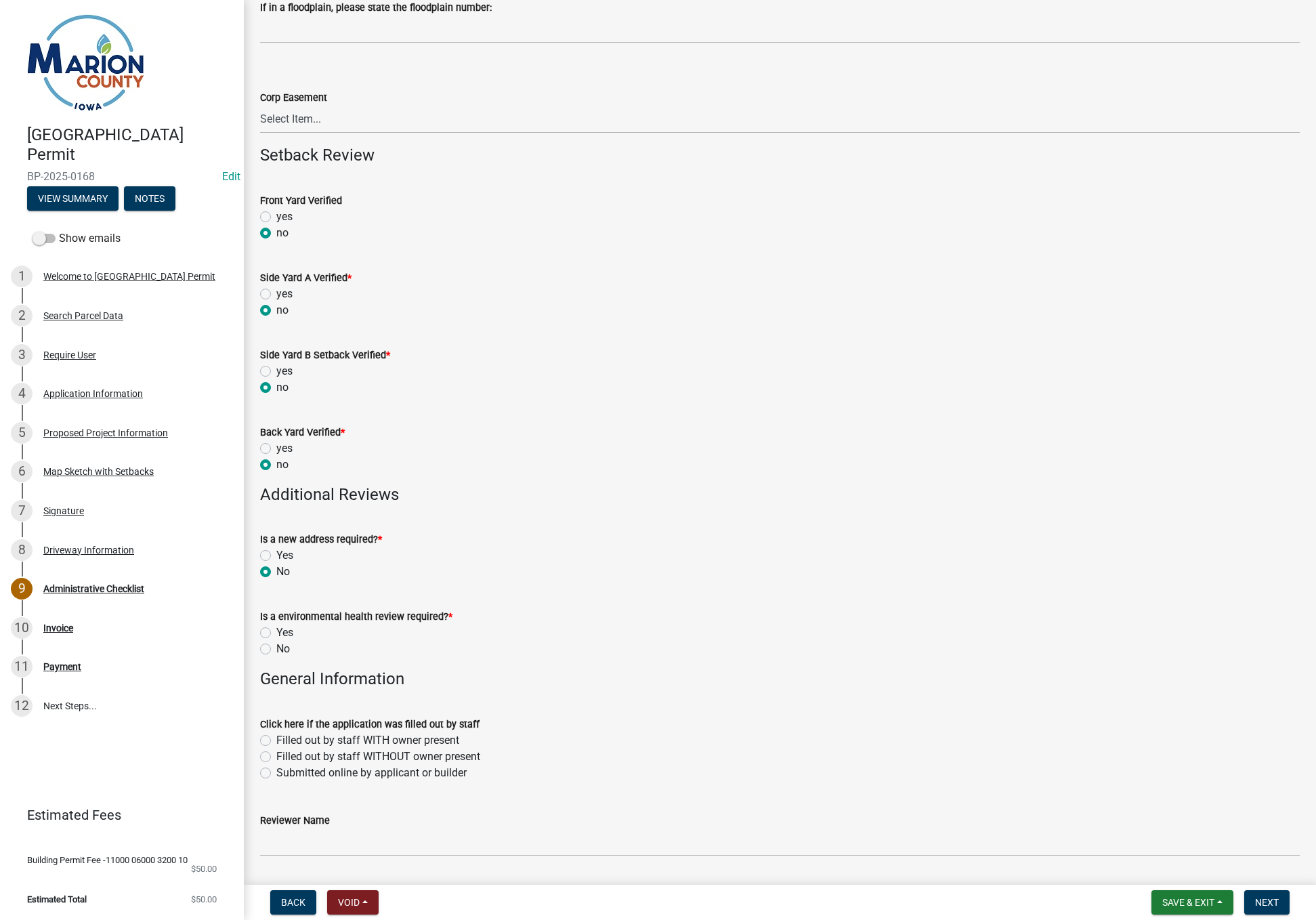
click at [277, 651] on label "No" at bounding box center [284, 649] width 14 height 17
click at [277, 650] on input "No" at bounding box center [281, 645] width 9 height 9
radio input "true"
click at [277, 772] on label "Submitted online by applicant or builder" at bounding box center [372, 773] width 190 height 17
click at [277, 772] on input "Submitted online by applicant or builder" at bounding box center [281, 769] width 9 height 9
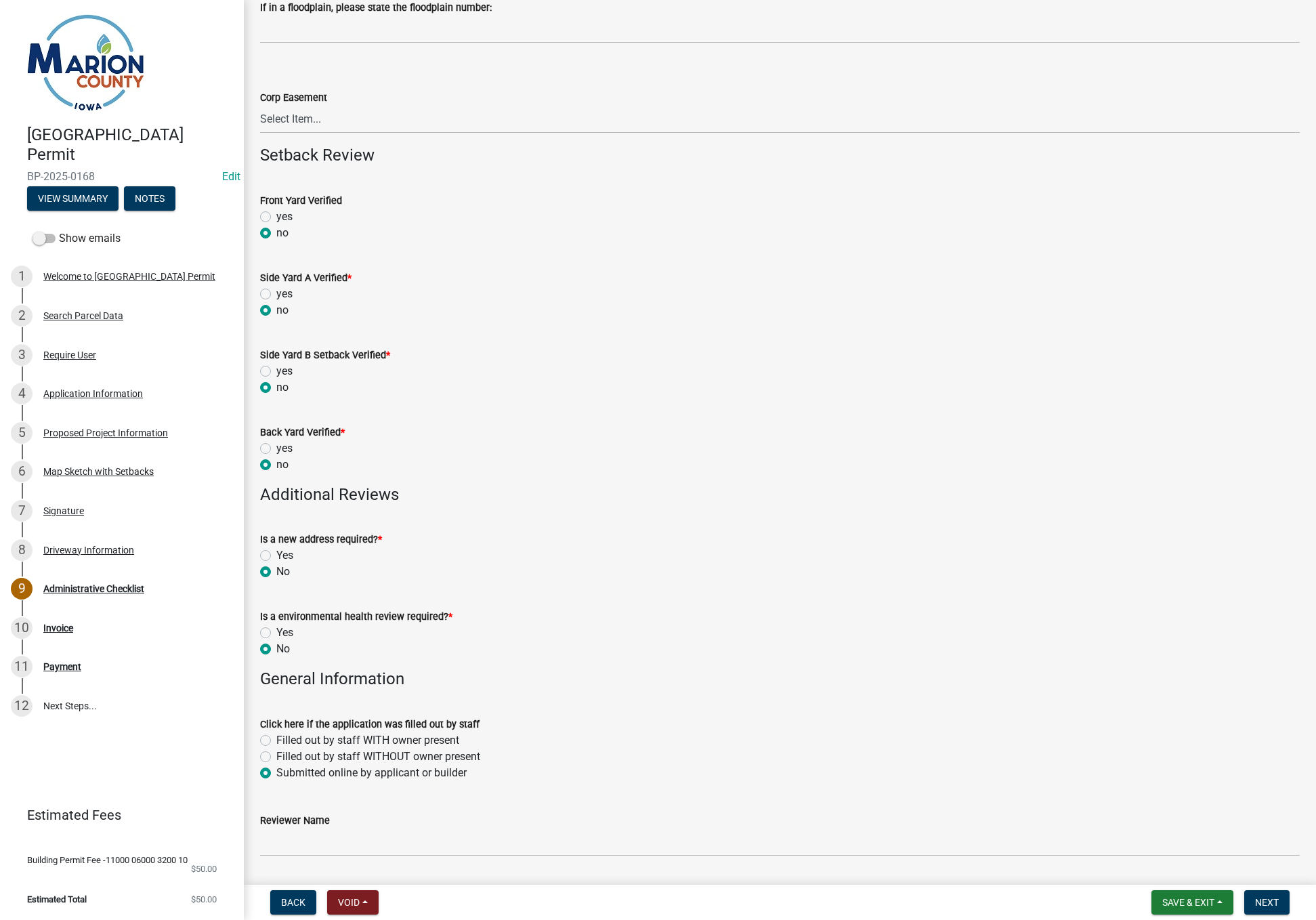
radio input "true"
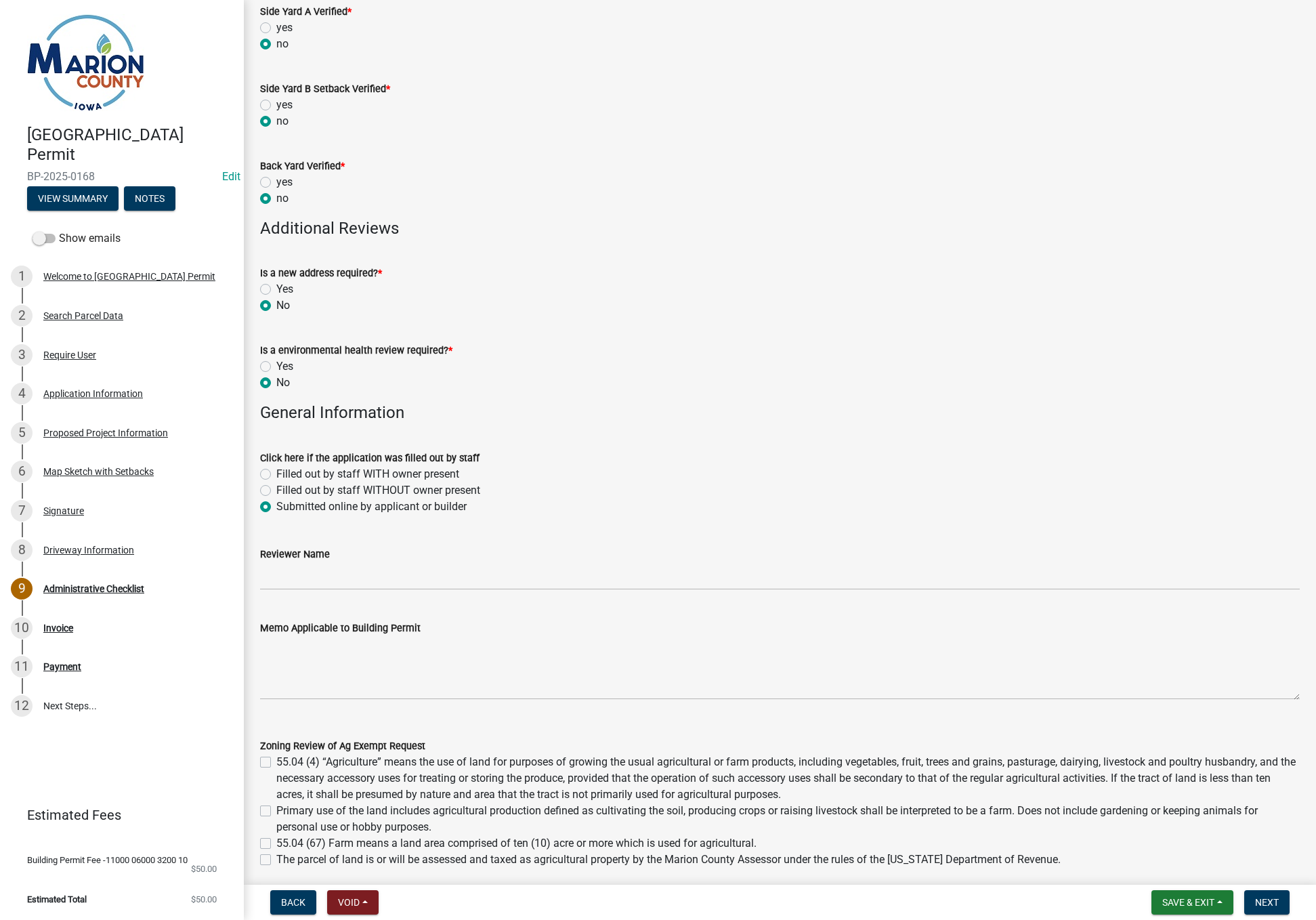
scroll to position [474, 0]
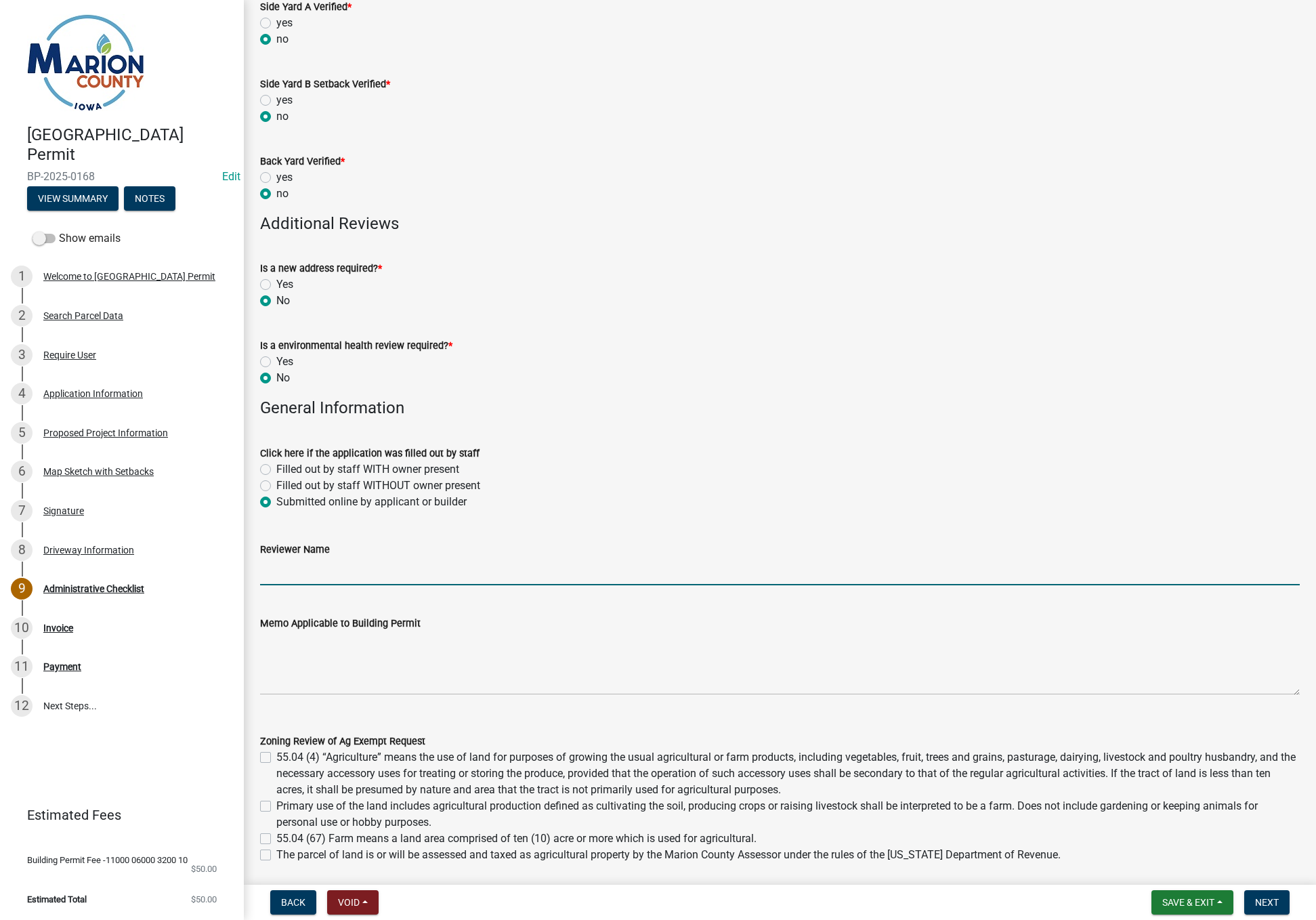
click at [290, 567] on input "Reviewer Name" at bounding box center [780, 571] width 1040 height 28
type input "MPoffenbarger"
click at [308, 662] on textarea "Memo Applicable to Building Permit" at bounding box center [780, 664] width 1040 height 64
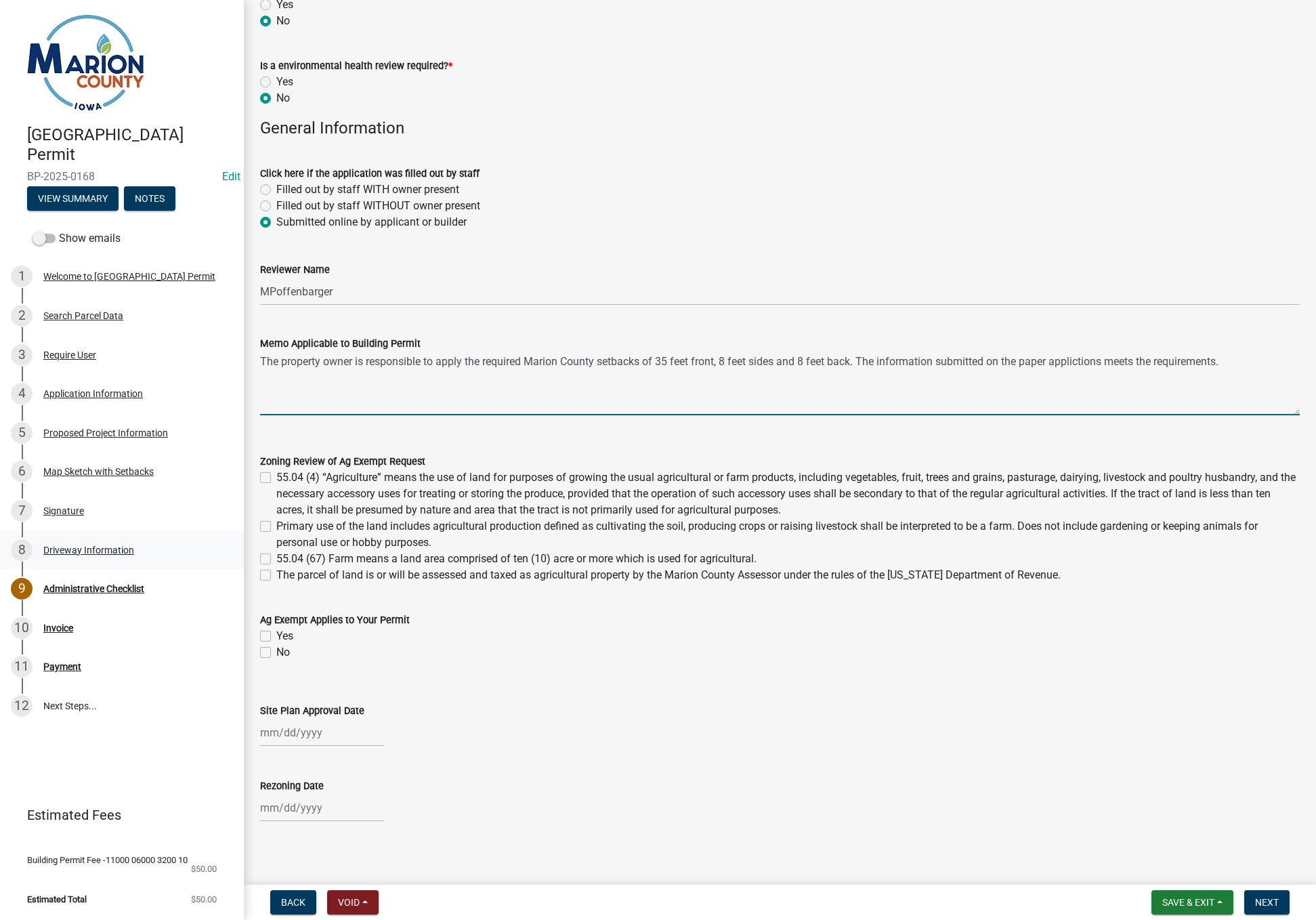
scroll to position [762, 0]
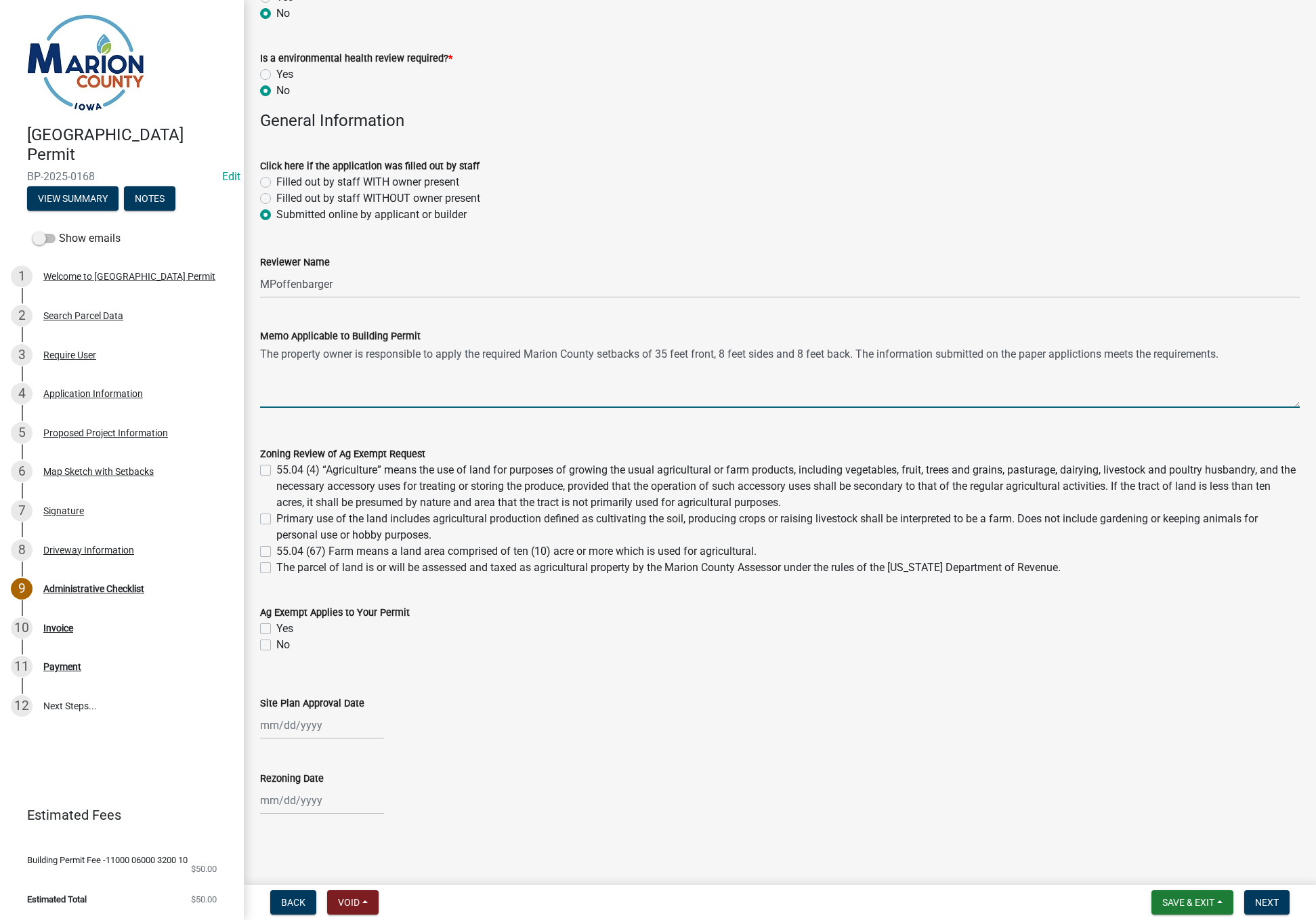
type textarea "The property owner is responsible to apply the required Marion County setbacks …"
click at [277, 647] on label "No" at bounding box center [284, 645] width 14 height 17
click at [277, 646] on input "No" at bounding box center [281, 641] width 9 height 9
checkbox input "true"
checkbox input "false"
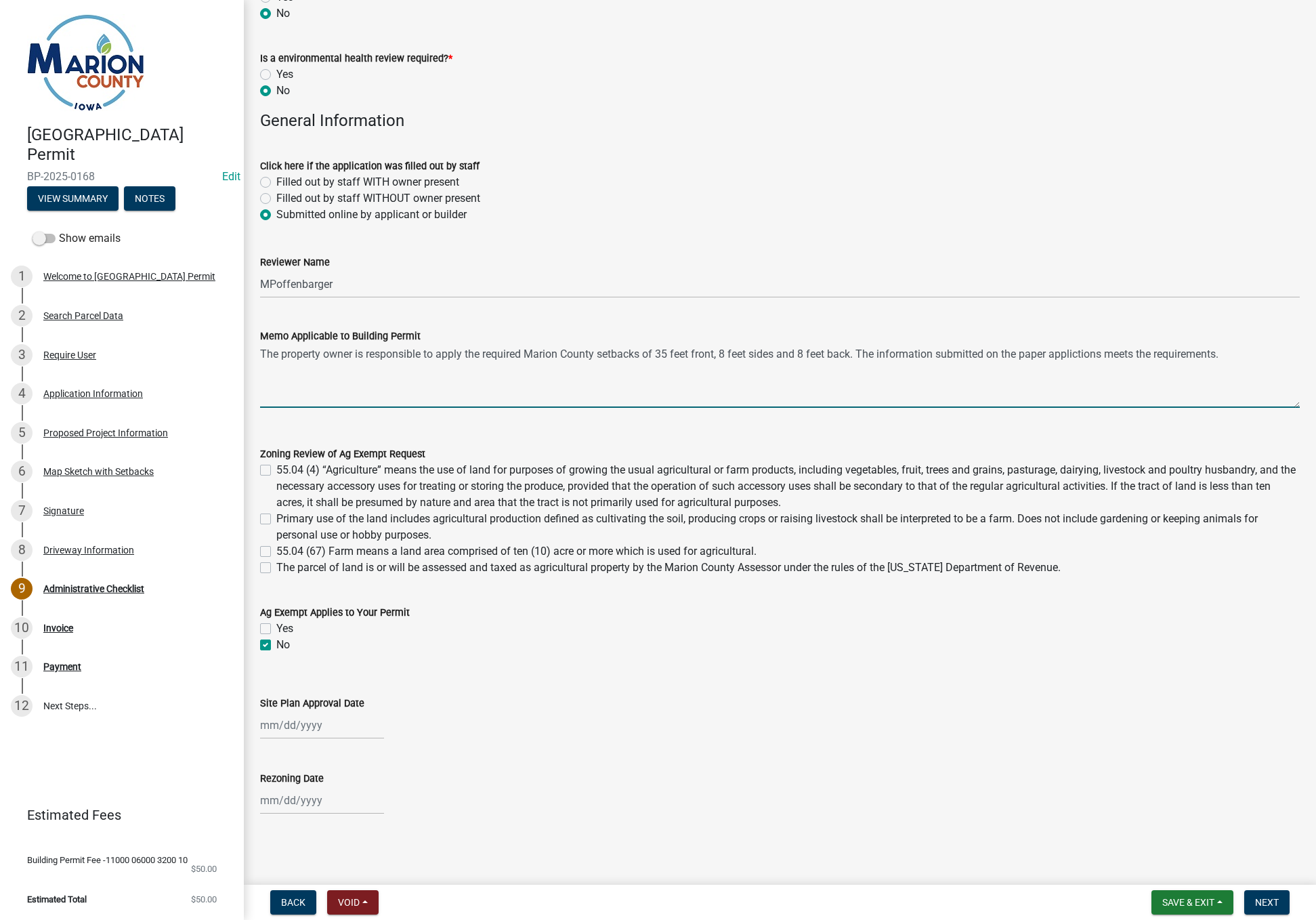
checkbox input "true"
click at [1270, 901] on span "Next" at bounding box center [1267, 903] width 23 height 11
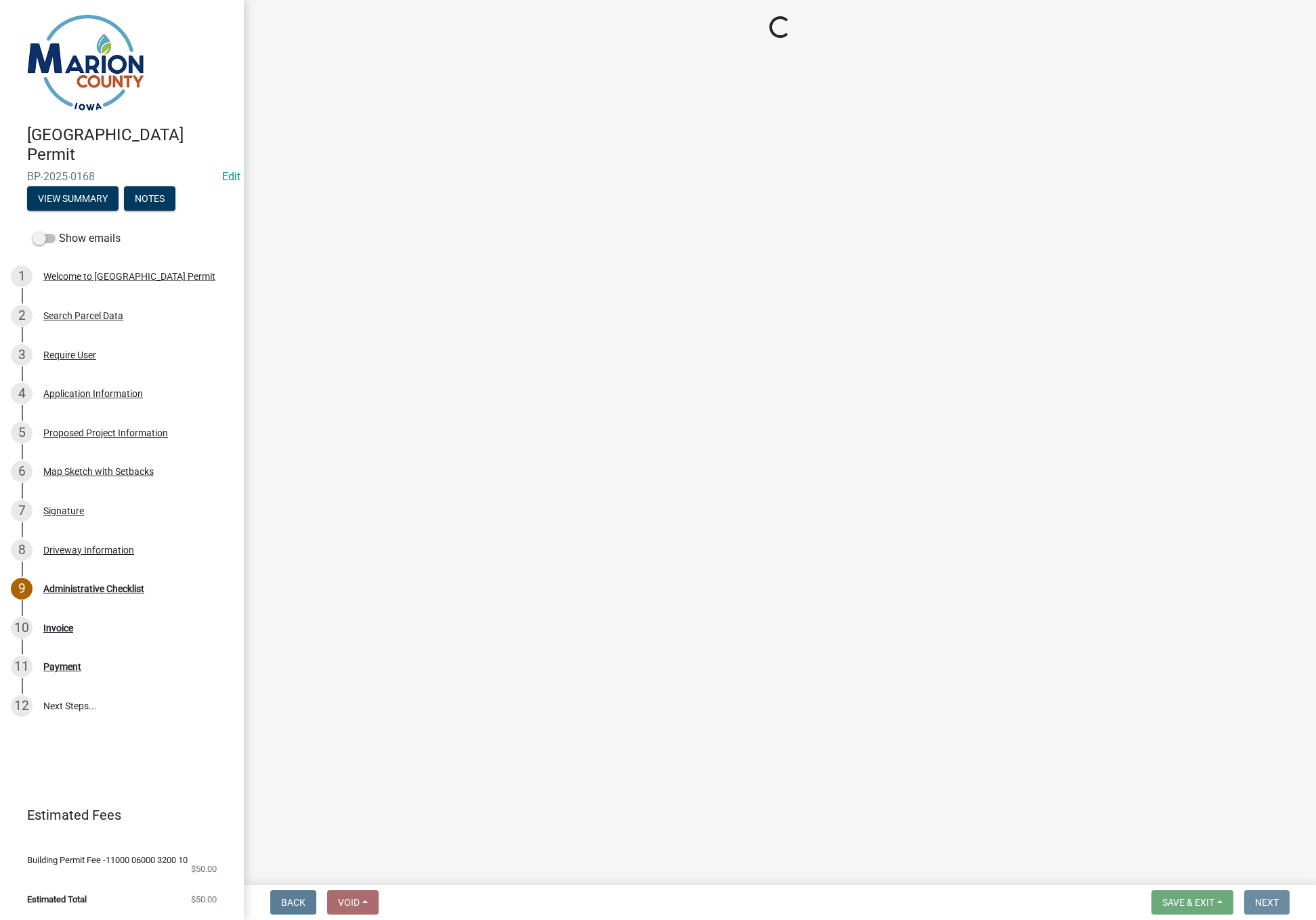
scroll to position [0, 0]
select select "3: 3"
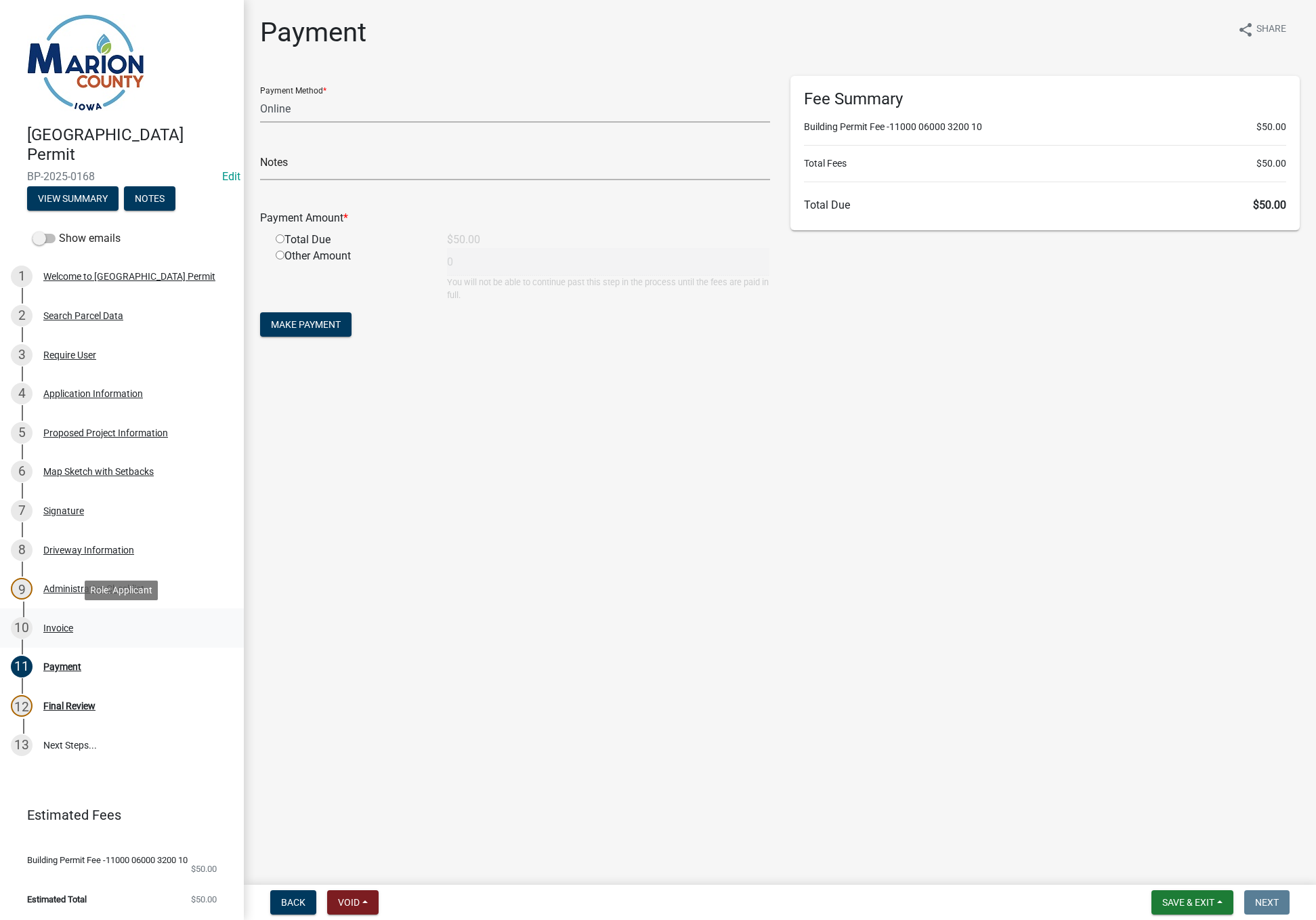
click at [49, 627] on div "Invoice" at bounding box center [58, 629] width 30 height 10
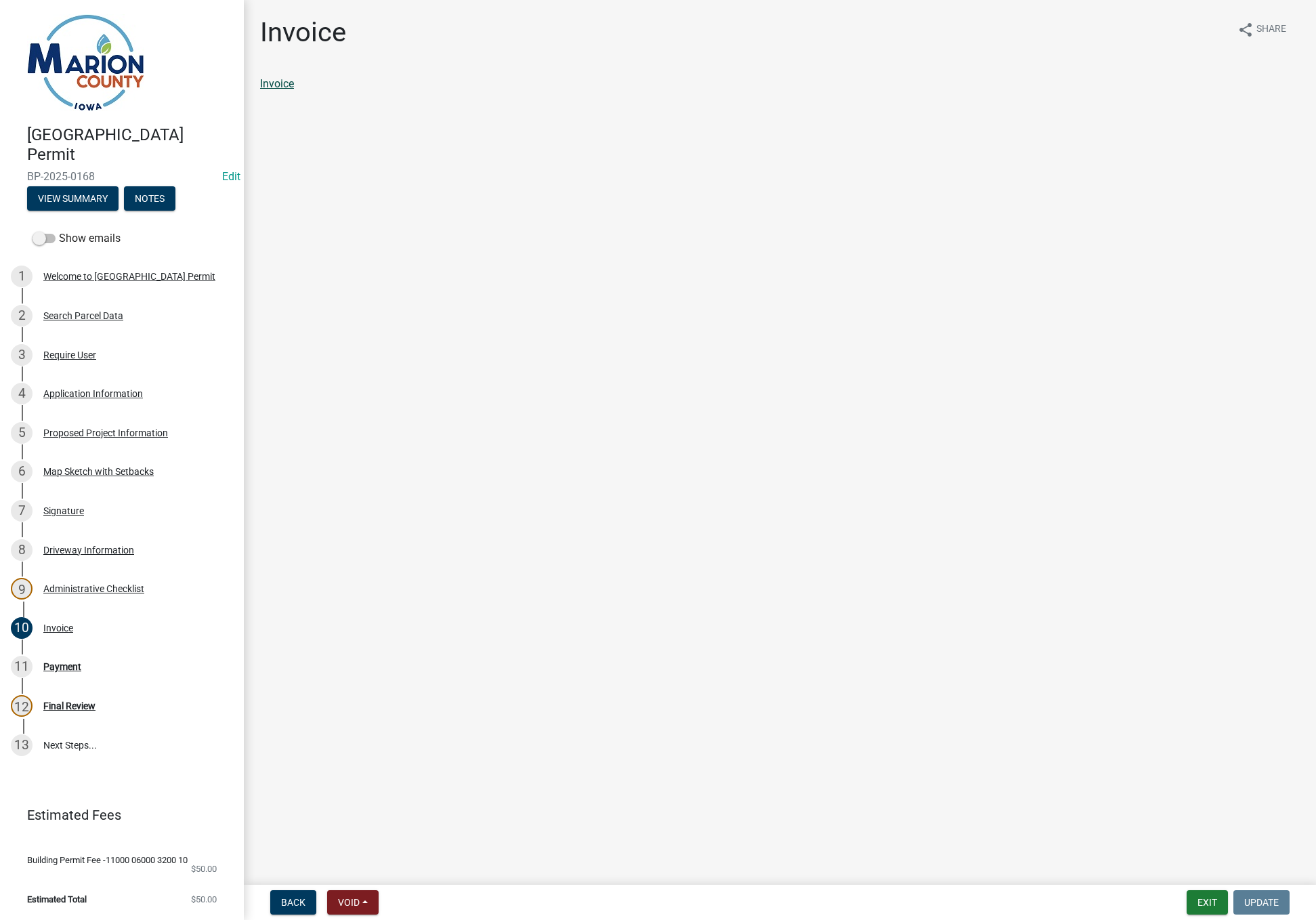
click at [280, 83] on link "Invoice" at bounding box center [277, 84] width 34 height 13
click at [1221, 911] on button "Exit" at bounding box center [1207, 903] width 42 height 24
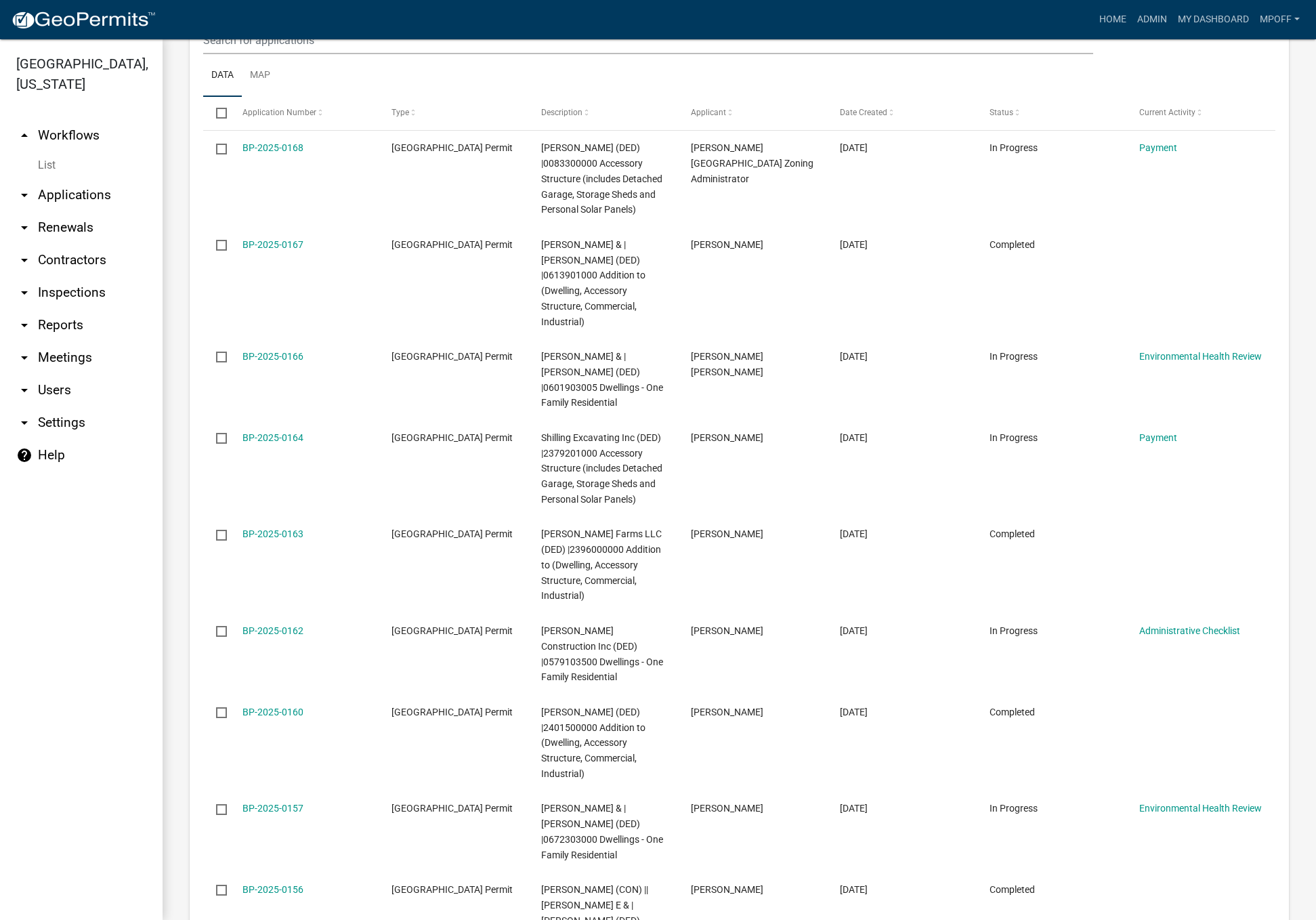
scroll to position [1745, 0]
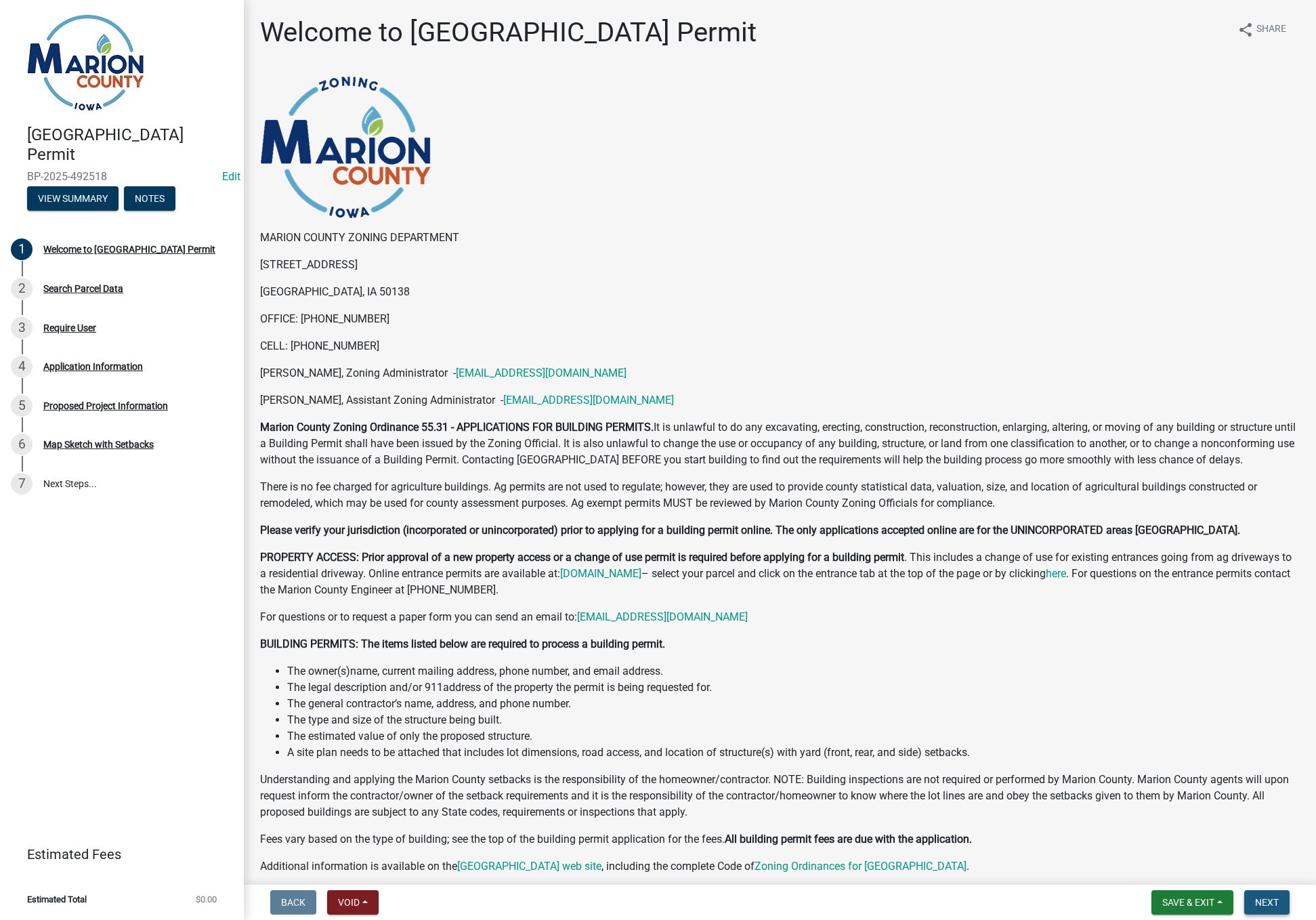
click at [1271, 901] on span "Next" at bounding box center [1267, 903] width 23 height 11
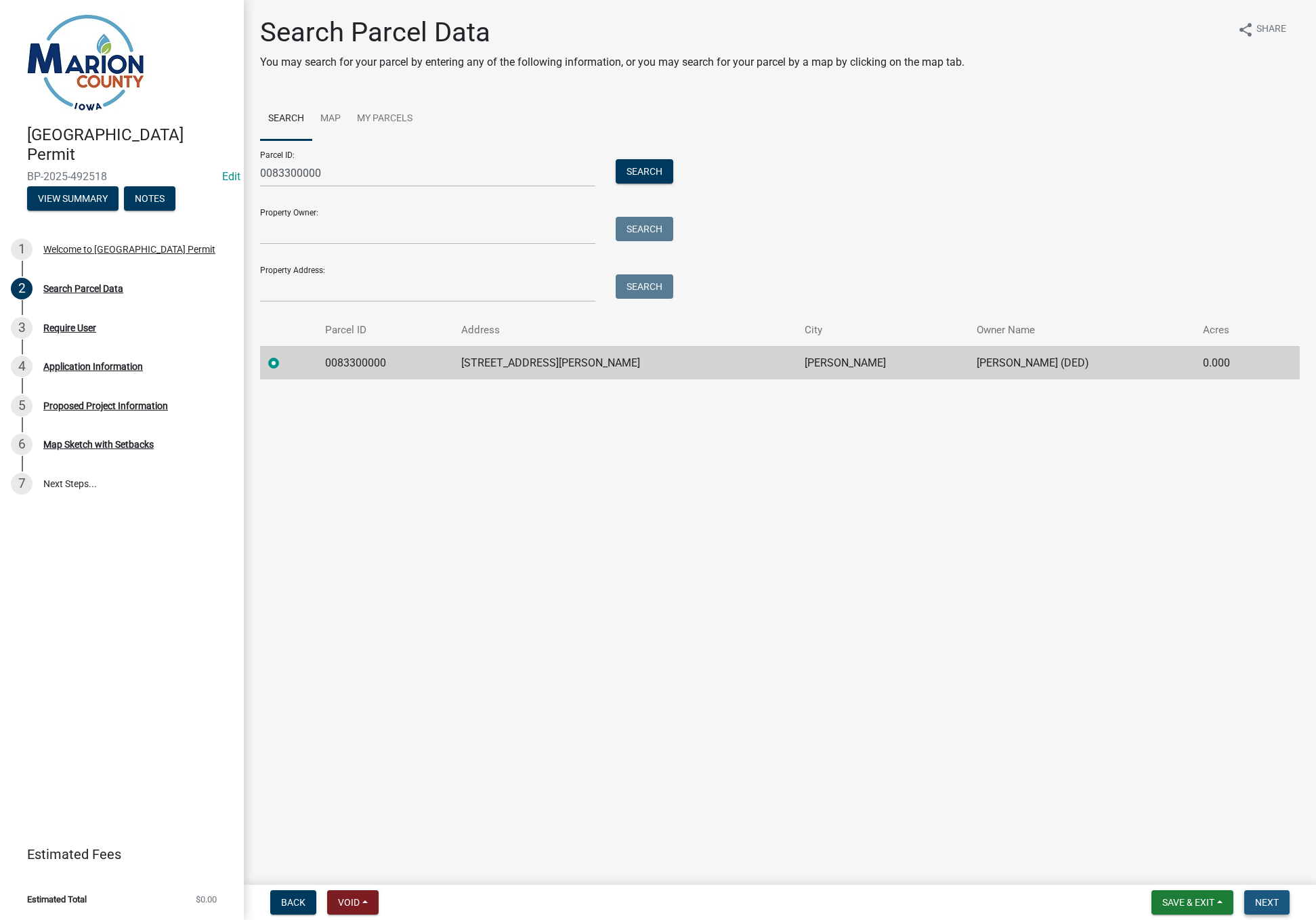
click at [1260, 907] on span "Next" at bounding box center [1267, 903] width 23 height 11
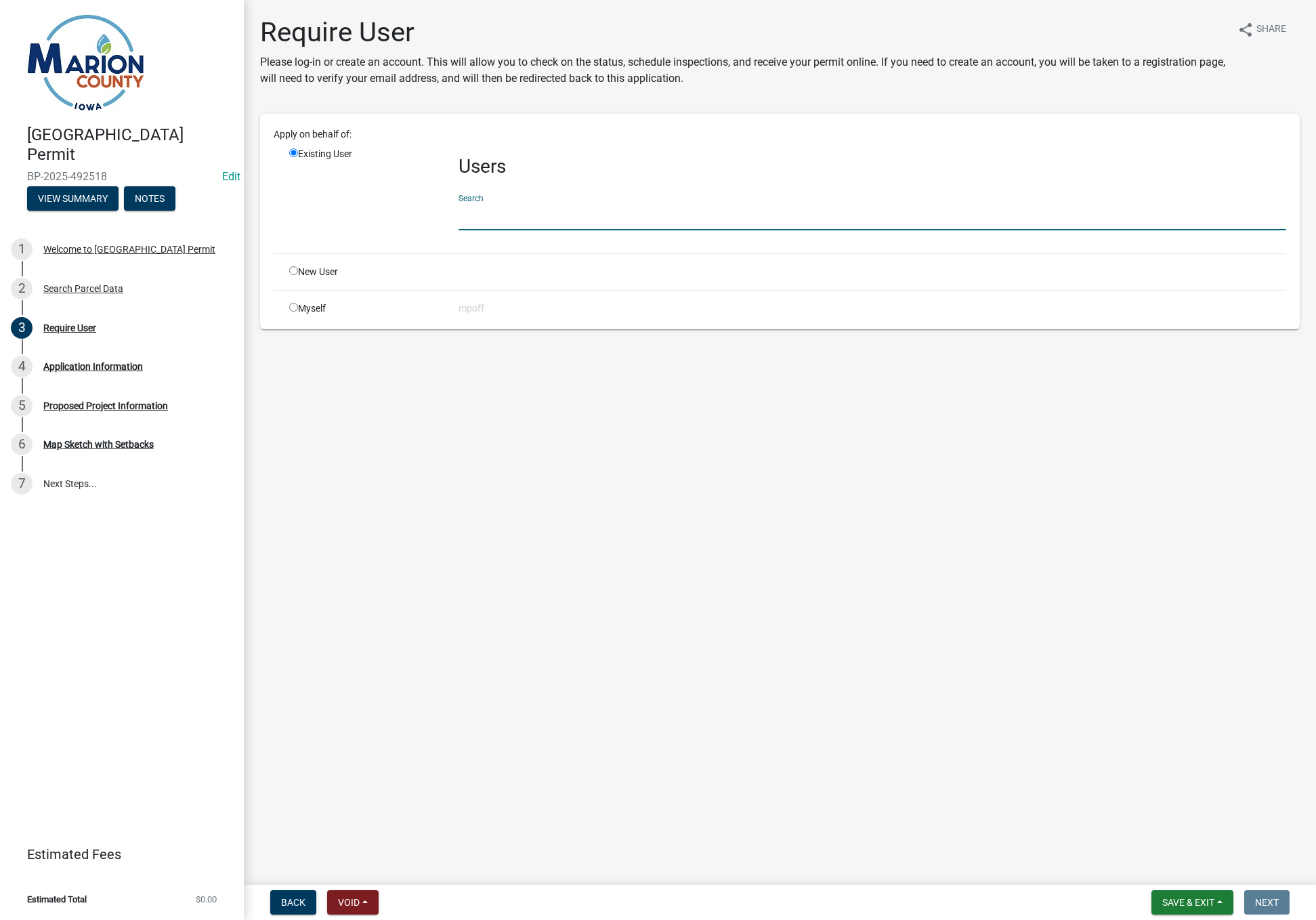
click at [513, 218] on input "text" at bounding box center [872, 217] width 827 height 28
type input "s"
click at [1179, 904] on span "Save & Exit" at bounding box center [1189, 903] width 52 height 11
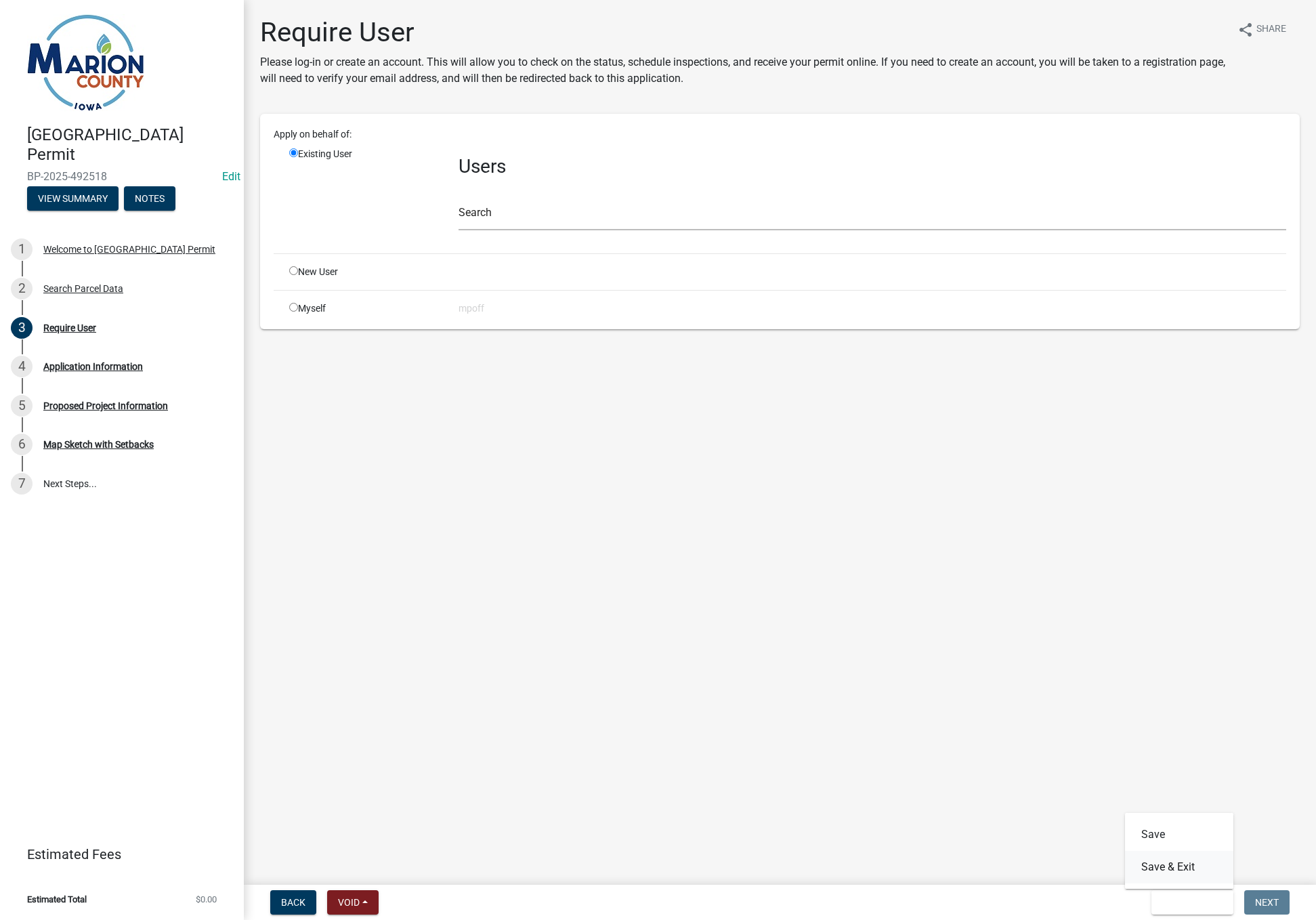
click at [1157, 870] on button "Save & Exit" at bounding box center [1180, 867] width 109 height 32
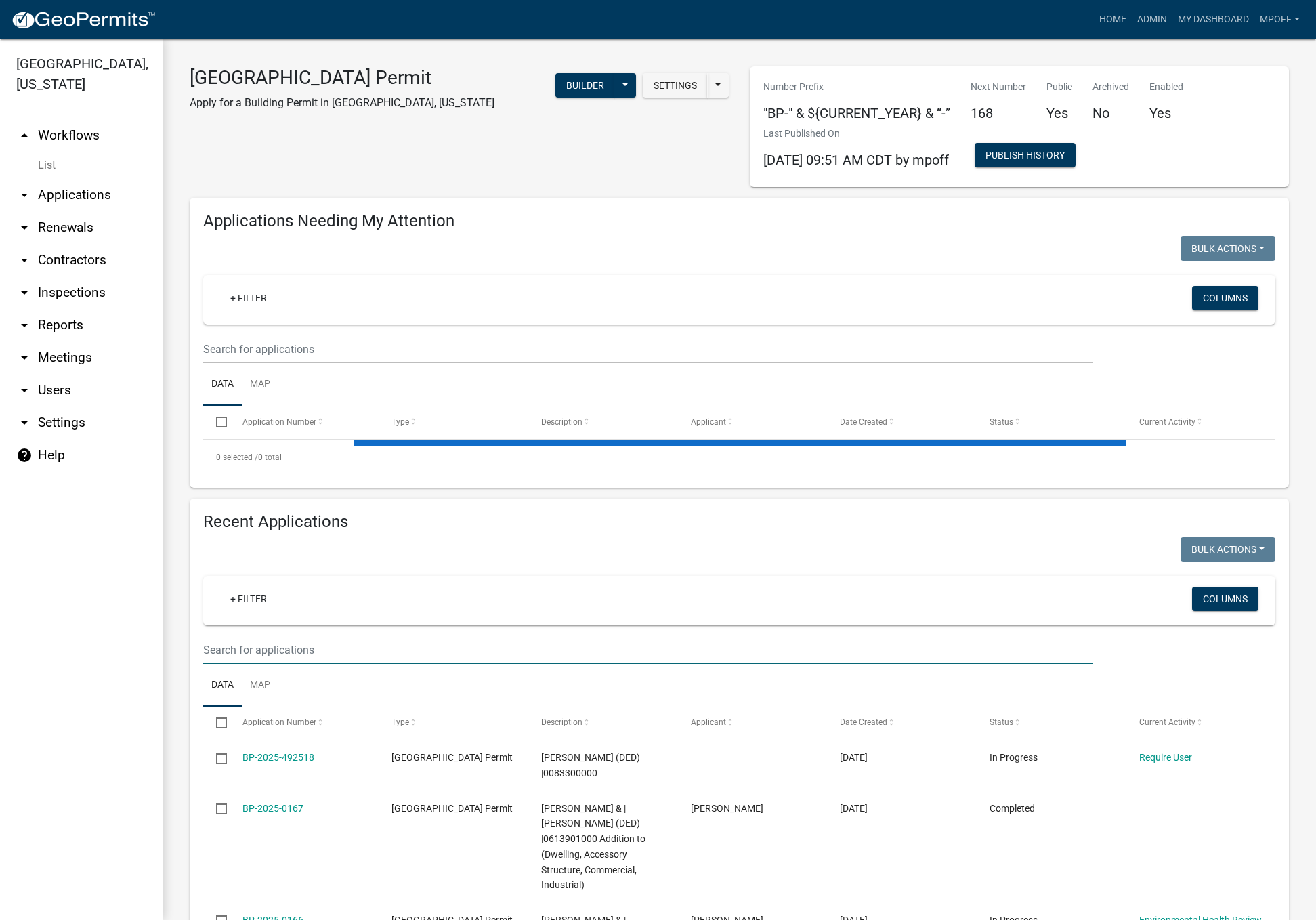
click at [318, 658] on input "text" at bounding box center [648, 650] width 891 height 28
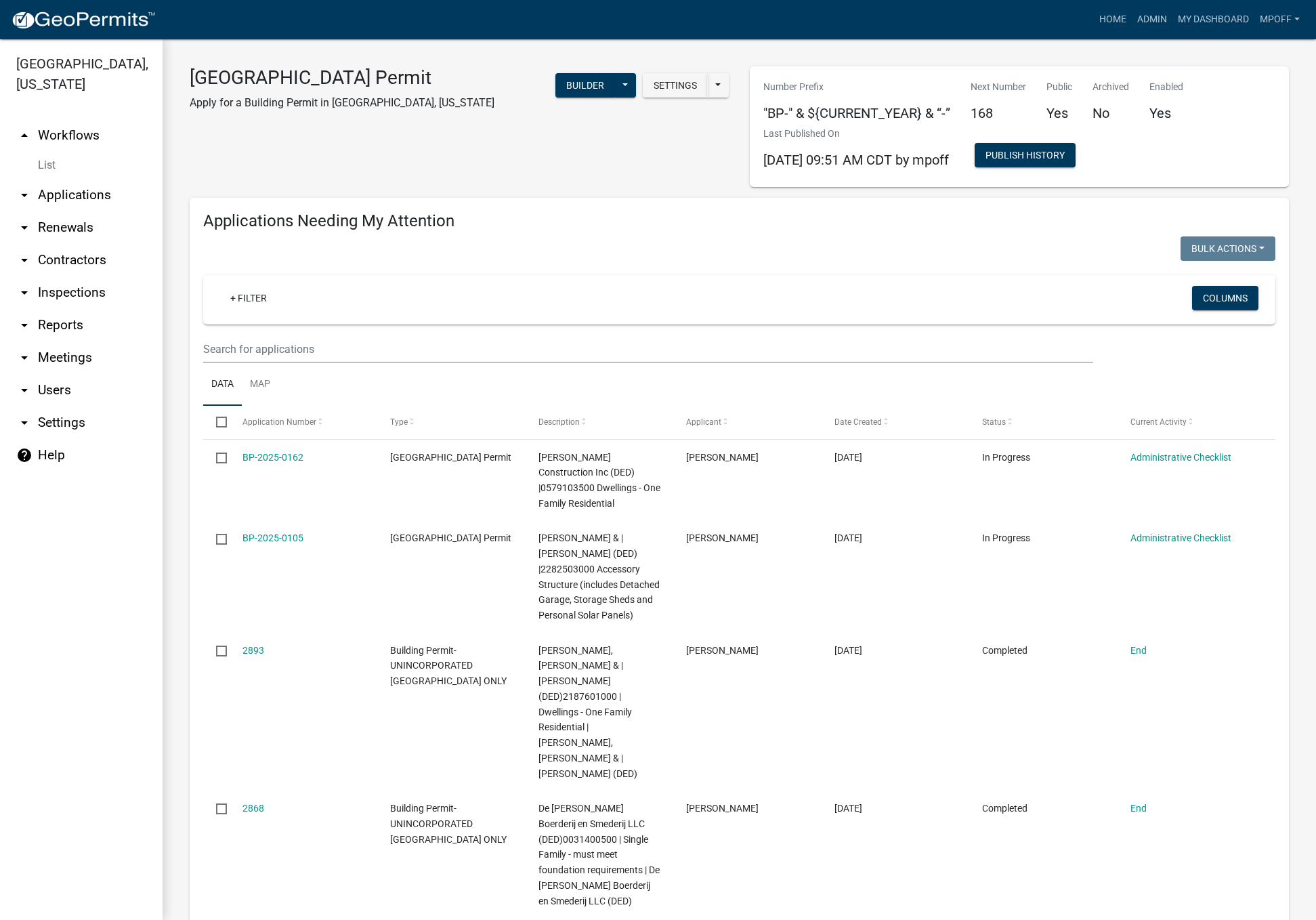
scroll to position [903, 0]
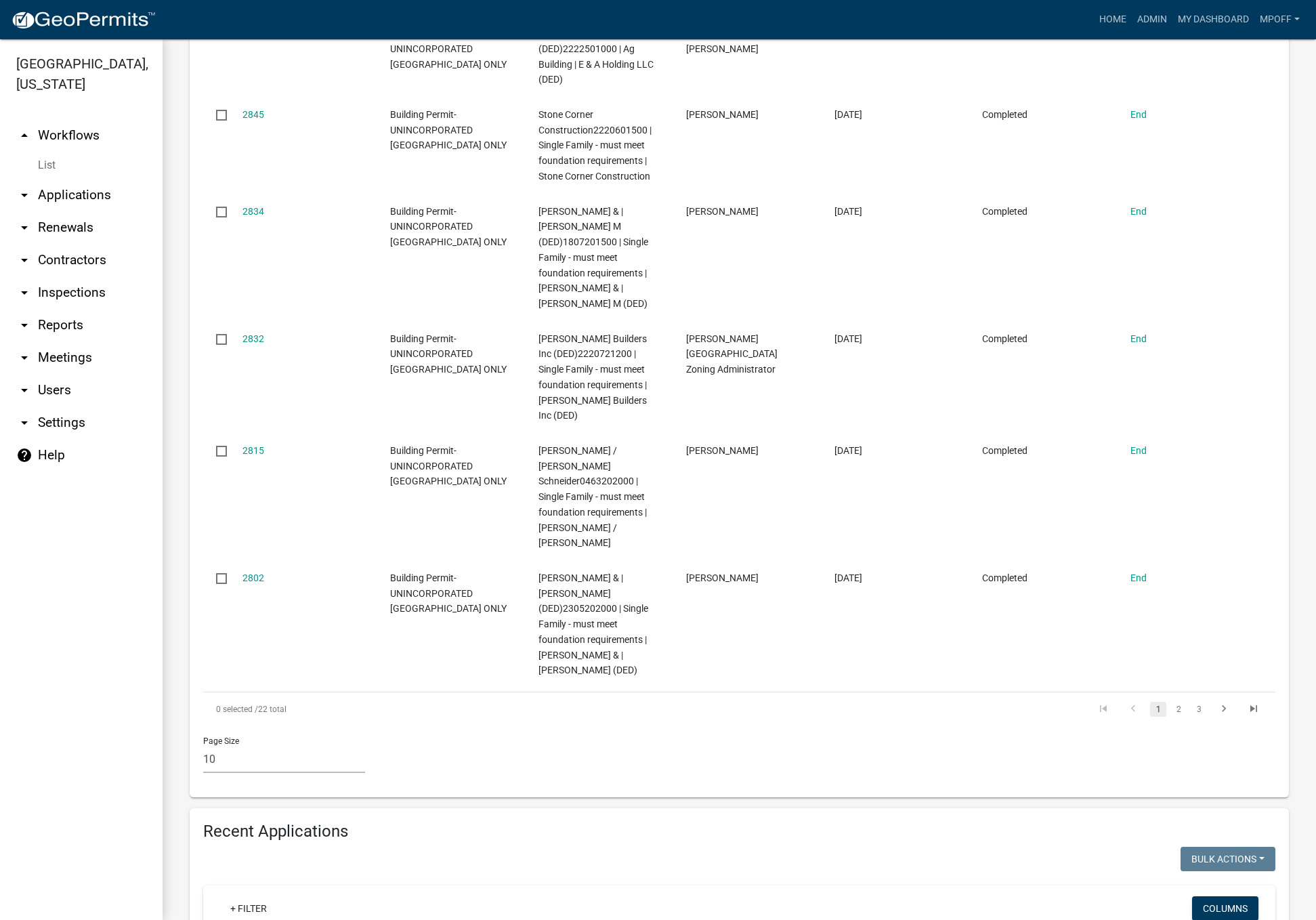
type input "[PERSON_NAME]"
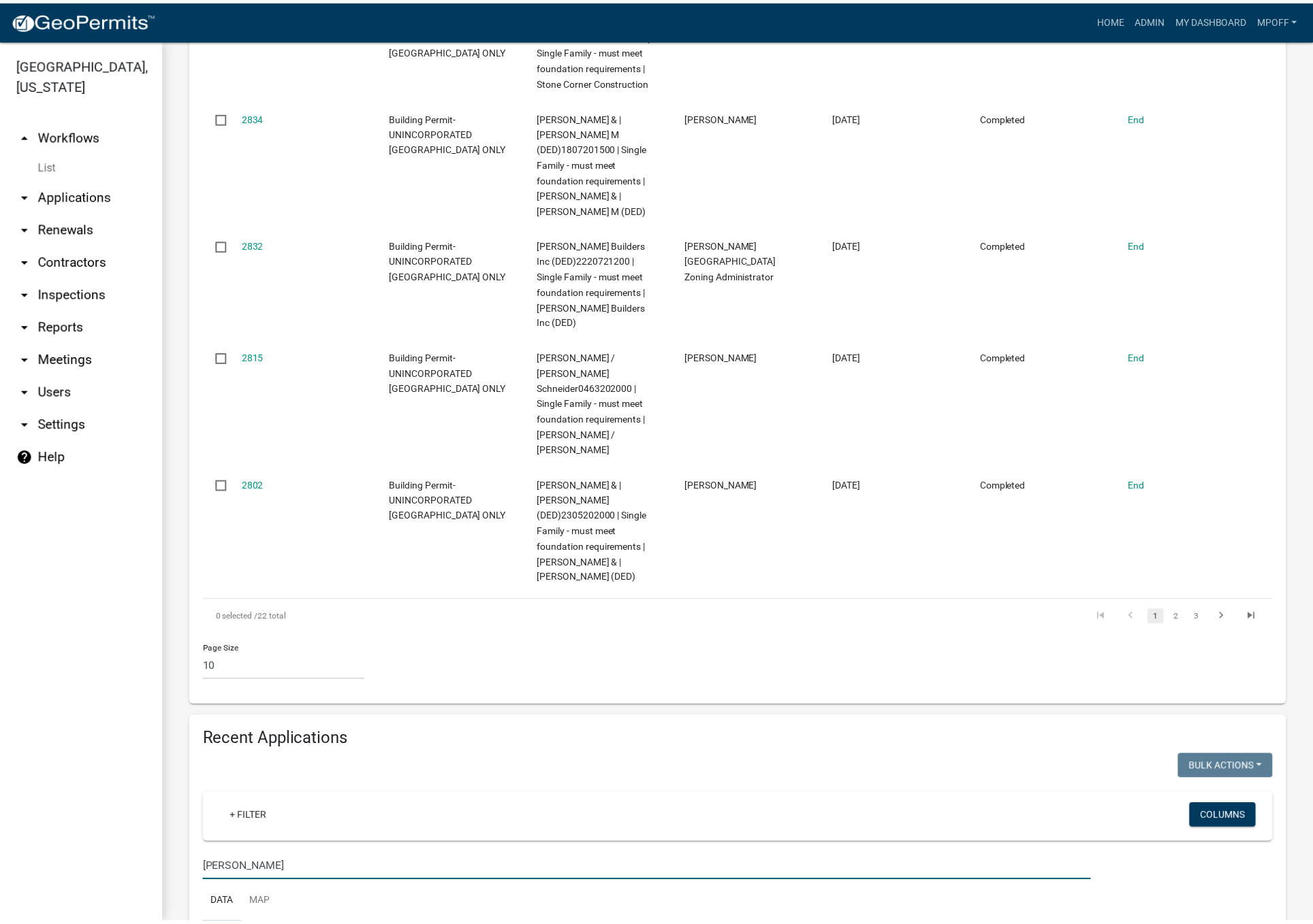
scroll to position [1179, 0]
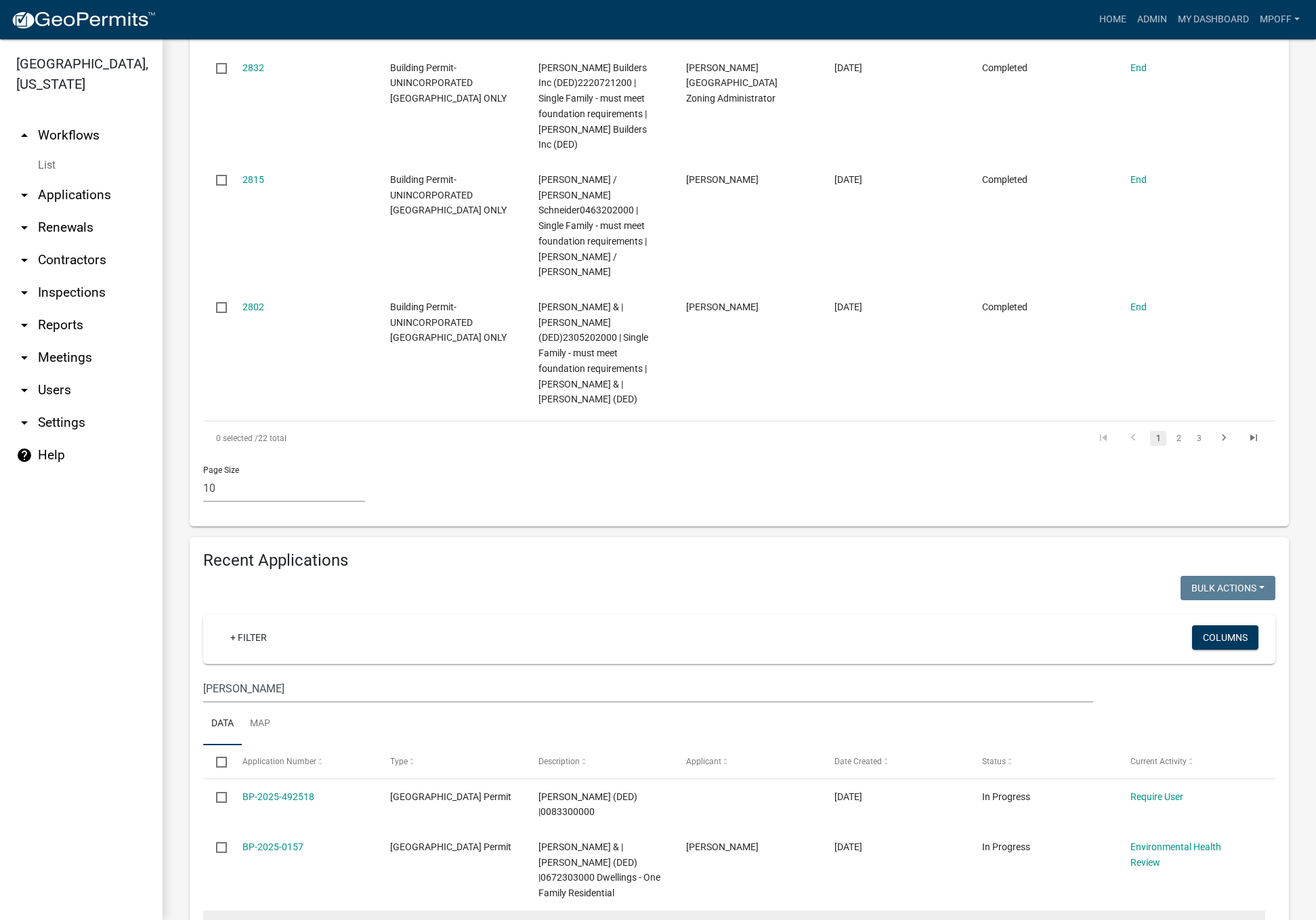
click at [266, 920] on link "BP-2025-0030" at bounding box center [273, 928] width 61 height 11
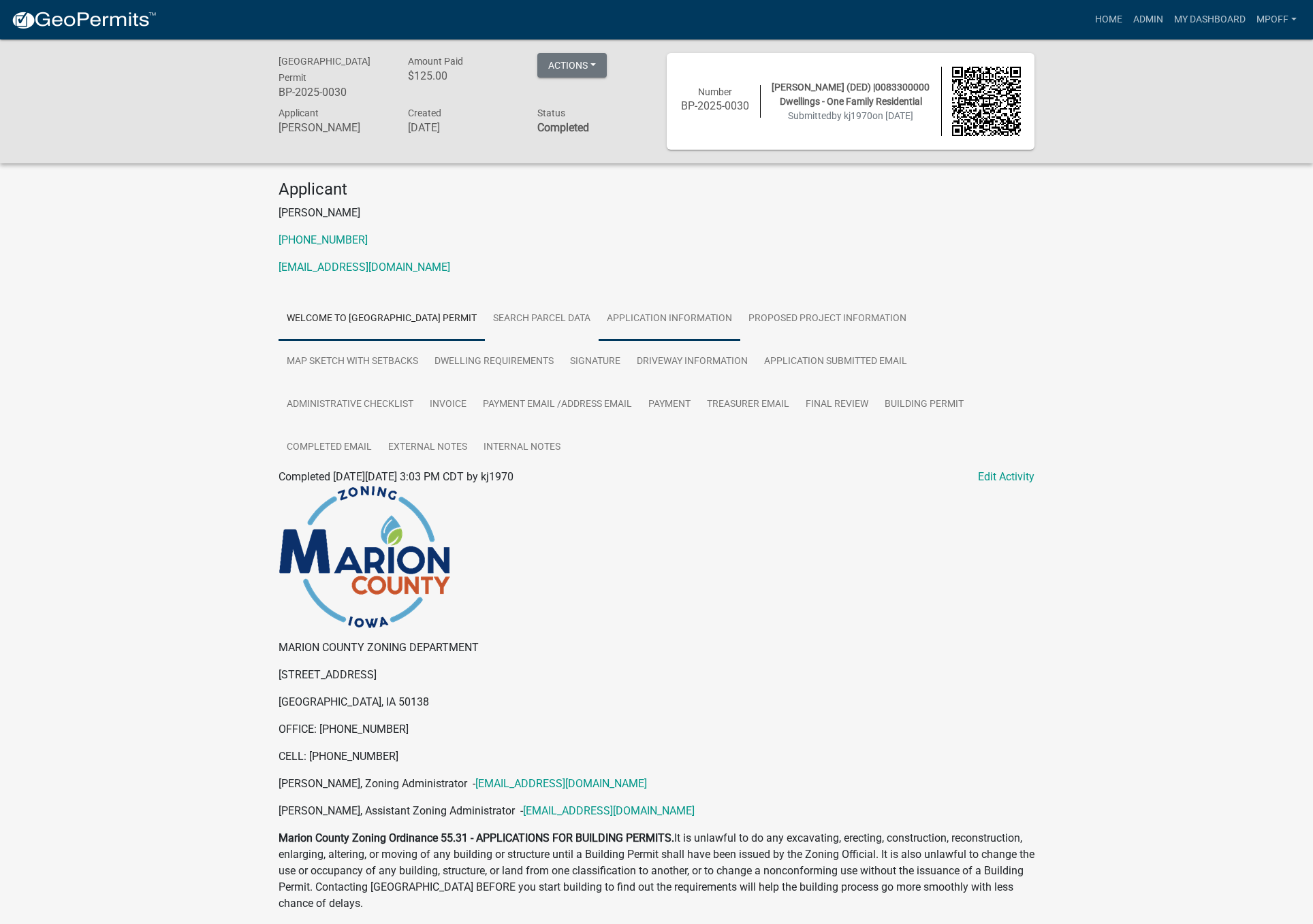
click at [677, 325] on link "Application Information" at bounding box center [669, 319] width 142 height 44
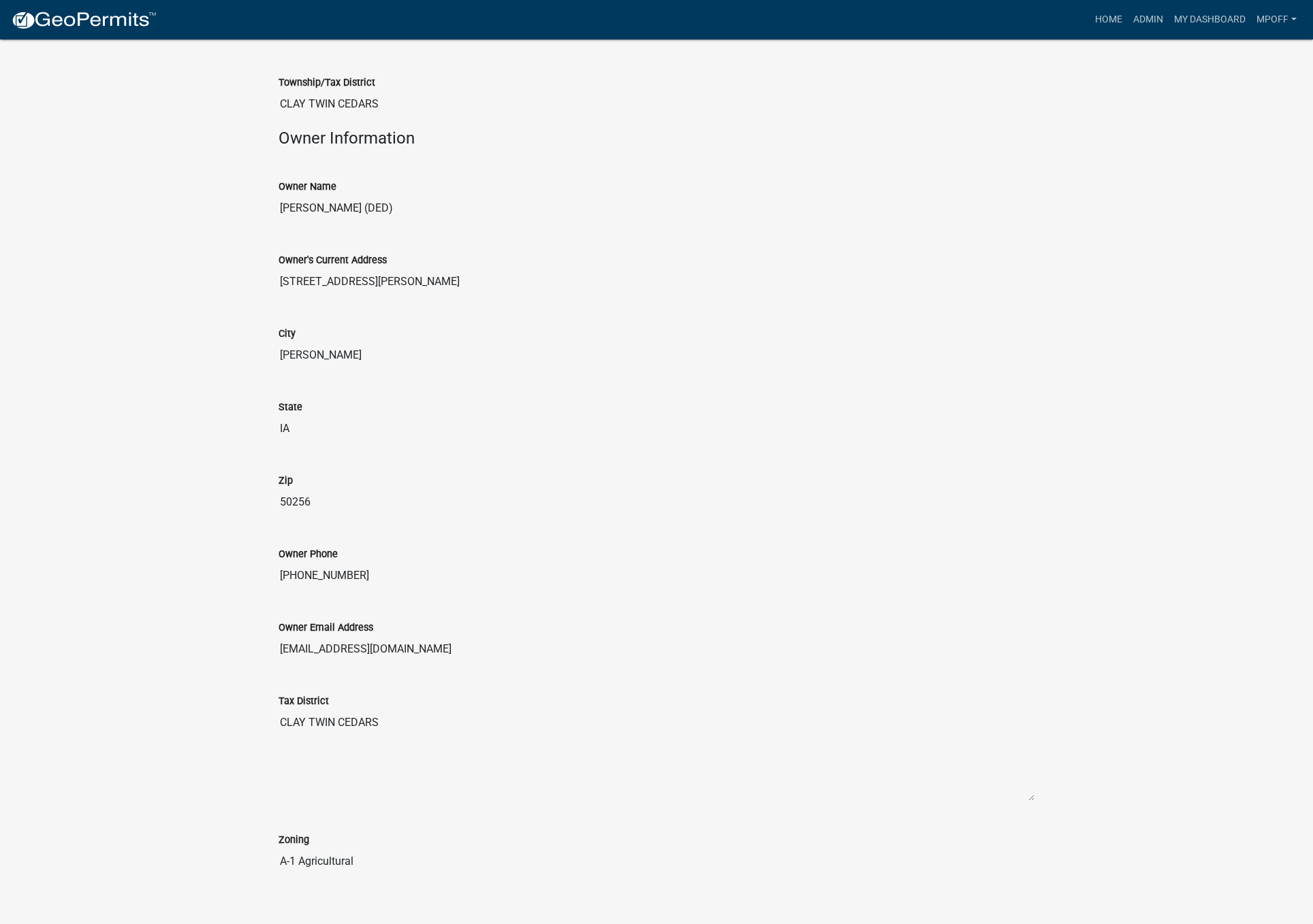
scroll to position [985, 0]
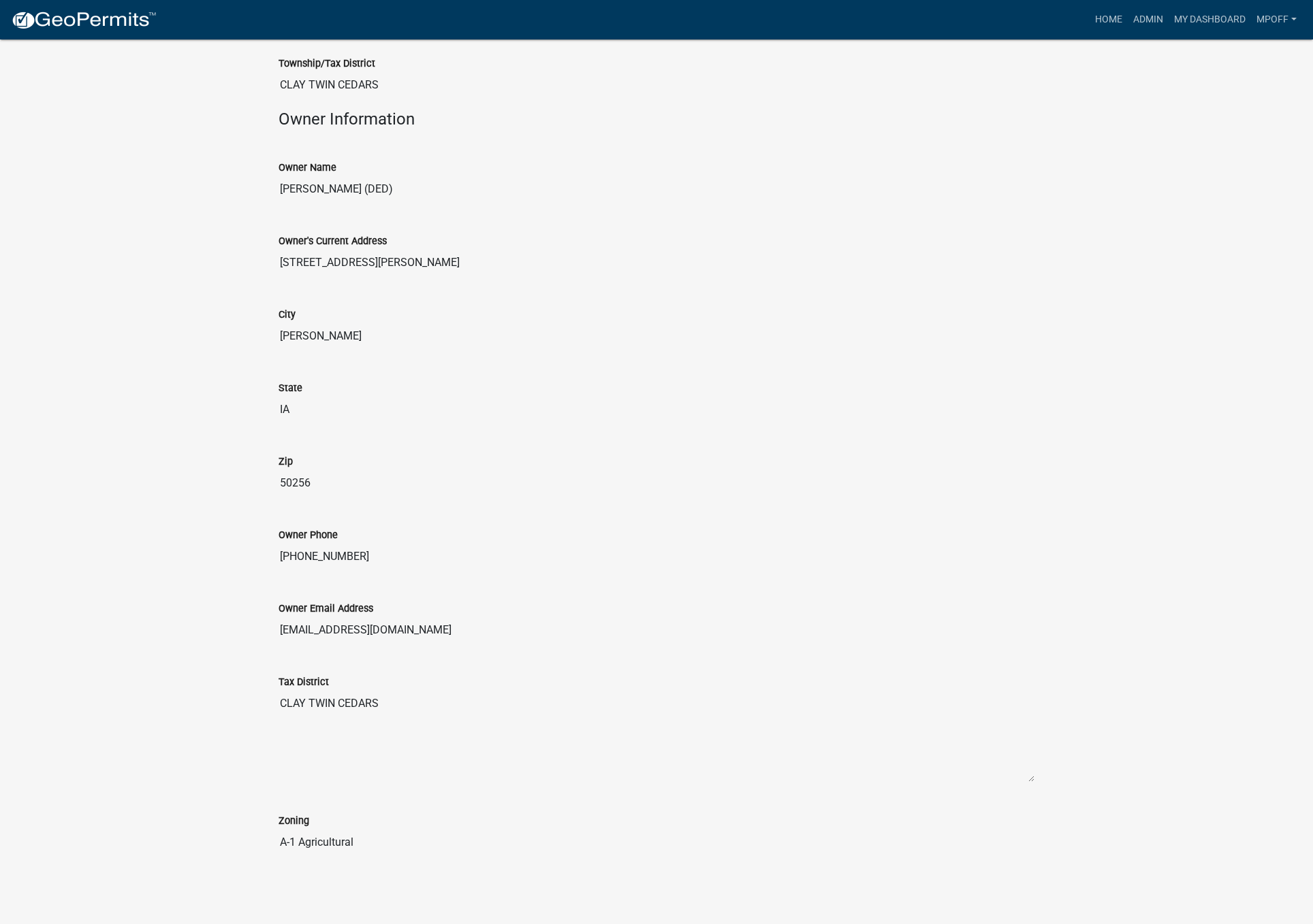
drag, startPoint x: 422, startPoint y: 630, endPoint x: 269, endPoint y: 630, distance: 153.0
click at [269, 630] on div "Owner Email Address [EMAIL_ADDRESS][DOMAIN_NAME]" at bounding box center [656, 618] width 776 height 73
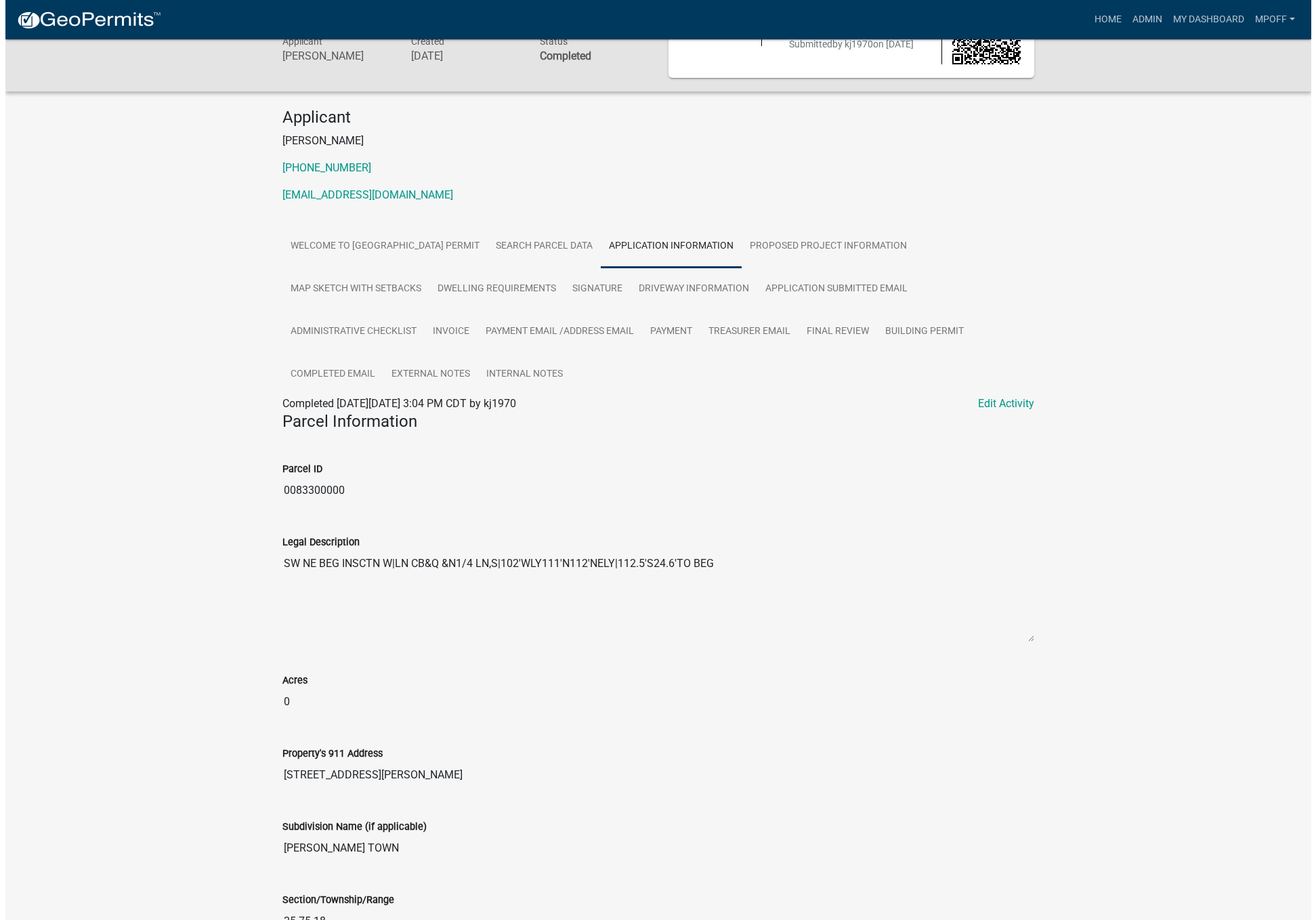
scroll to position [0, 0]
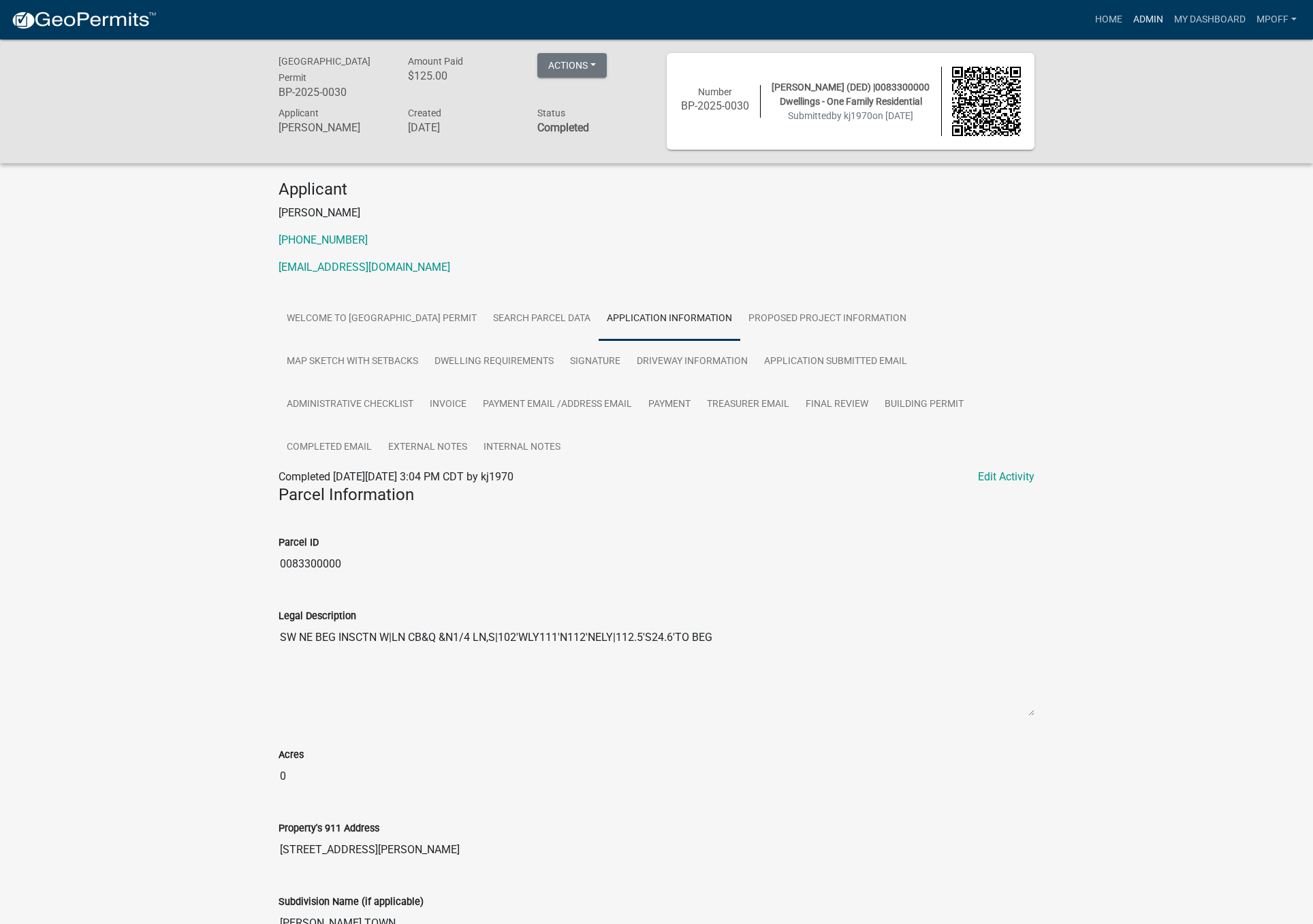
click at [1150, 14] on link "Admin" at bounding box center [1148, 20] width 41 height 26
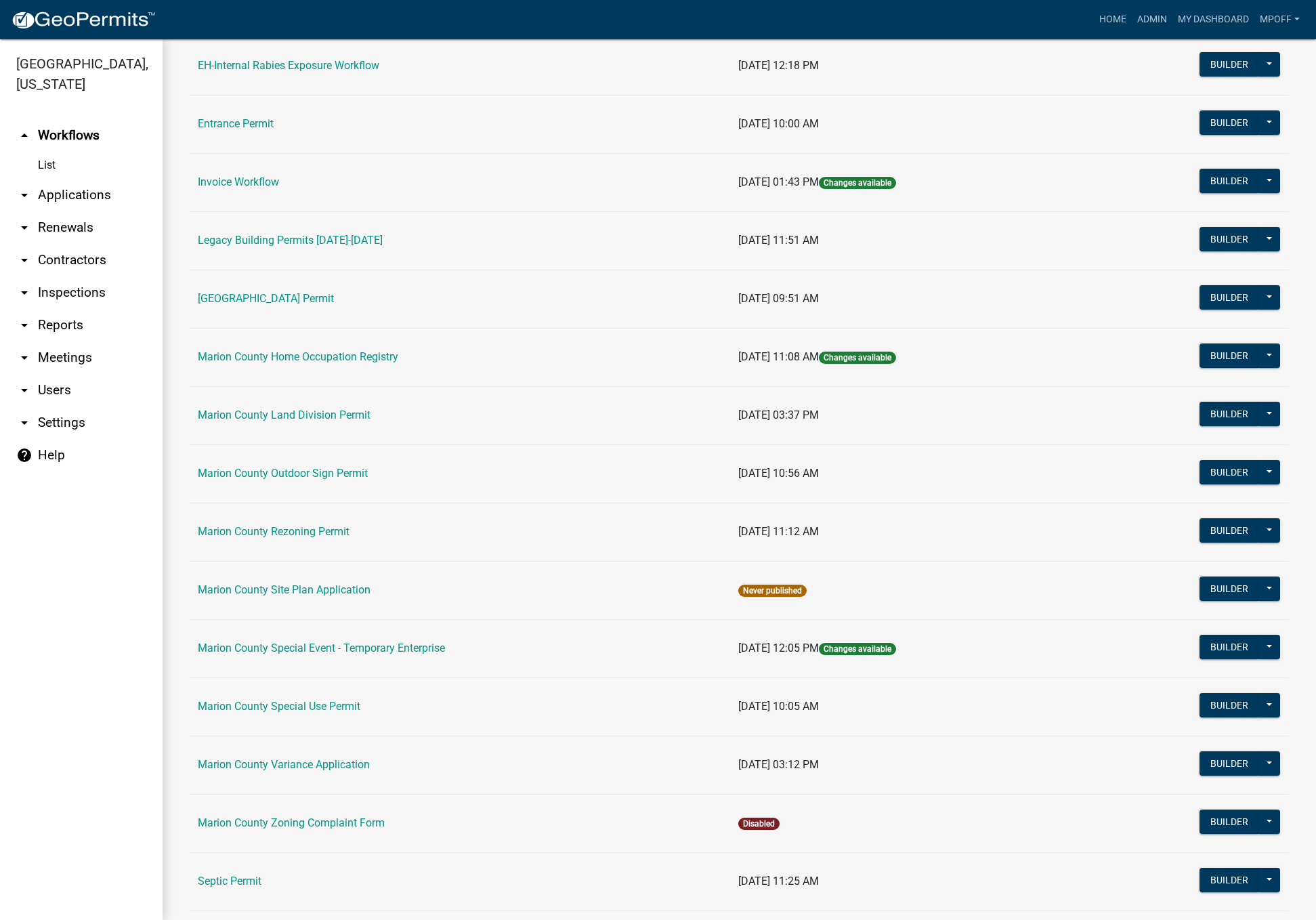
scroll to position [542, 0]
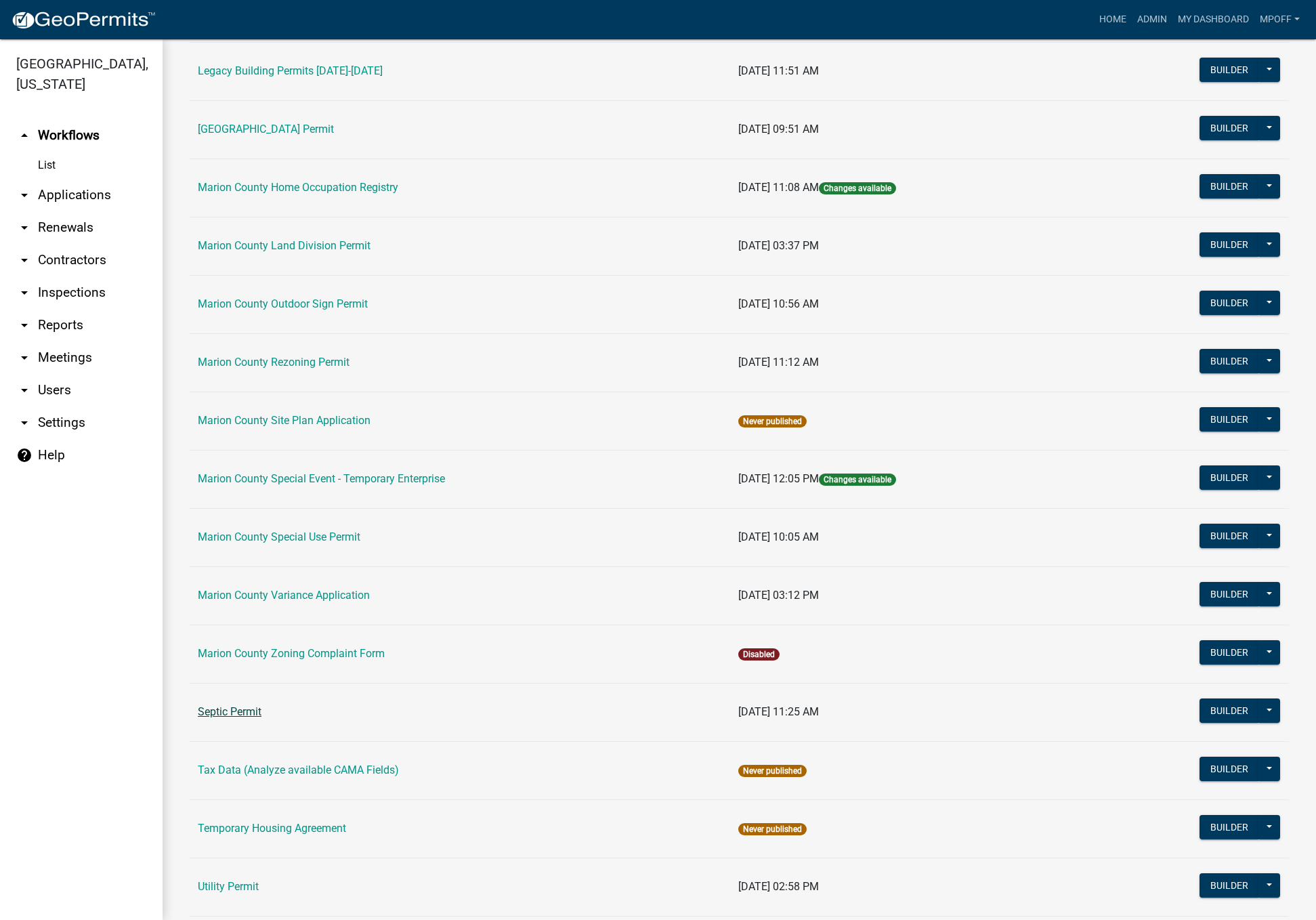
click at [225, 711] on link "Septic Permit" at bounding box center [230, 711] width 64 height 13
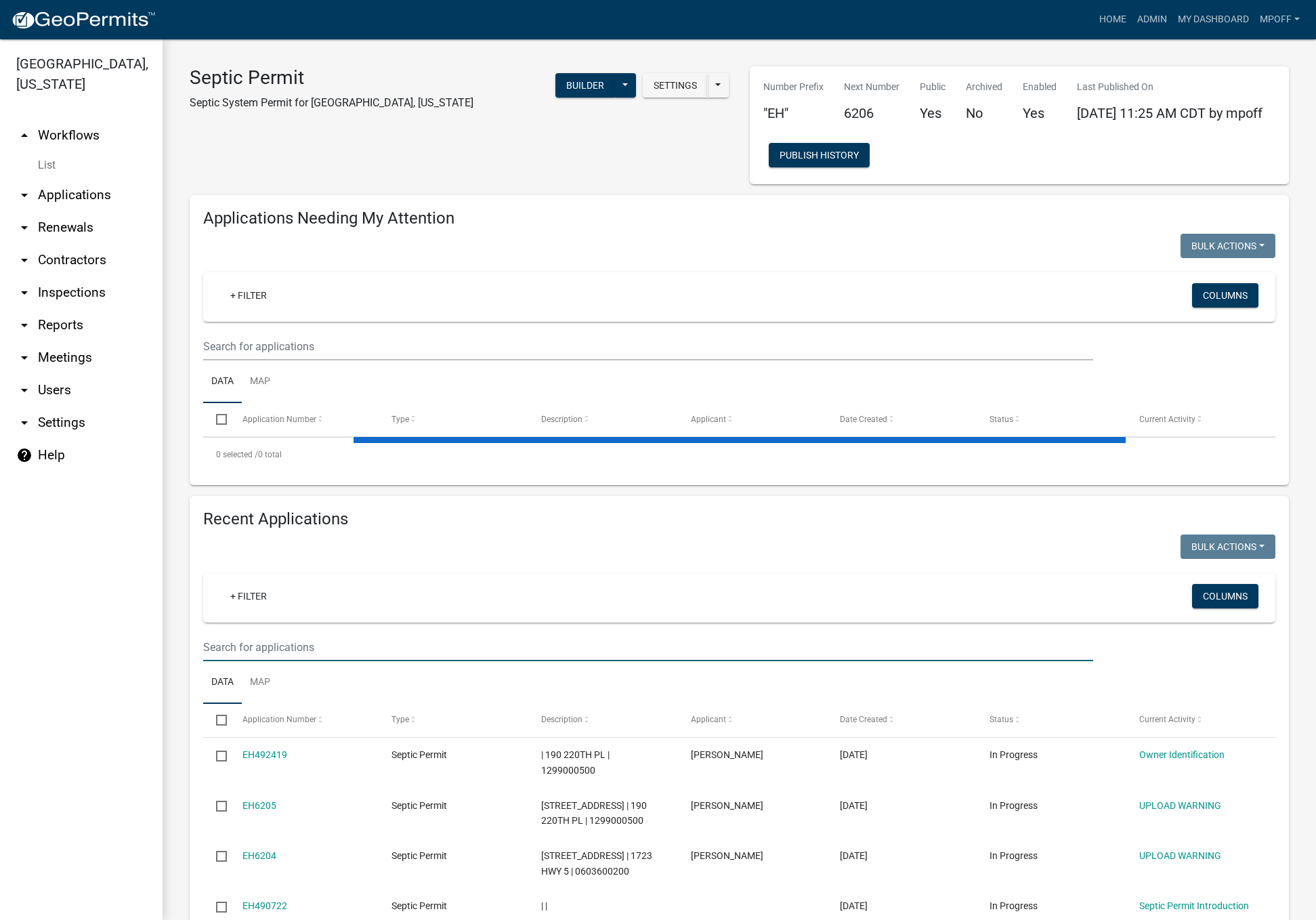
click at [268, 644] on input "text" at bounding box center [648, 647] width 891 height 28
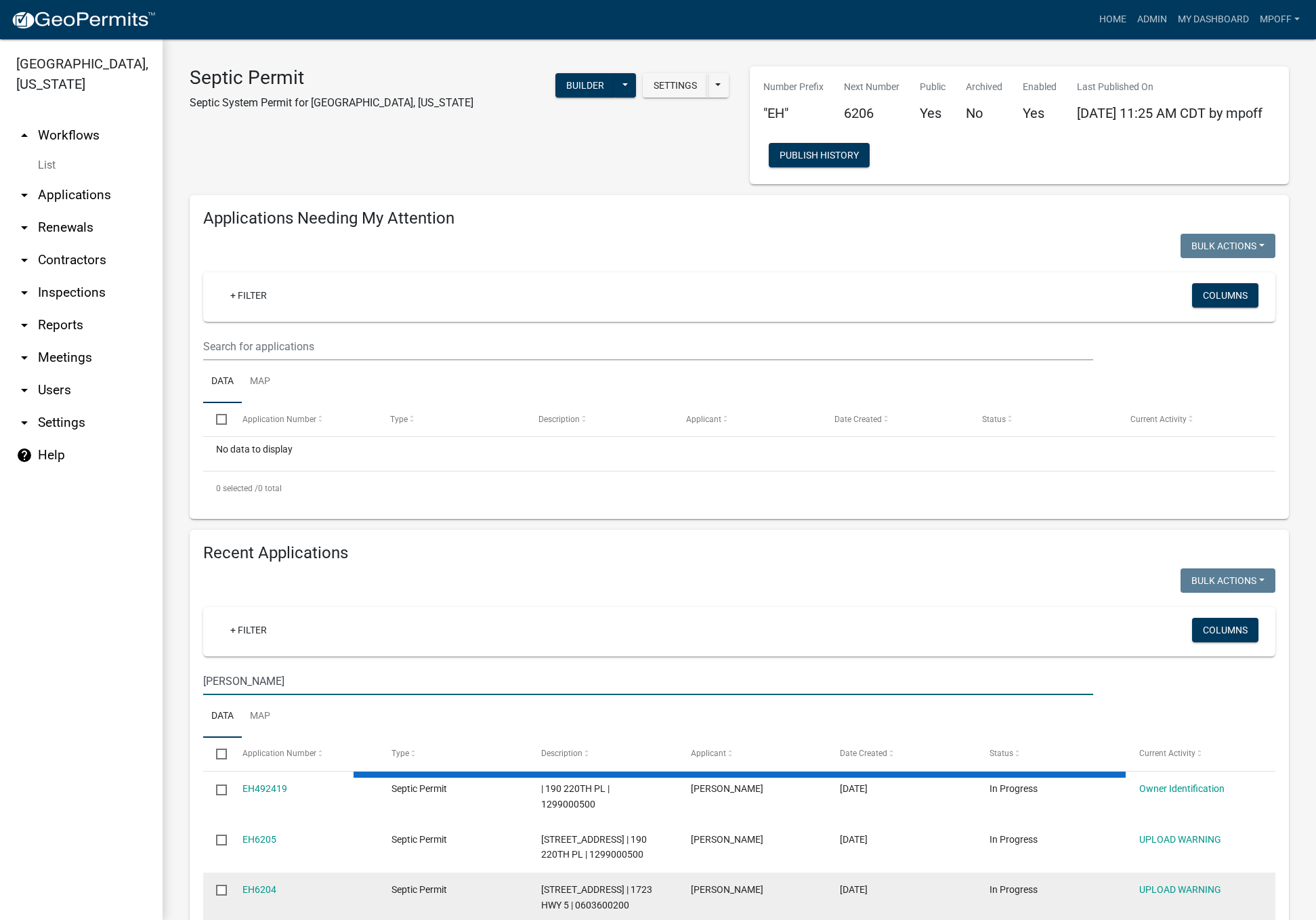
type input "[PERSON_NAME]"
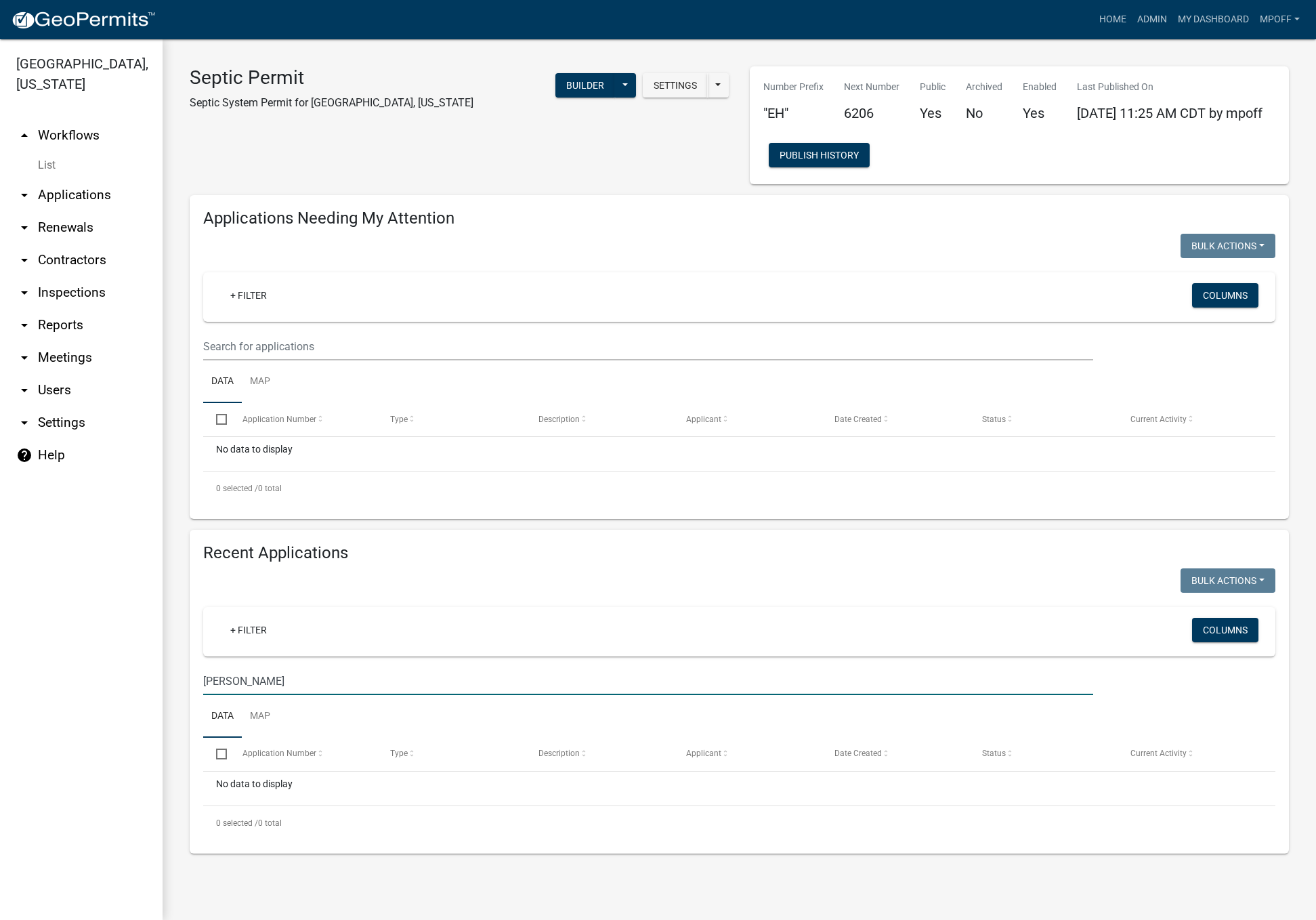
drag, startPoint x: 244, startPoint y: 683, endPoint x: 0, endPoint y: 698, distance: 244.5
click at [0, 671] on html "Internet Explorer does NOT work with GeoPermits. Get a new browser for more sec…" at bounding box center [658, 460] width 1316 height 920
